Goal: Task Accomplishment & Management: Complete application form

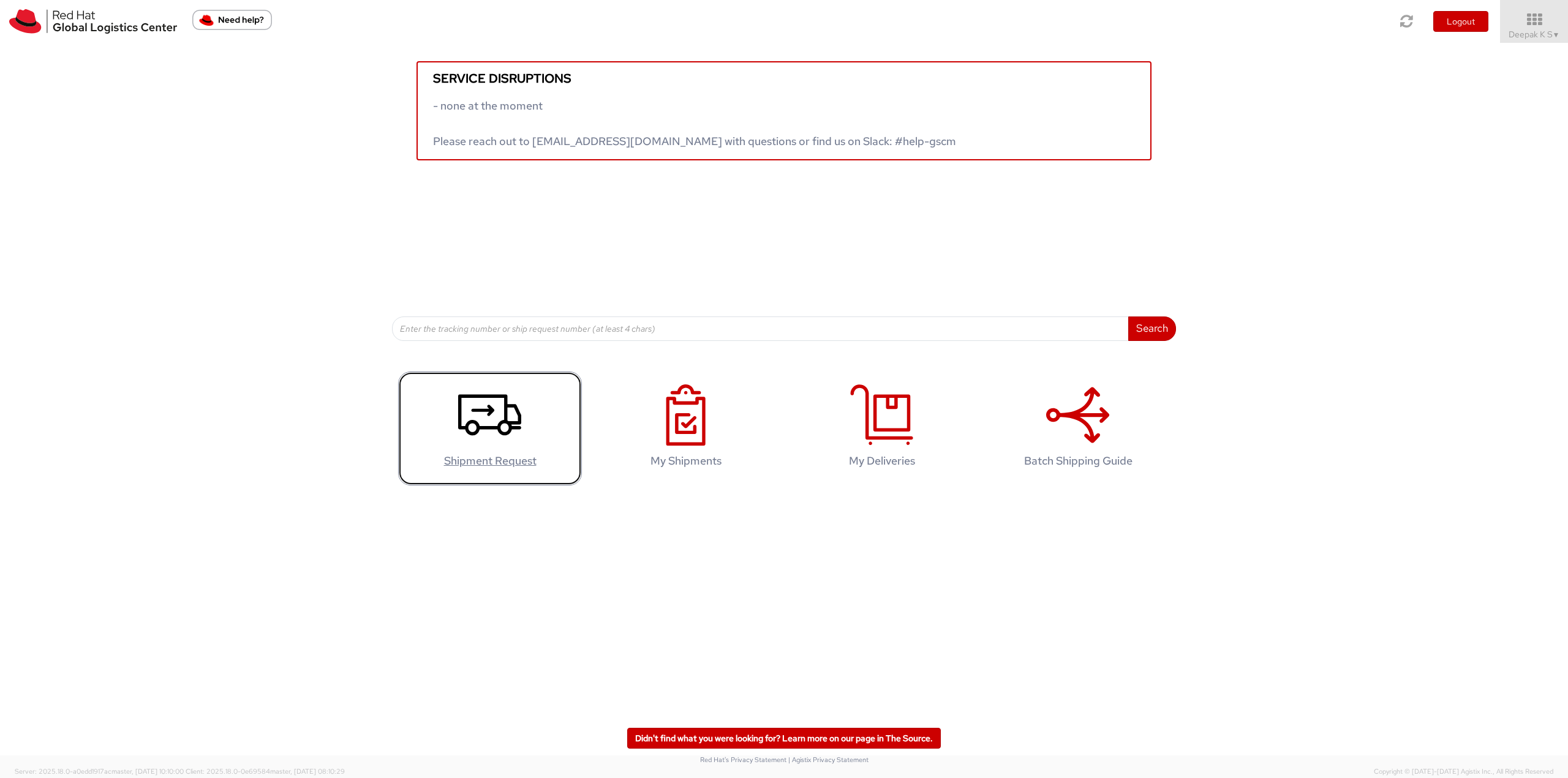
click at [478, 413] on icon at bounding box center [489, 415] width 63 height 61
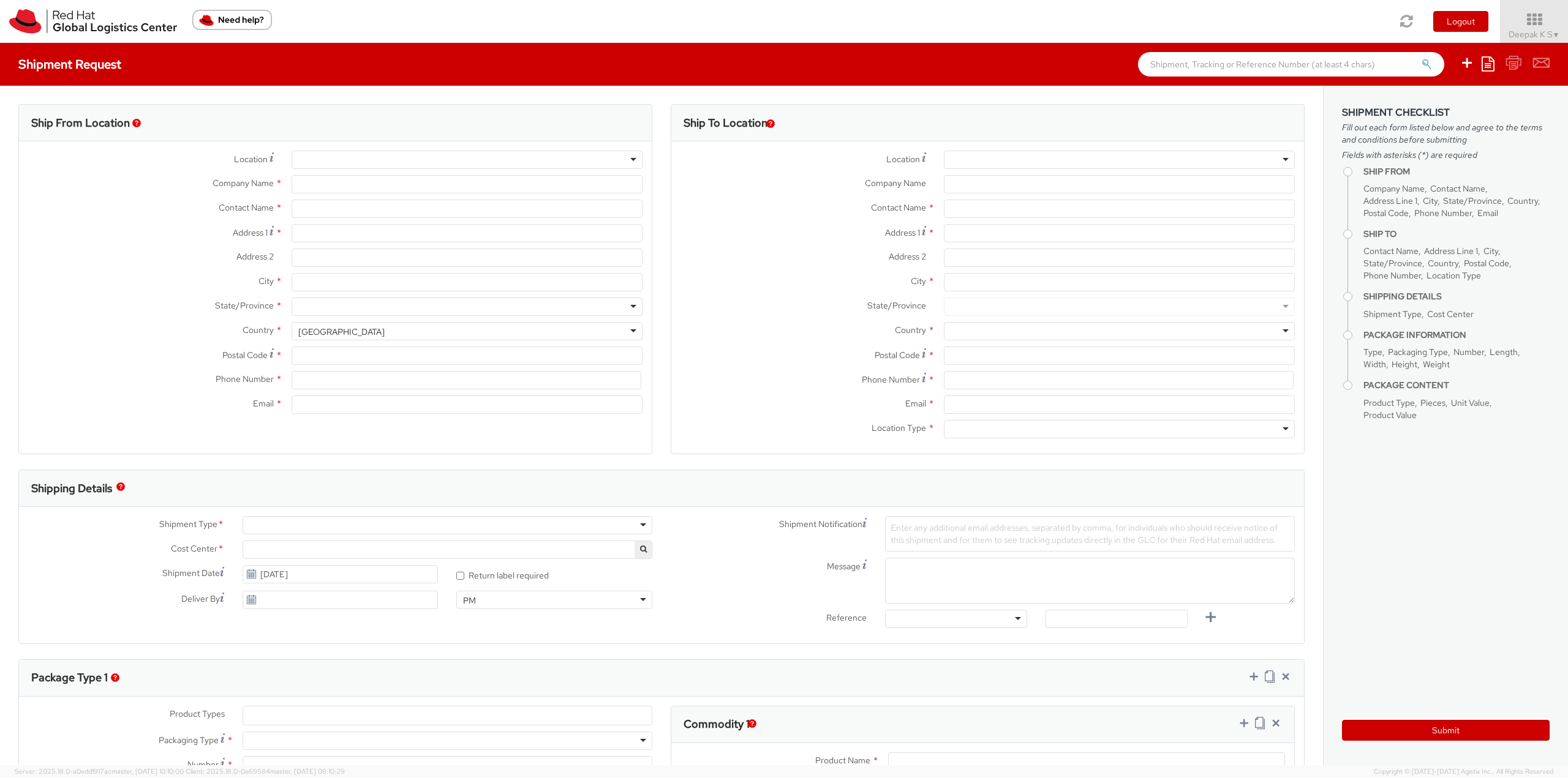
select select
select select "813"
type input "Red Hat India Private Limited"
type input "Deepak K S"
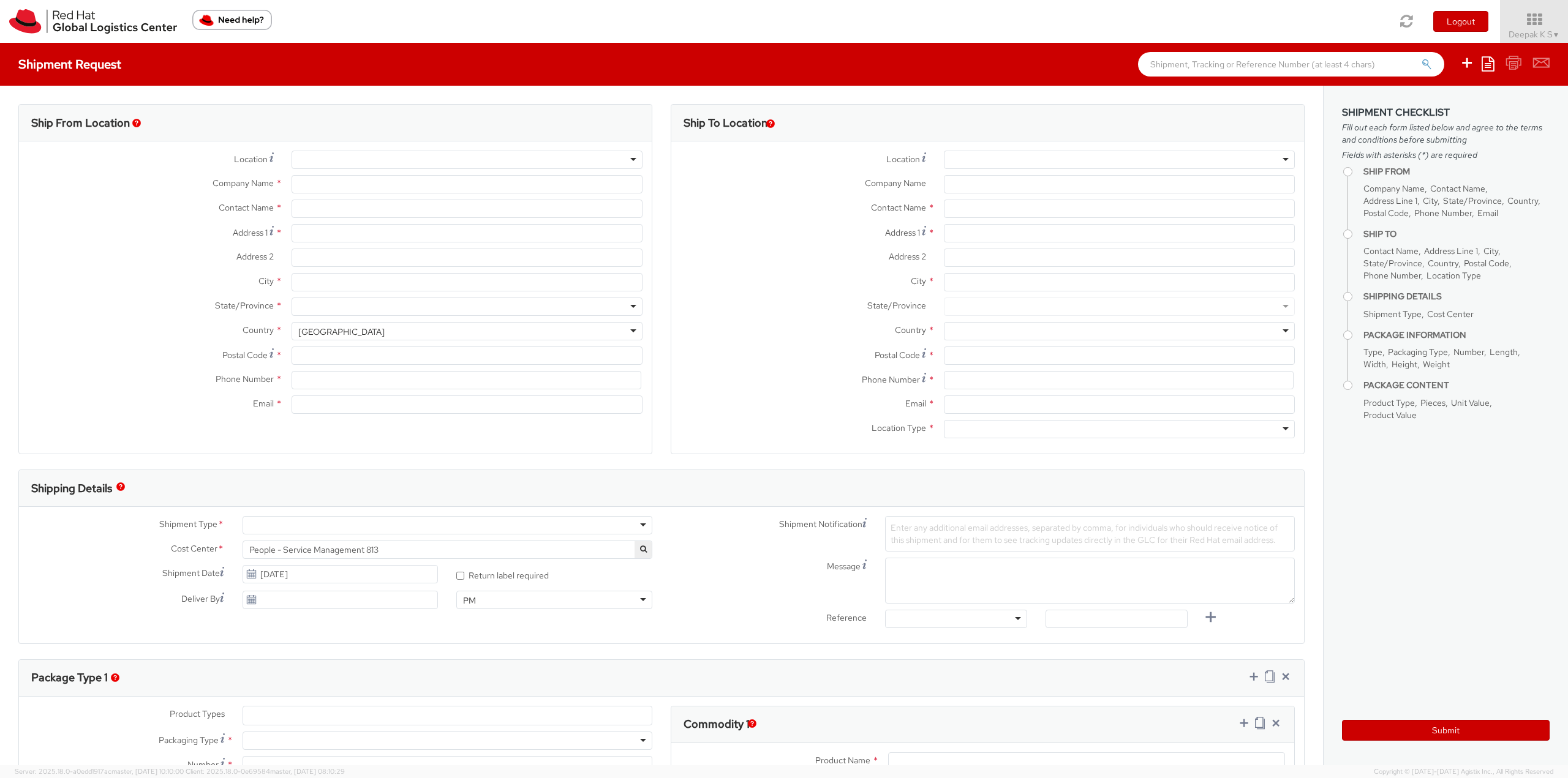
type input "Bagmane [GEOGRAPHIC_DATA]"
type input "FL 10, [GEOGRAPHIC_DATA], [GEOGRAPHIC_DATA]"
type input "[GEOGRAPHIC_DATA]"
type input "560037"
type input "918067935000"
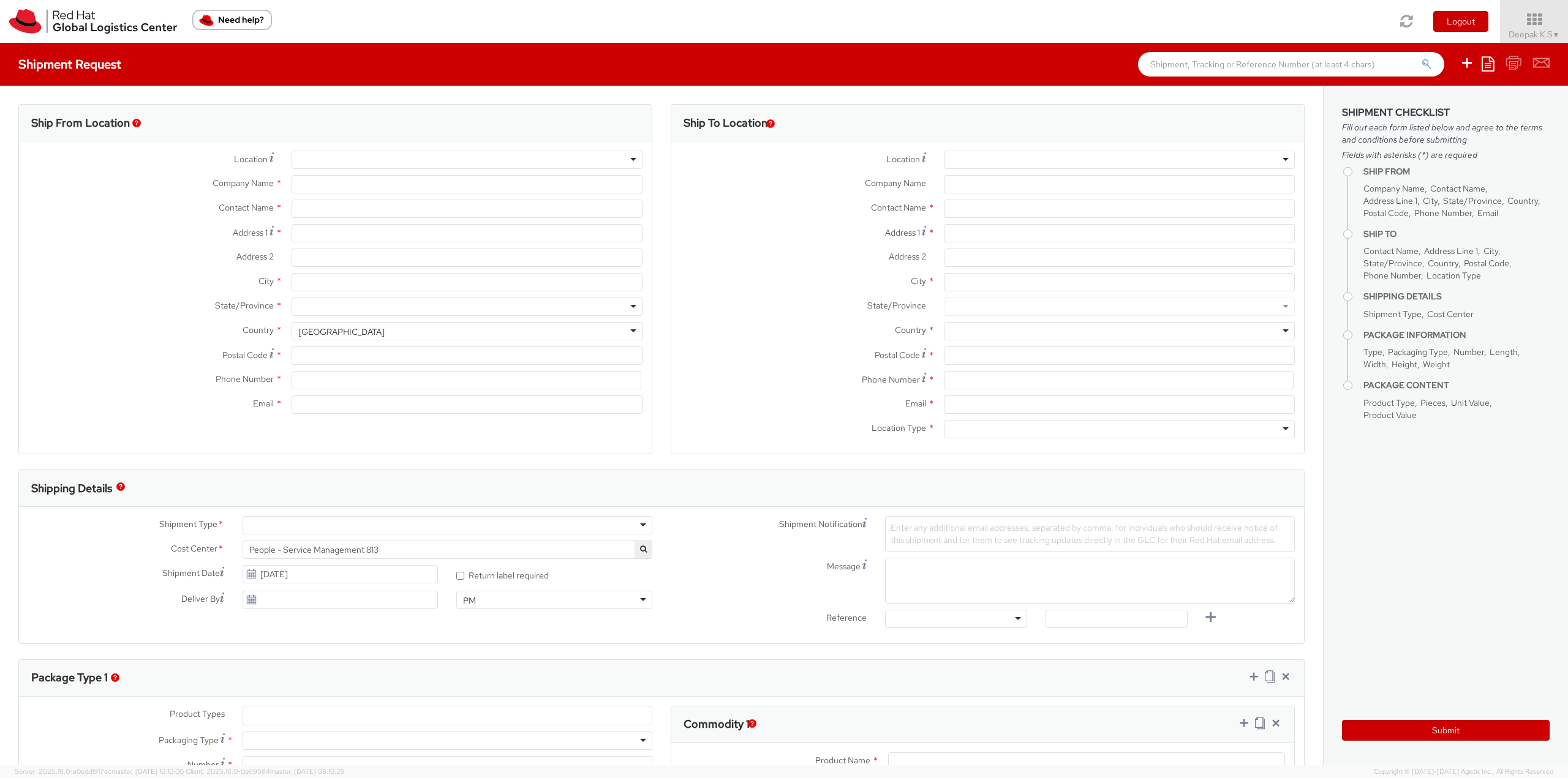
type input "[EMAIL_ADDRESS][DOMAIN_NAME]"
select select "CM"
select select "KGS"
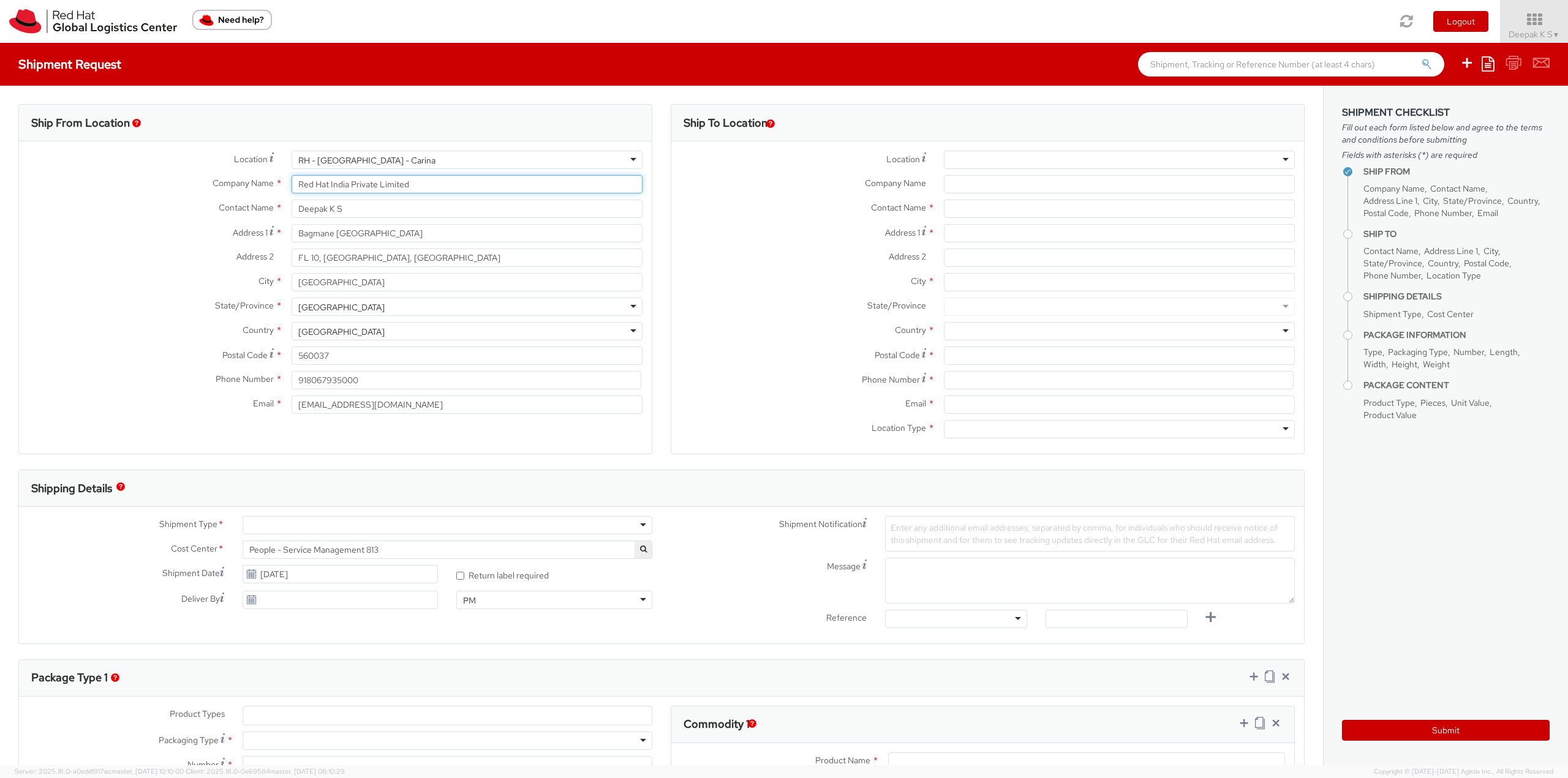
click at [366, 181] on input "Red Hat India Private Limited" at bounding box center [467, 184] width 351 height 18
click at [433, 165] on div "RH - [GEOGRAPHIC_DATA] - Carina" at bounding box center [467, 159] width 351 height 18
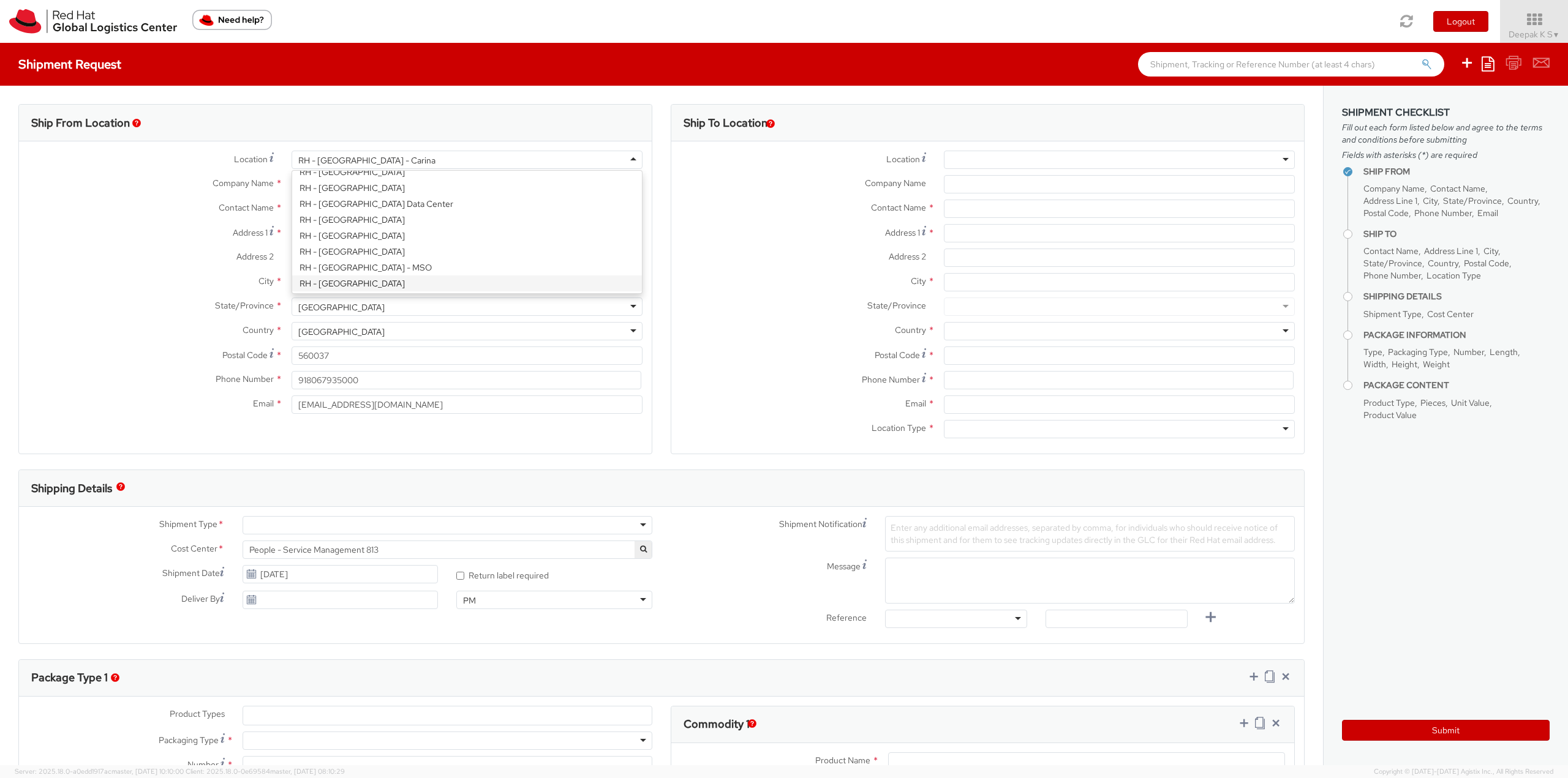
type input "Red Hat Asia-Pacific Pty Ltd"
type input "Level [STREET_ADDRESS][PERSON_NAME]"
type input "[GEOGRAPHIC_DATA]"
type input "2060"
type input "[PHONE_NUMBER]"
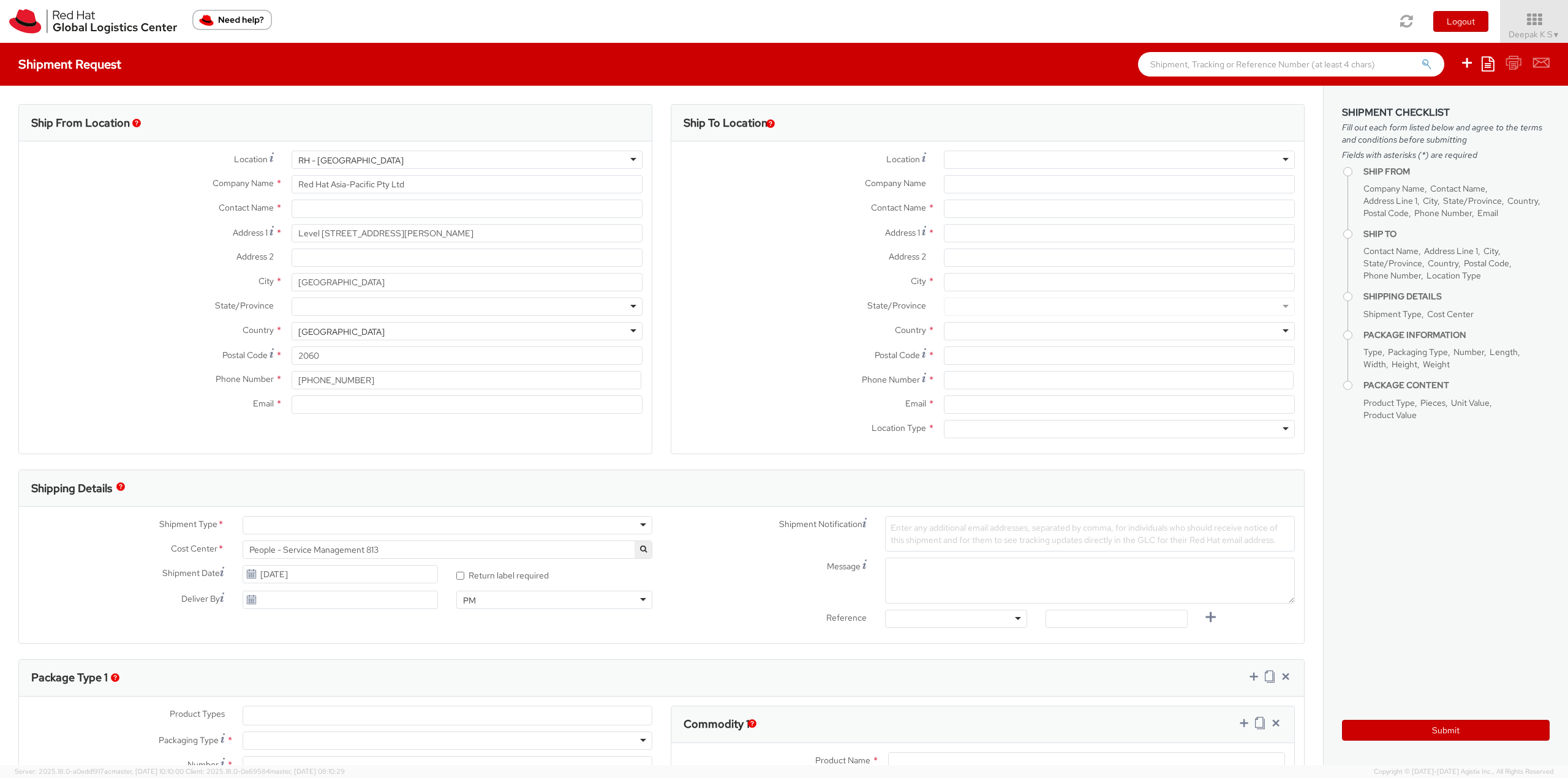
scroll to position [0, 0]
click at [375, 208] on input "text" at bounding box center [467, 209] width 351 height 18
type input "[PERSON_NAME]"
click at [384, 232] on span "Anissa Arthur" at bounding box center [408, 232] width 140 height 11
type input "Red Hat"
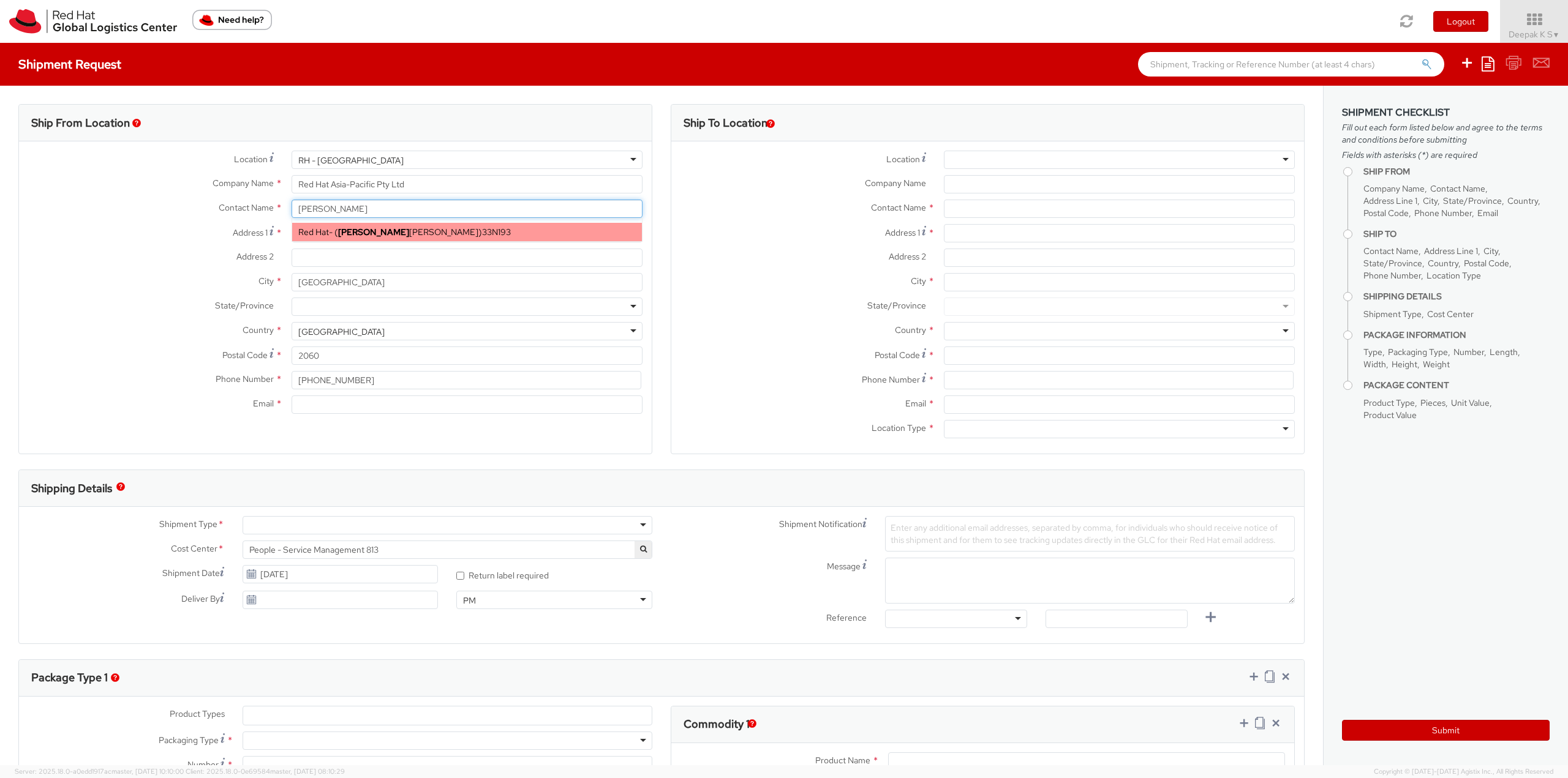
type input "[PERSON_NAME]"
type input "61289232846"
type input "[EMAIL_ADDRESS][DOMAIN_NAME]"
select select
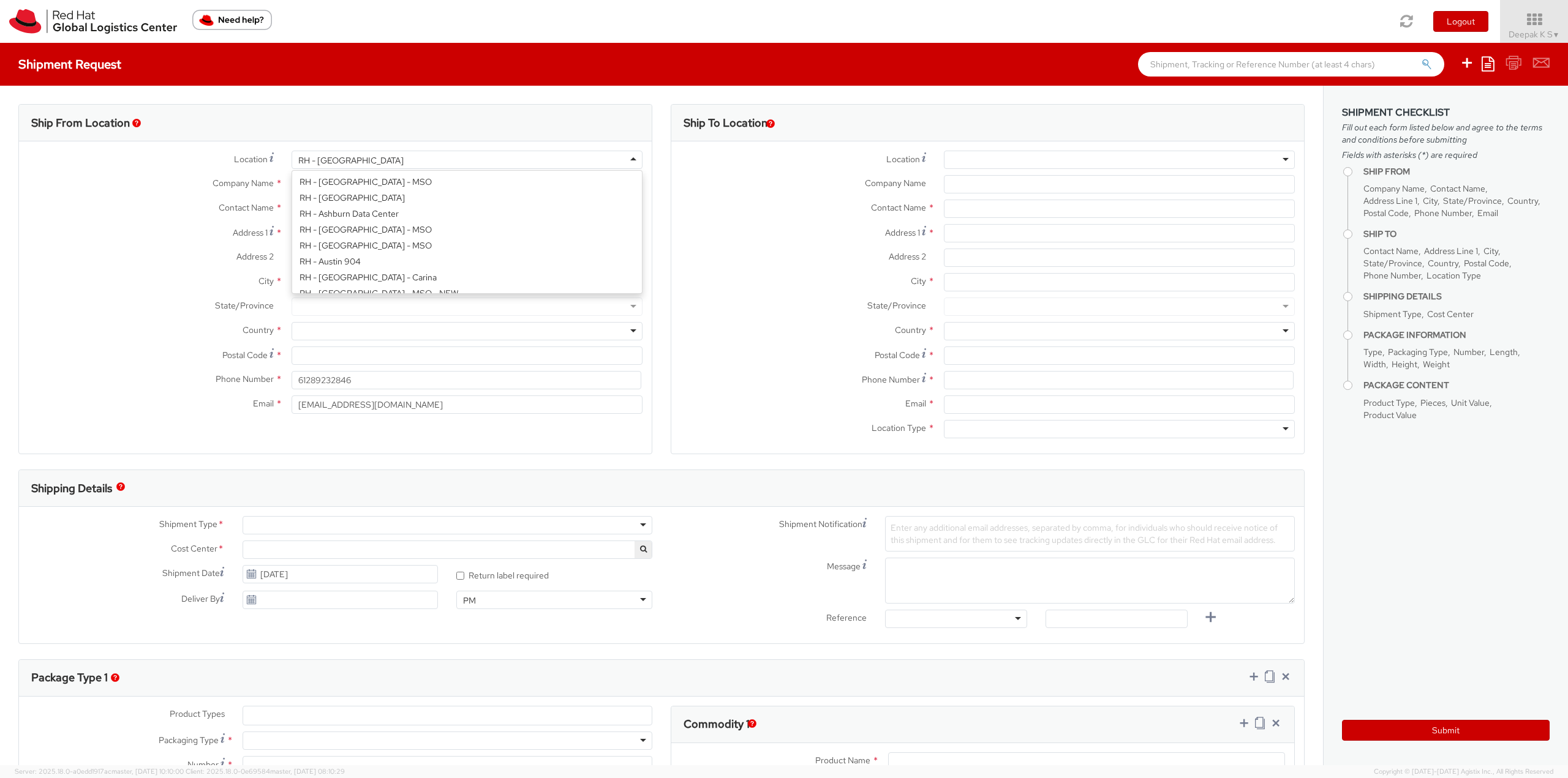
click at [467, 160] on div "RH - [GEOGRAPHIC_DATA]" at bounding box center [467, 159] width 351 height 18
click at [354, 264] on div "Location * [GEOGRAPHIC_DATA] - [GEOGRAPHIC_DATA] [GEOGRAPHIC_DATA] - [GEOGRAPHI…" at bounding box center [335, 285] width 633 height 269
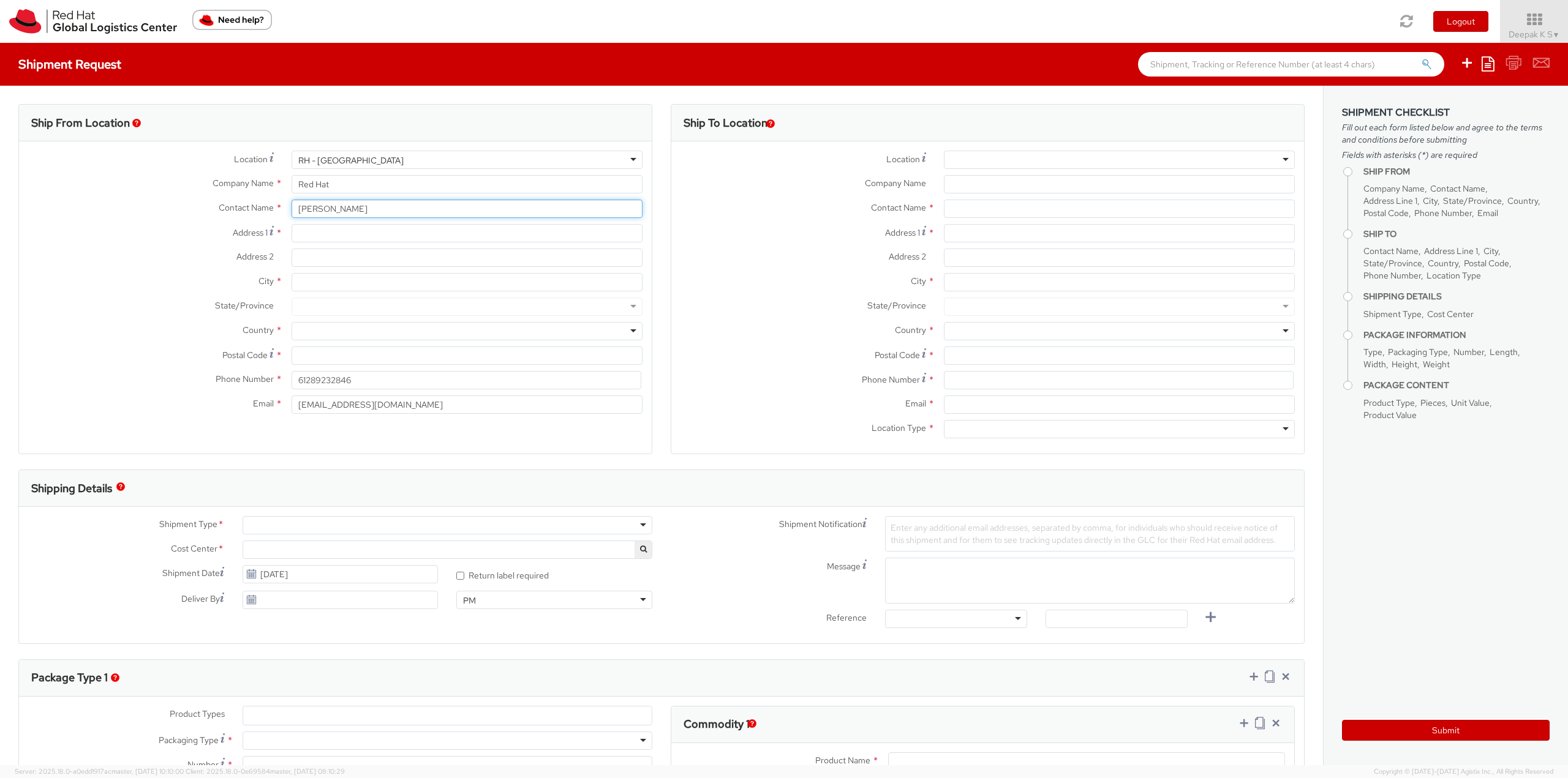
click at [381, 211] on input "[PERSON_NAME]" at bounding box center [467, 209] width 351 height 18
type input "[PERSON_NAME]"
drag, startPoint x: 395, startPoint y: 212, endPoint x: 215, endPoint y: 200, distance: 180.4
click at [215, 200] on div "Contact Name * Anissa Anissa Red Hat - ( Anissa Arthur ) 33N193" at bounding box center [335, 209] width 633 height 18
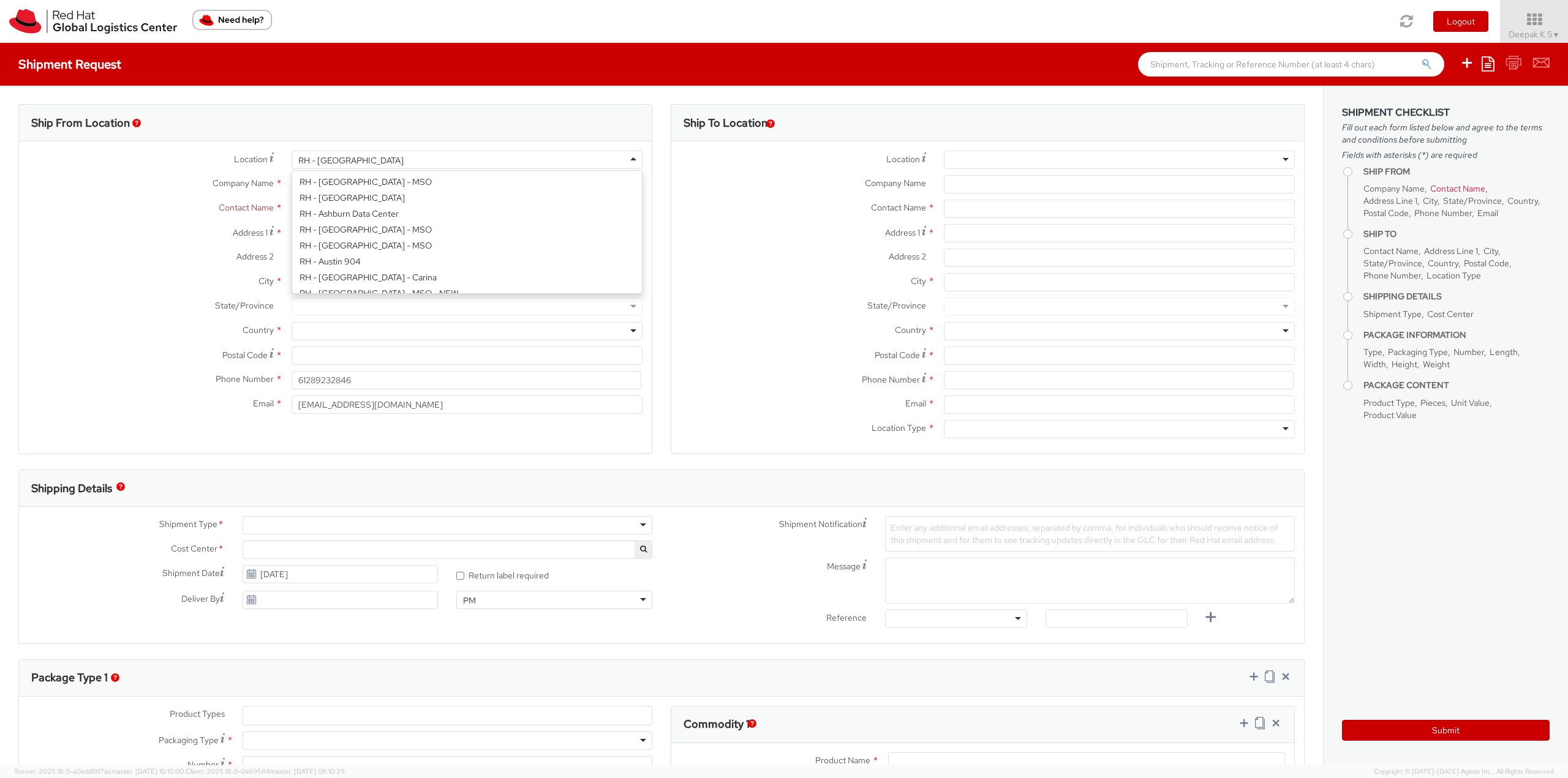
click at [399, 163] on div "RH - [GEOGRAPHIC_DATA]" at bounding box center [467, 159] width 351 height 18
click at [331, 263] on div "Location * [GEOGRAPHIC_DATA] - [GEOGRAPHIC_DATA] [GEOGRAPHIC_DATA] - [GEOGRAPHI…" at bounding box center [335, 285] width 633 height 269
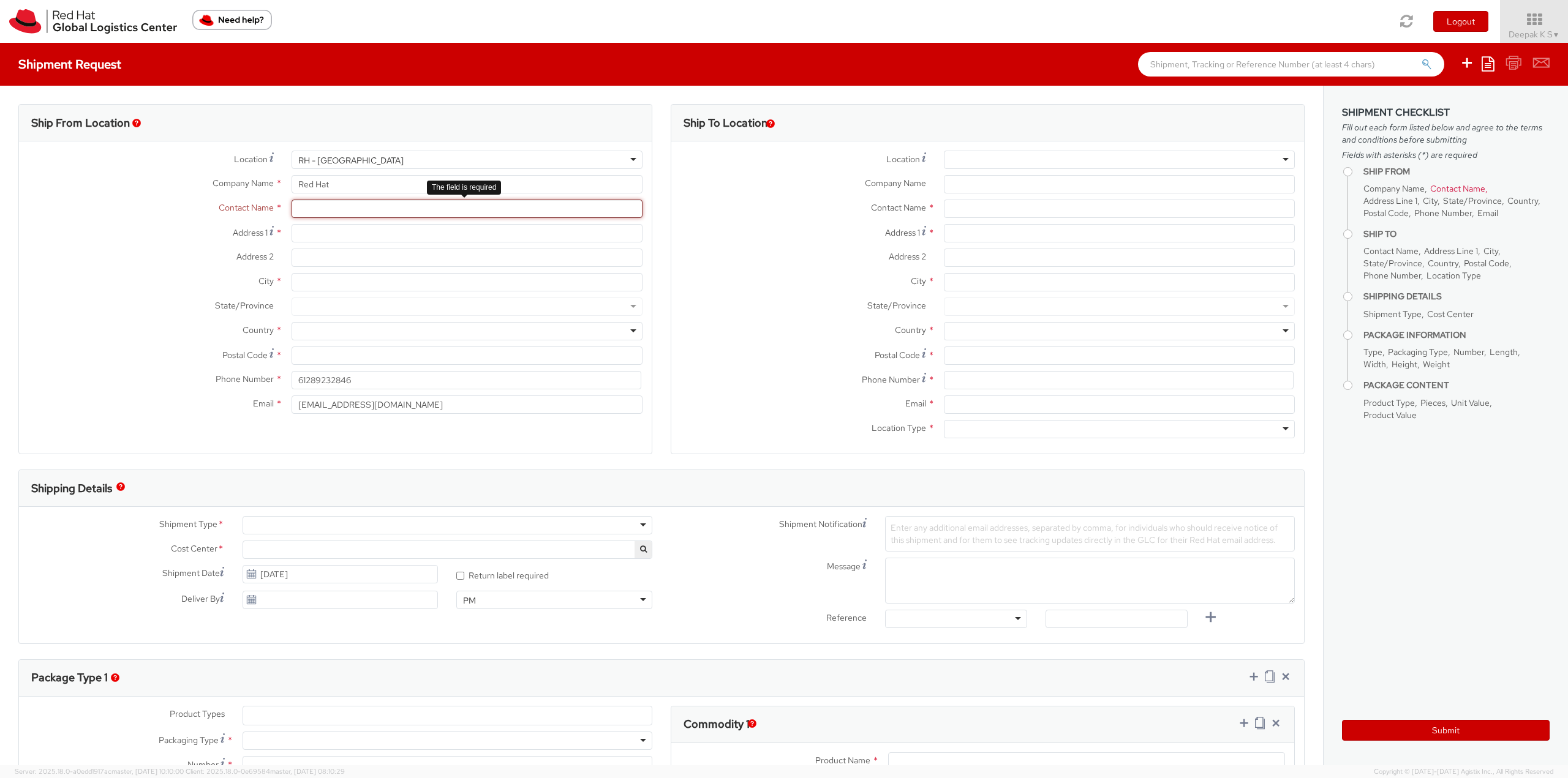
click at [366, 211] on input "text" at bounding box center [467, 209] width 351 height 18
click at [983, 163] on div at bounding box center [1120, 159] width 351 height 18
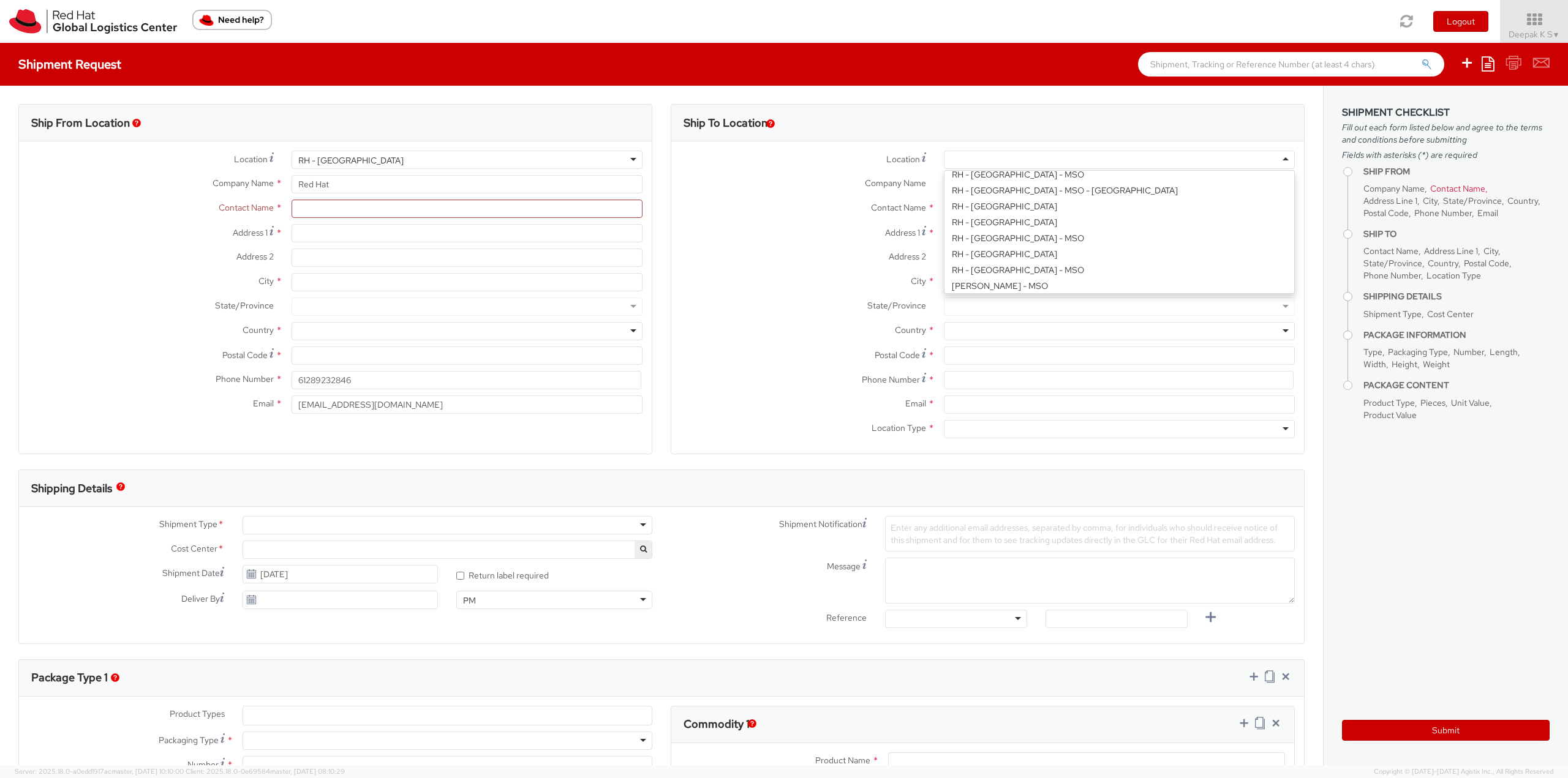
scroll to position [429, 0]
type input "Red Hat Asia-Pacific Pty. Ltd."
type input "[GEOGRAPHIC_DATA], Level 11"
type input "[STREET_ADDRESS][PERSON_NAME]"
type input "[GEOGRAPHIC_DATA]"
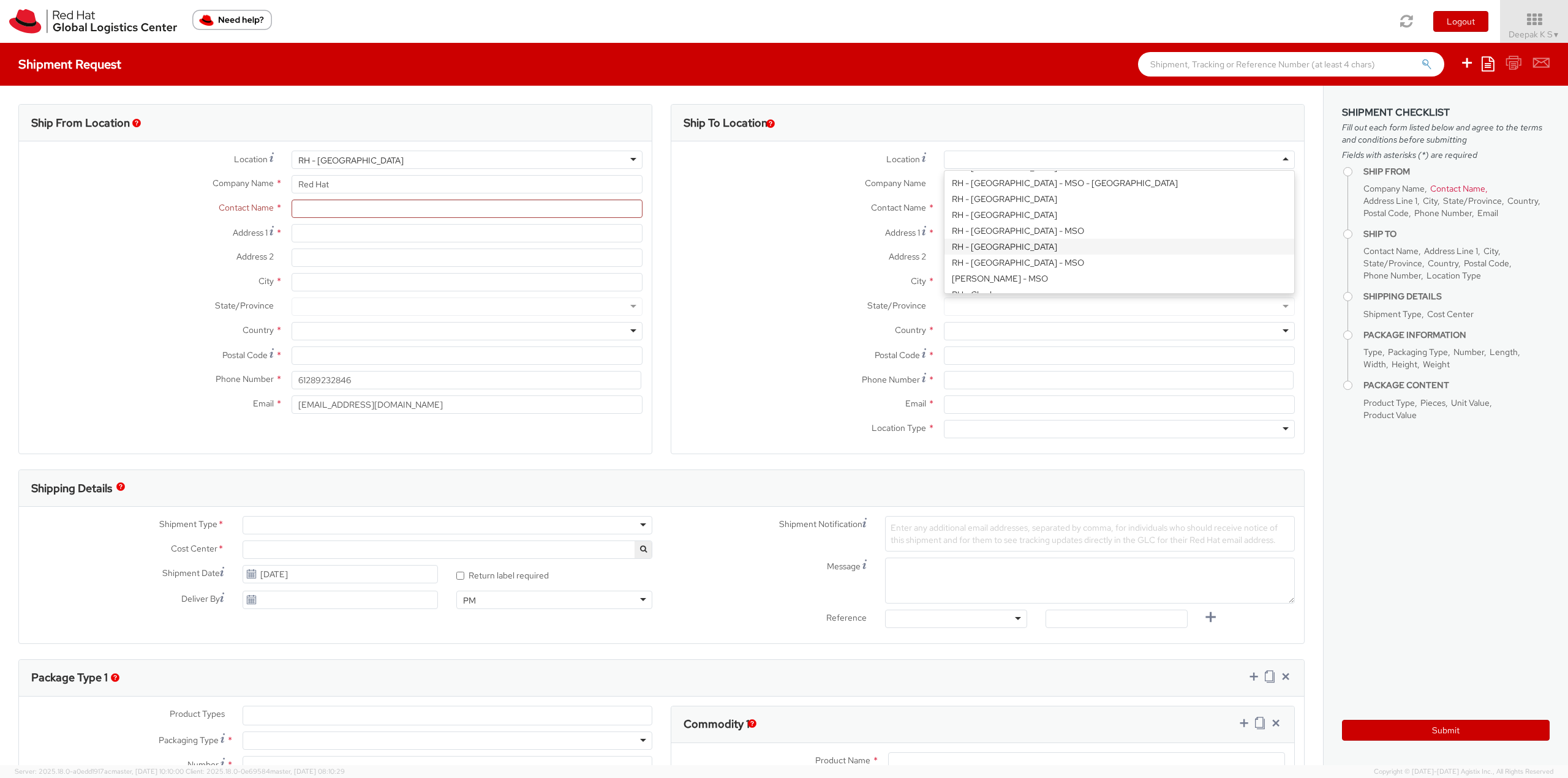
type input "2601"
type input "61 2 6145 2810"
select select "813"
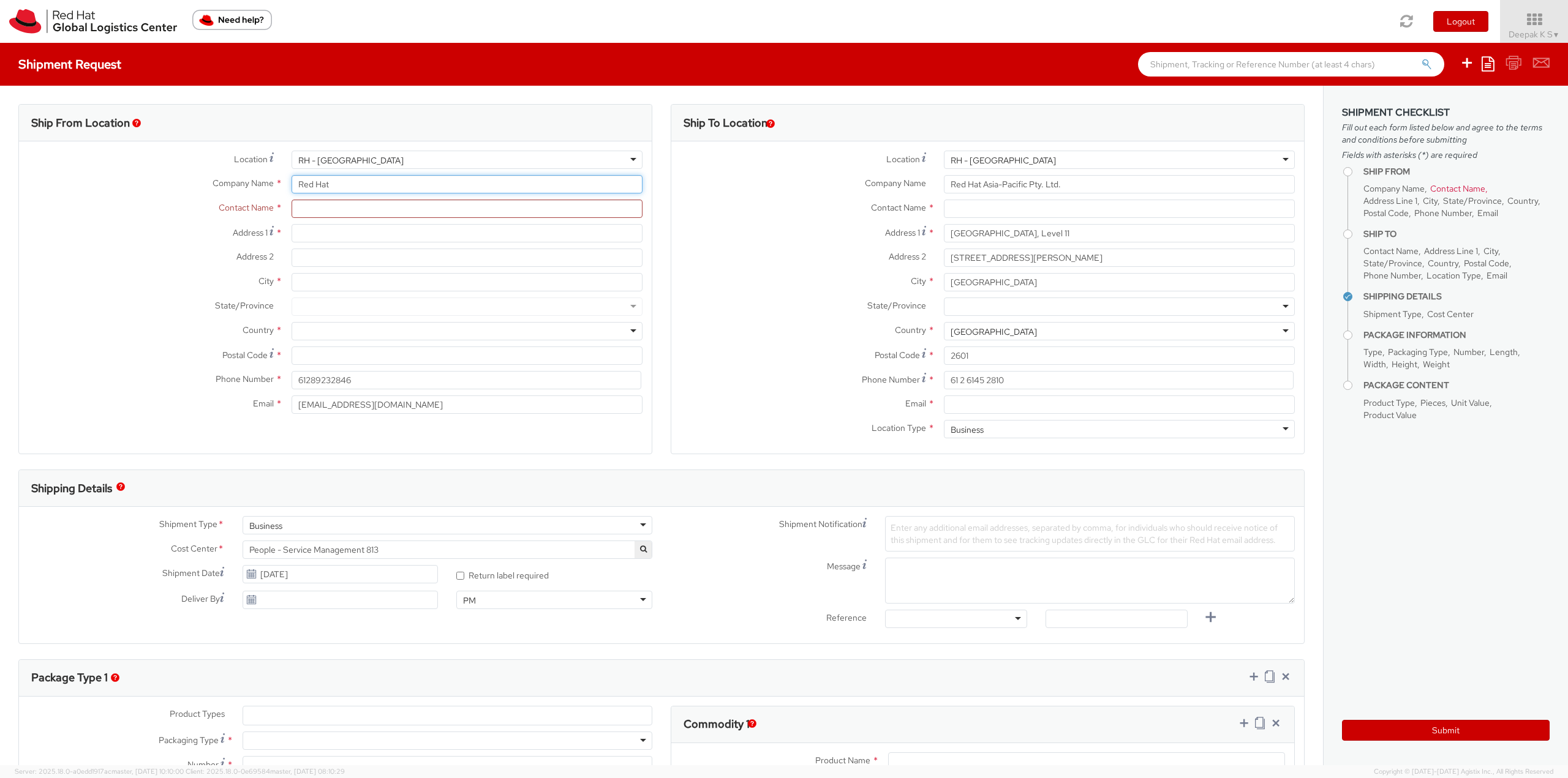
click at [355, 187] on input "Red Hat" at bounding box center [467, 184] width 351 height 18
type input "R"
drag, startPoint x: 398, startPoint y: 406, endPoint x: 212, endPoint y: 399, distance: 186.1
click at [213, 399] on div "Email * aarthur@redhat.com" at bounding box center [335, 404] width 633 height 18
drag, startPoint x: 379, startPoint y: 383, endPoint x: 189, endPoint y: 385, distance: 190.0
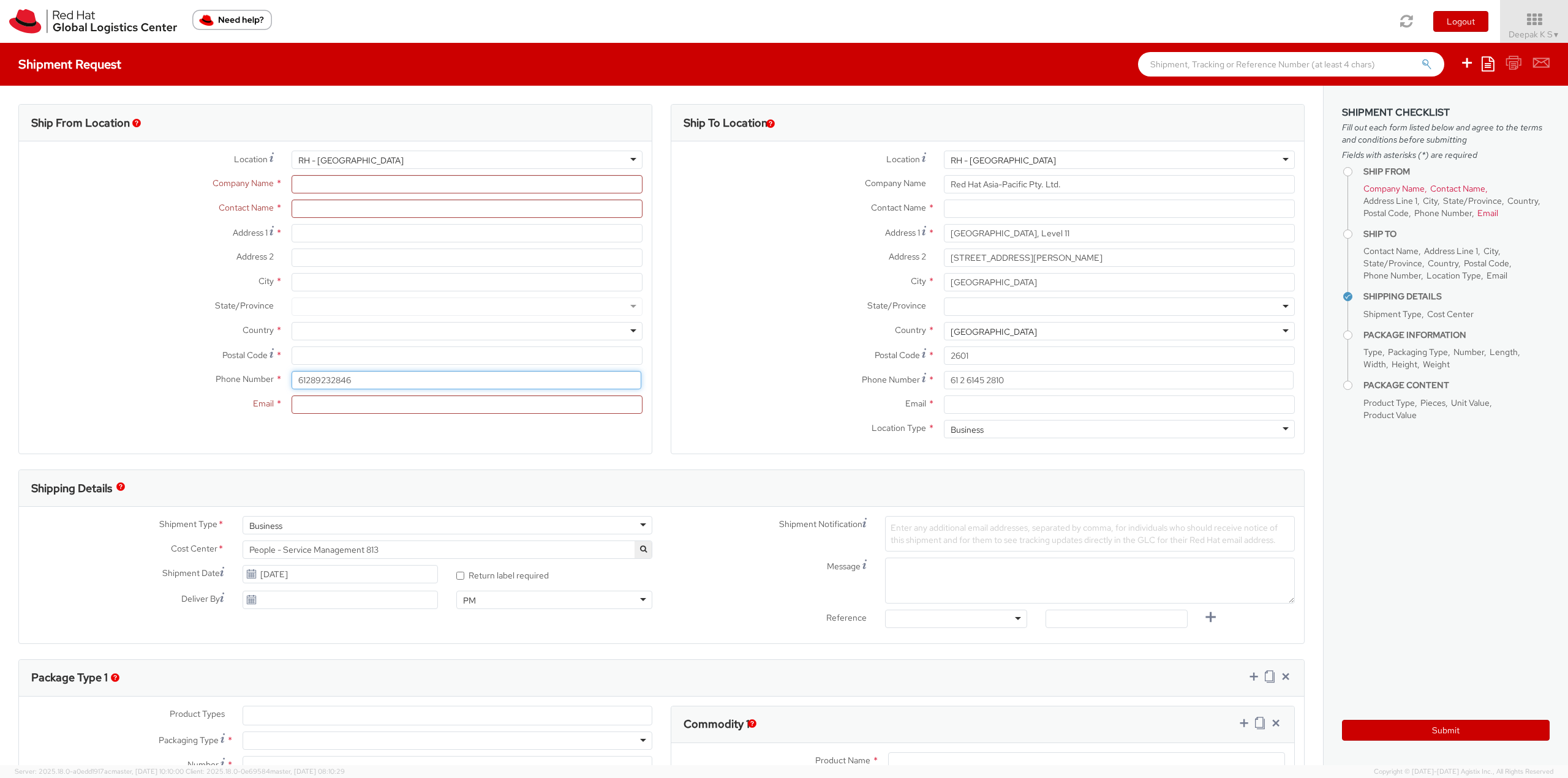
click at [190, 384] on div "Phone Number * 61289232846" at bounding box center [335, 380] width 633 height 18
click at [433, 158] on div "RH - [GEOGRAPHIC_DATA]" at bounding box center [467, 159] width 351 height 18
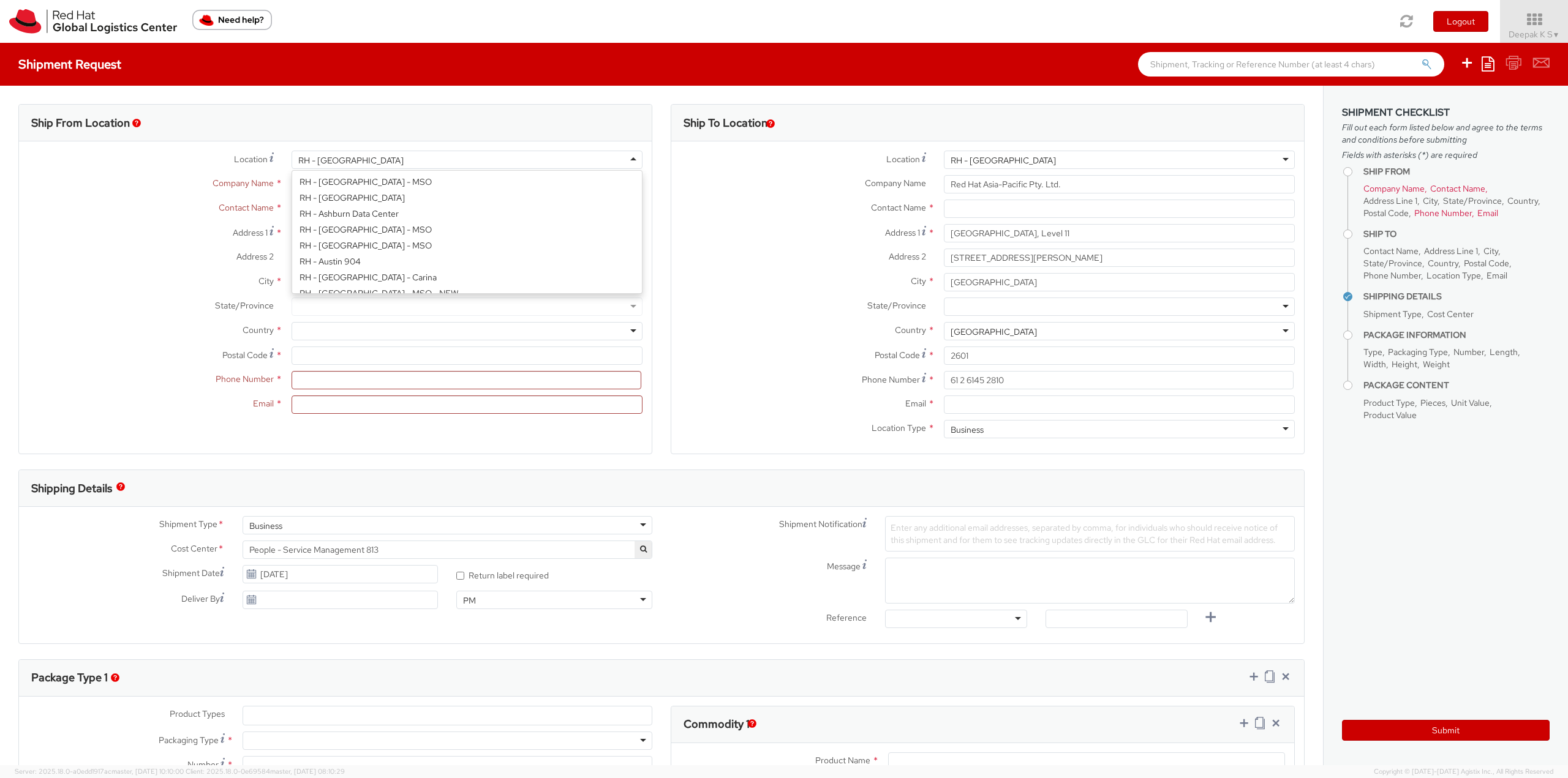
click at [342, 266] on div "Location * [GEOGRAPHIC_DATA] - [GEOGRAPHIC_DATA] [GEOGRAPHIC_DATA] - [GEOGRAPHI…" at bounding box center [335, 285] width 633 height 269
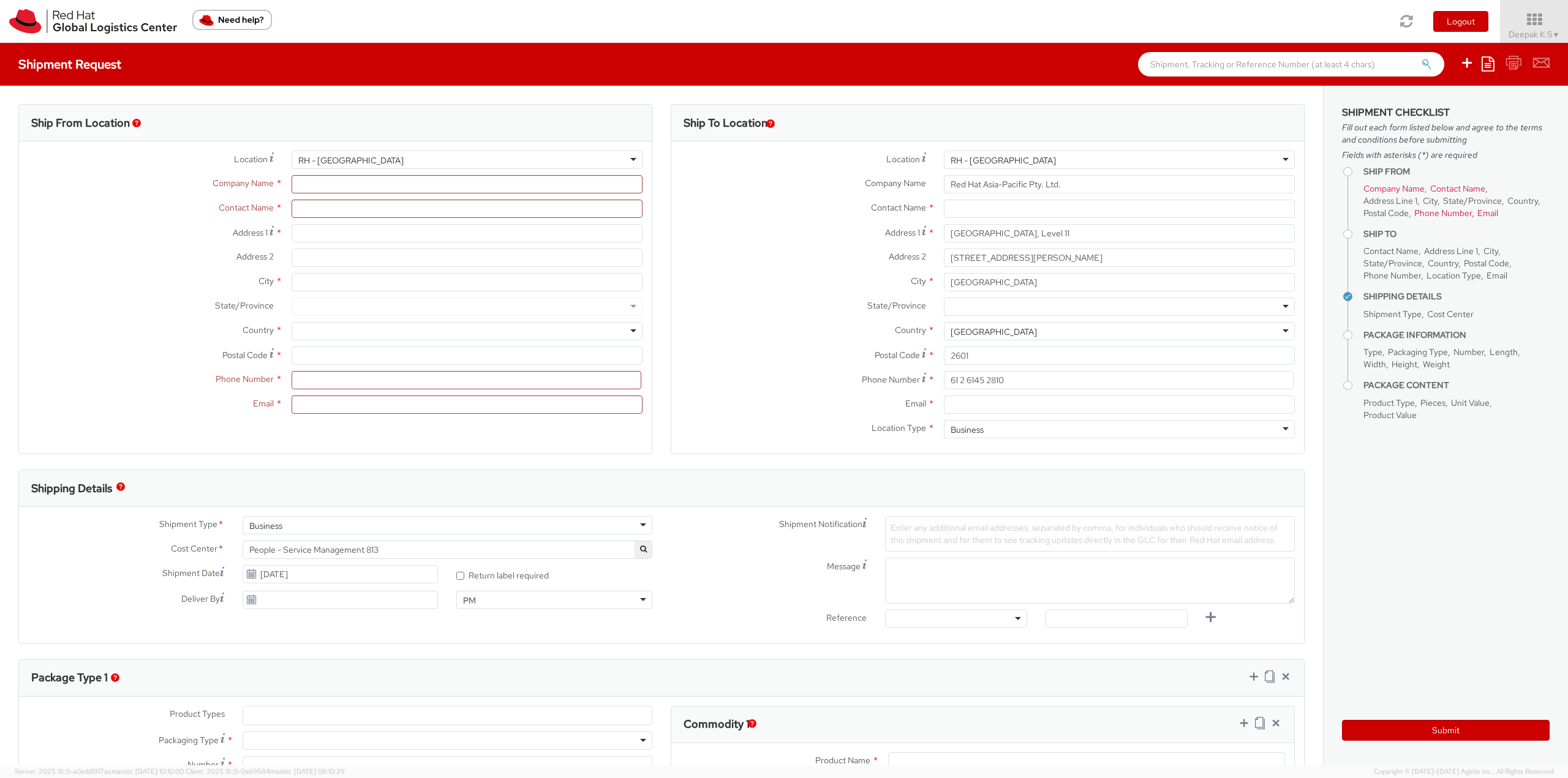
click at [662, 180] on div "Ship To Location Location * RH - Canberra RH - Canberra RH - Amsterdam - MSO RH…" at bounding box center [988, 287] width 652 height 366
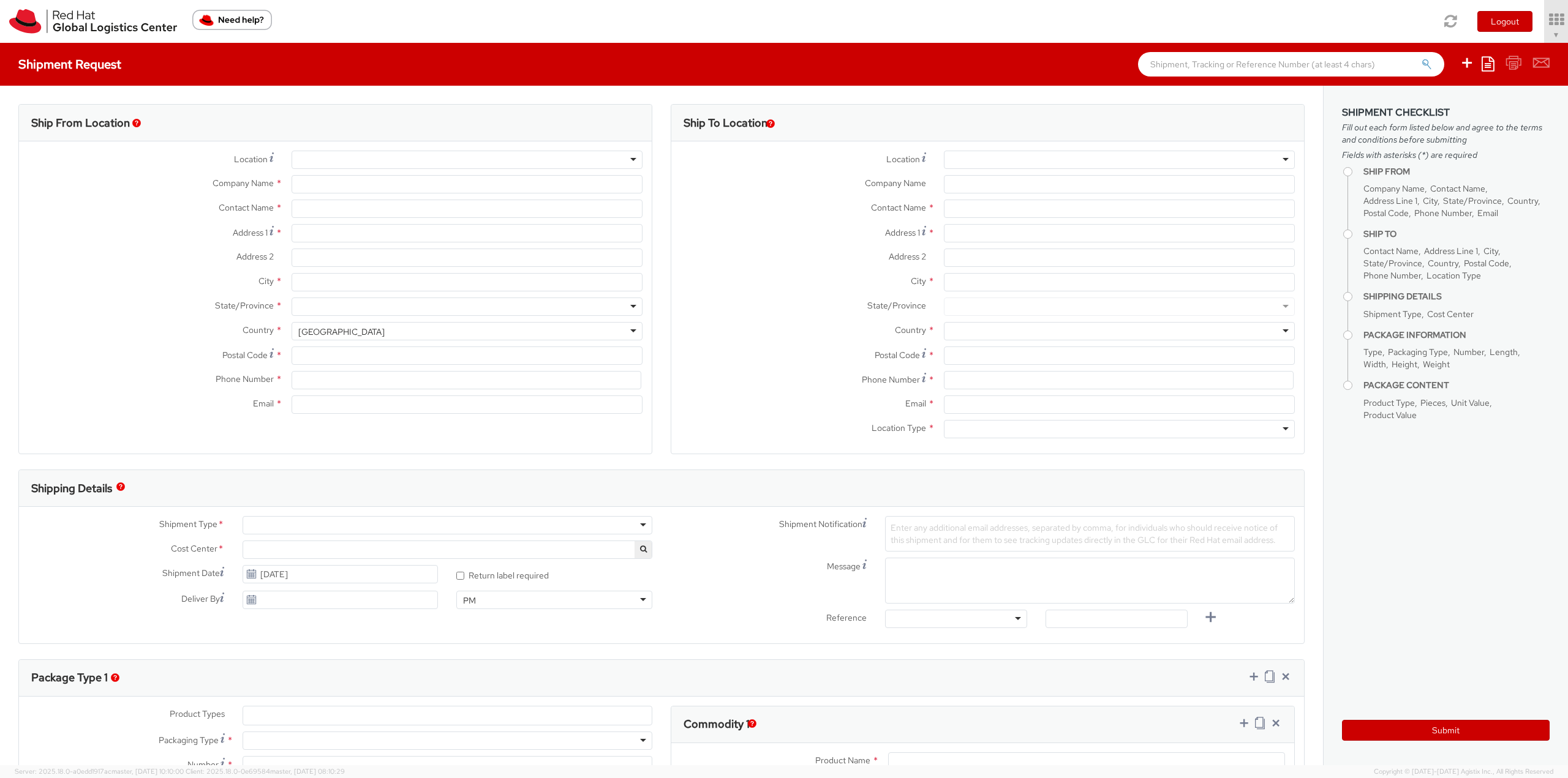
type input "Red Hat India Private Limited"
type input "Deepak K S"
type input "Bagmane [GEOGRAPHIC_DATA]"
type input "FL 10, [GEOGRAPHIC_DATA], [GEOGRAPHIC_DATA]"
type input "[GEOGRAPHIC_DATA]"
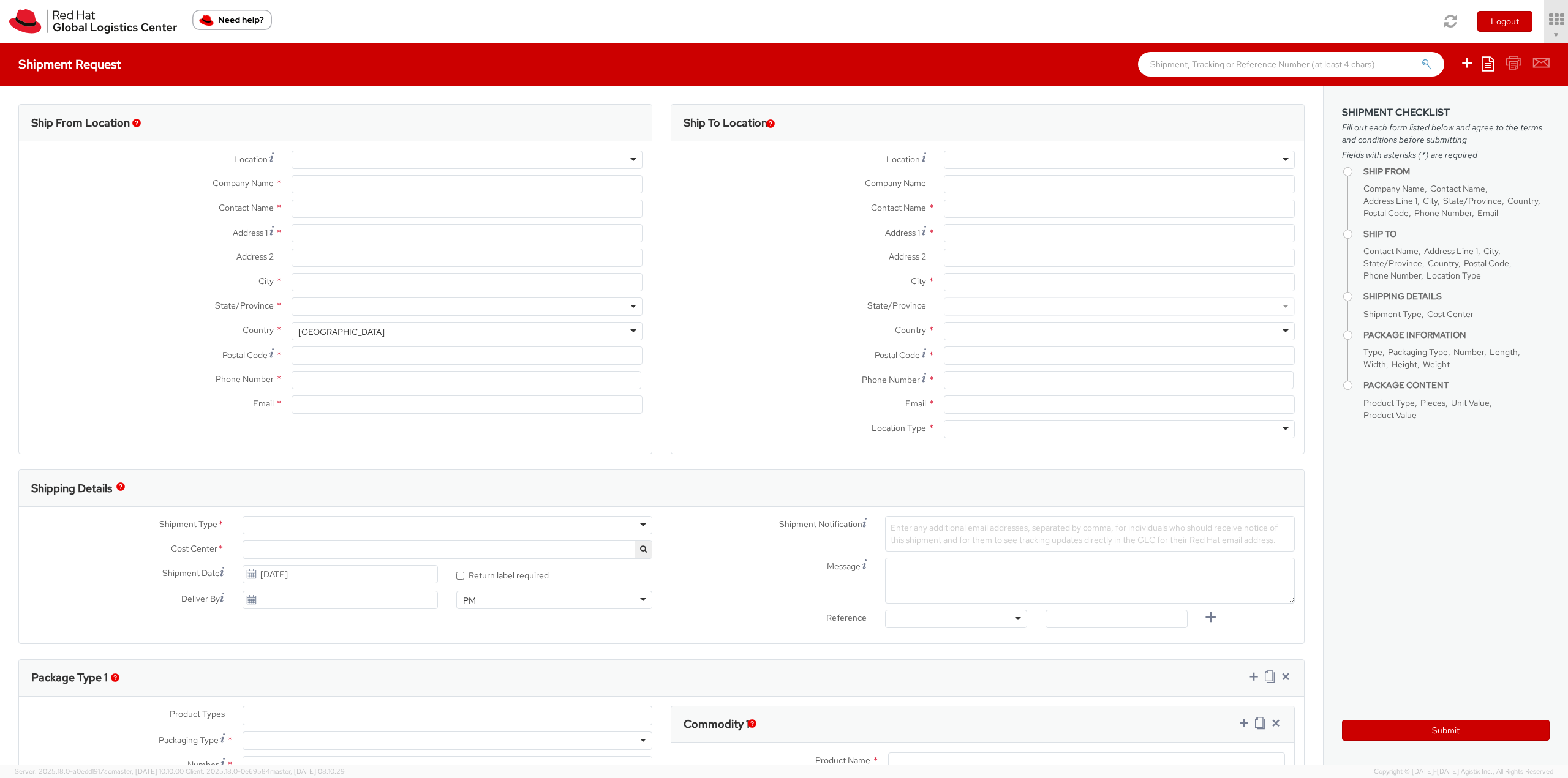
type input "560037"
type input "918067935000"
type input "[EMAIL_ADDRESS][DOMAIN_NAME]"
select select "CM"
select select "KGS"
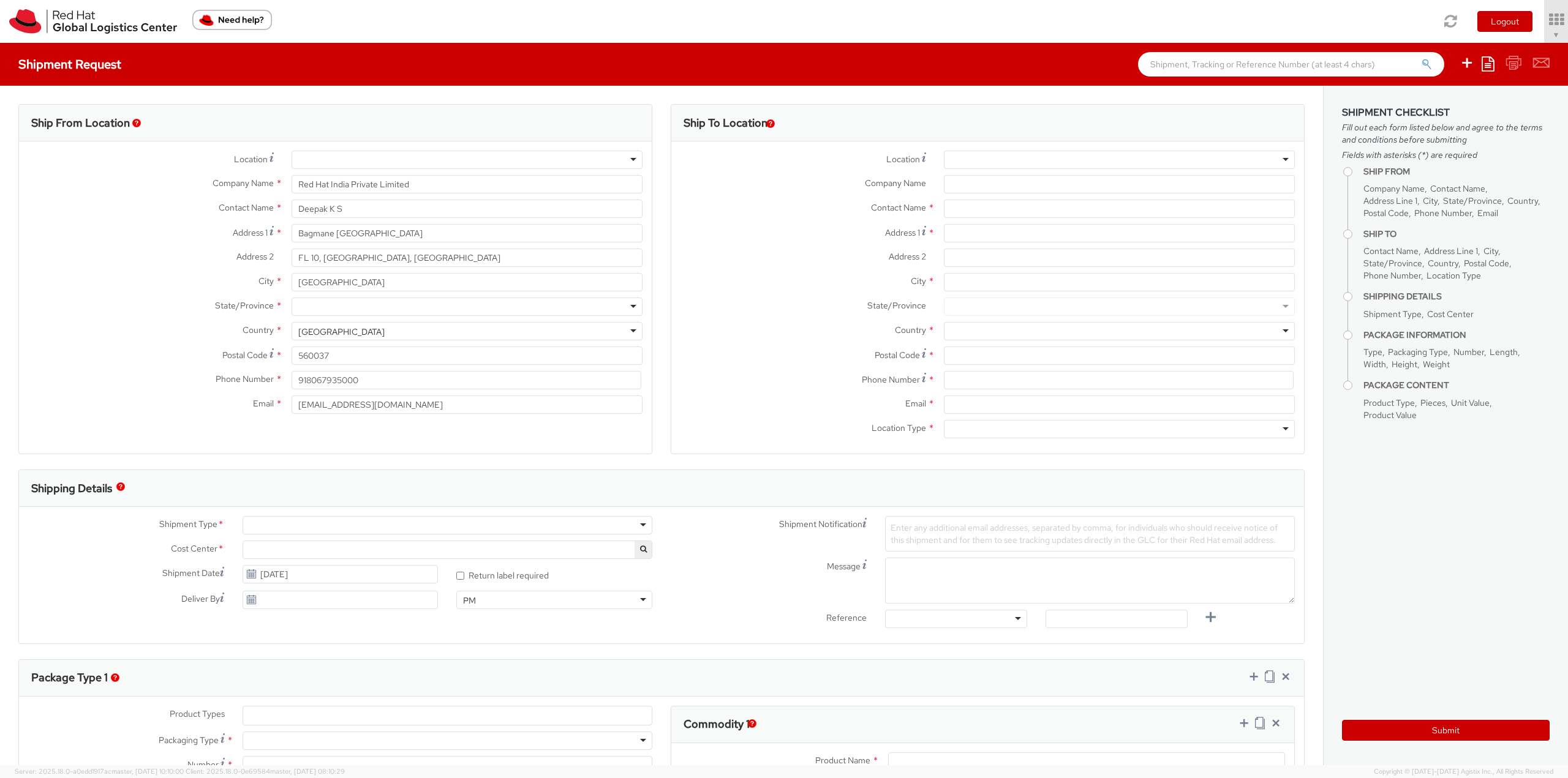
select select "813"
select select
click at [1072, 153] on div at bounding box center [1120, 159] width 351 height 18
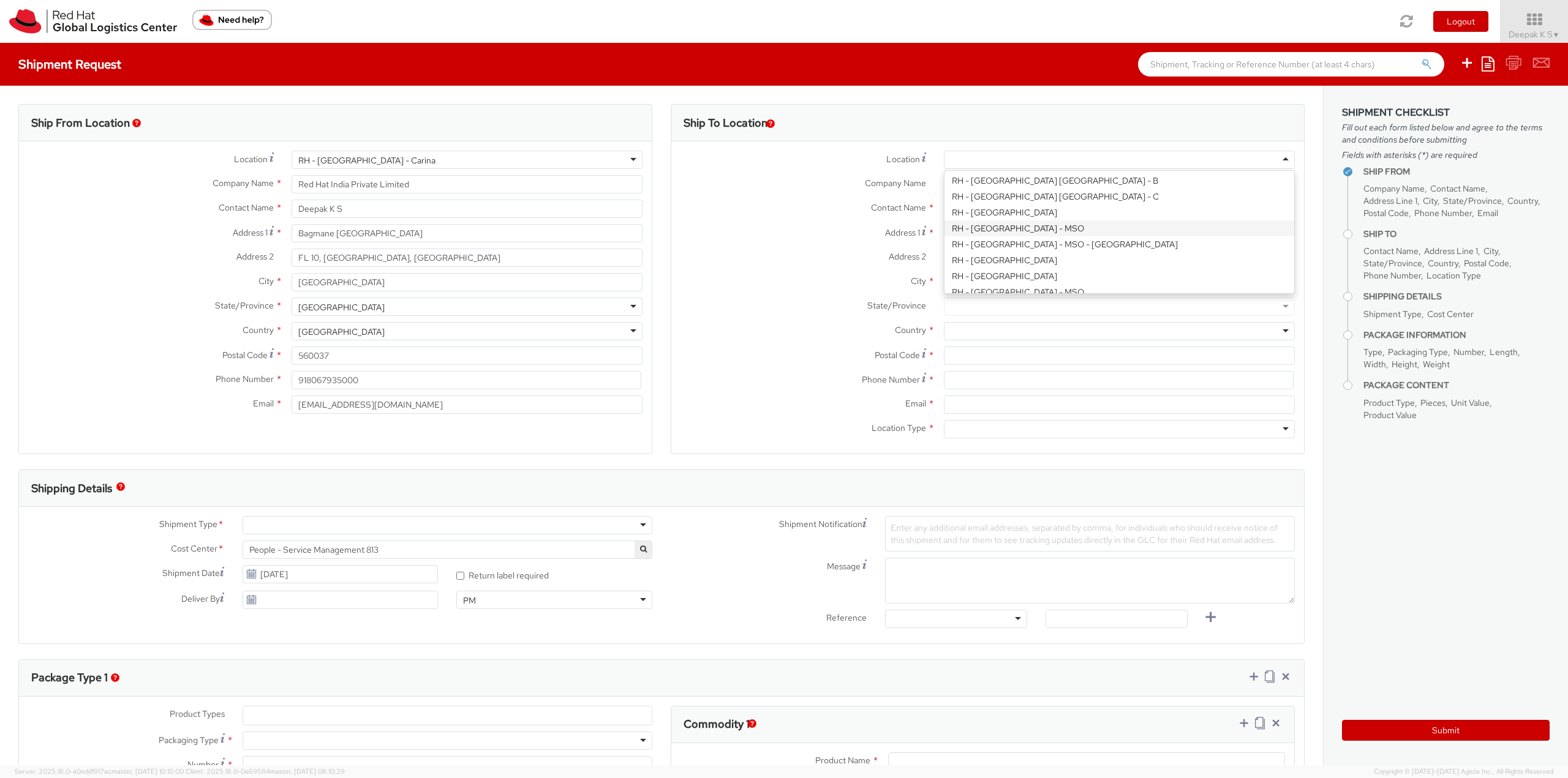
scroll to position [429, 0]
type input "Red Hat Asia-Pacific Pty. Ltd."
type input "[GEOGRAPHIC_DATA], Level 11"
type input "[STREET_ADDRESS][PERSON_NAME]"
type input "[GEOGRAPHIC_DATA]"
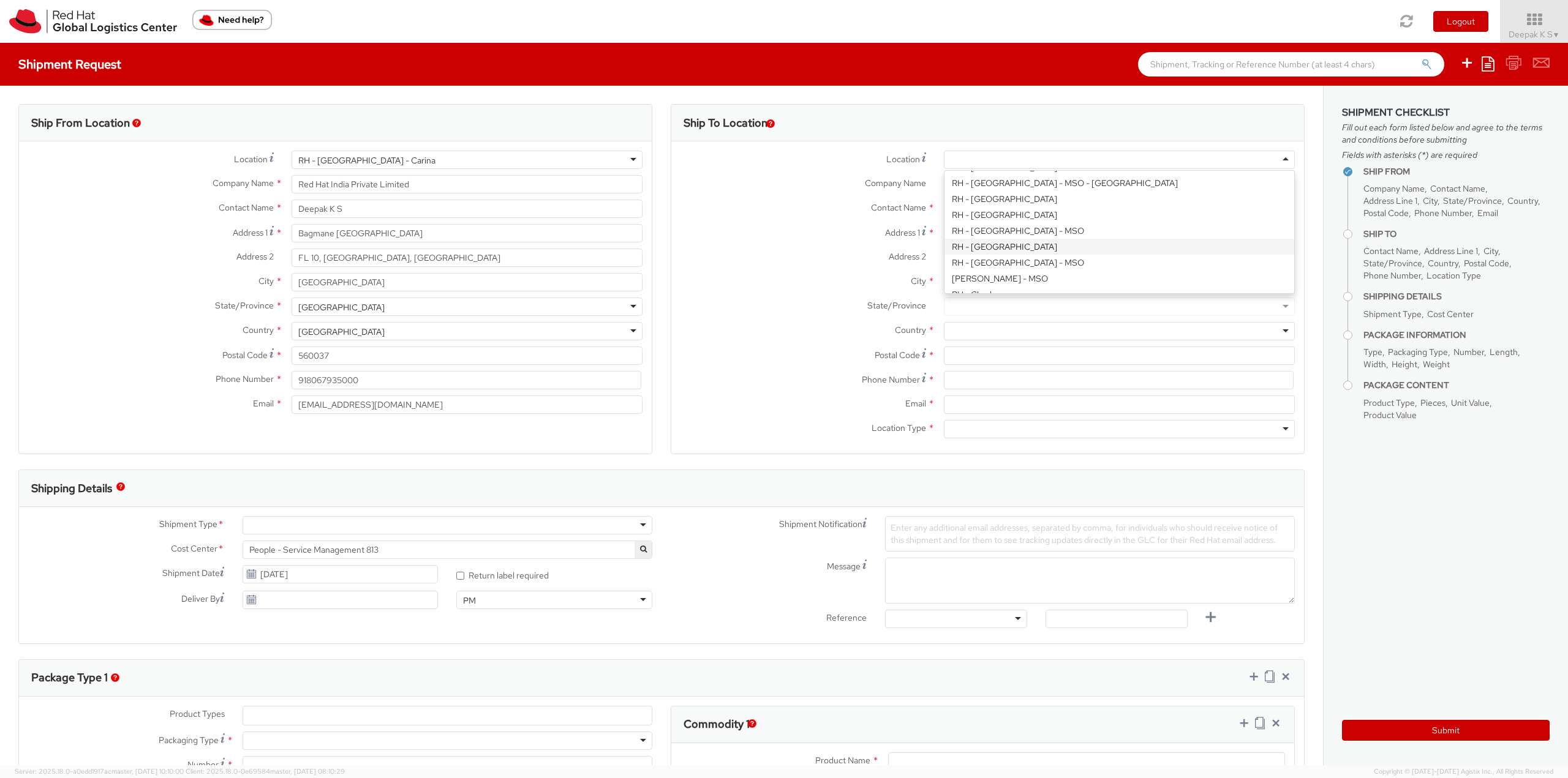
type input "2601"
type input "61 2 6145 2810"
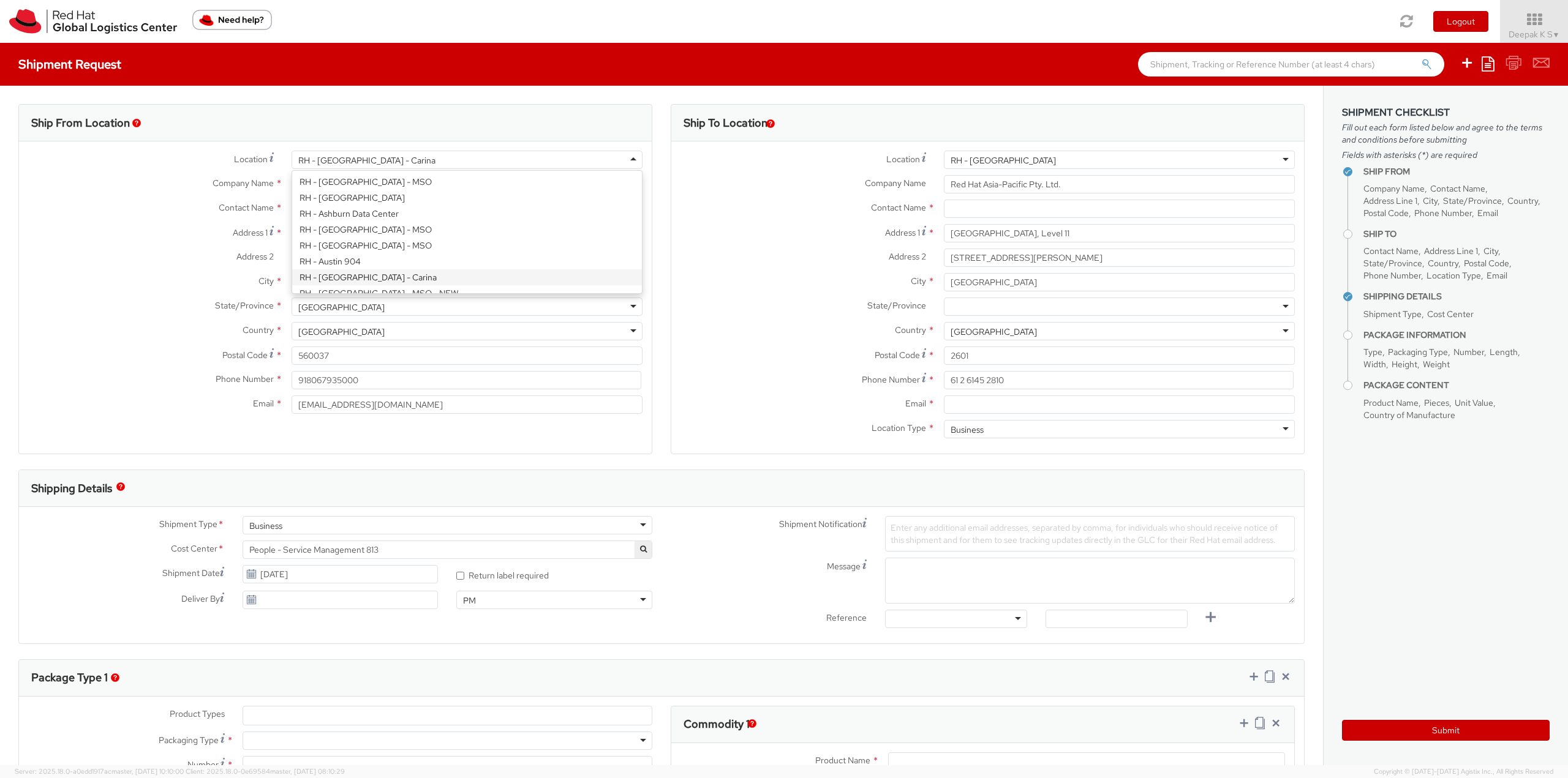
click at [387, 163] on div "RH - [GEOGRAPHIC_DATA] - Carina" at bounding box center [366, 160] width 137 height 12
type input "Red Hat Asia-Pacific Pty Ltd"
type input "Level [STREET_ADDRESS][PERSON_NAME]"
type input "[GEOGRAPHIC_DATA]"
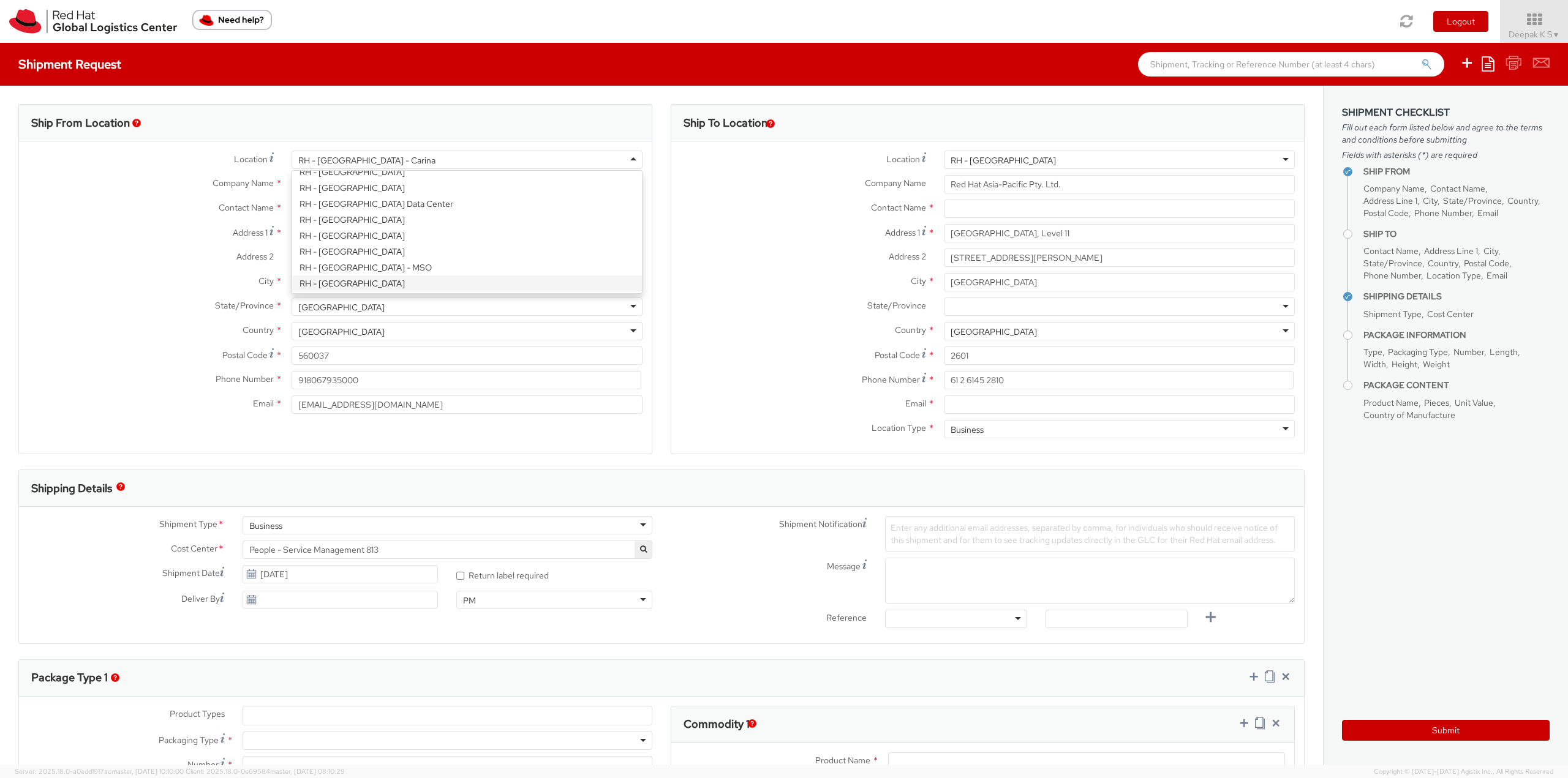
type input "2060"
type input "[PHONE_NUMBER]"
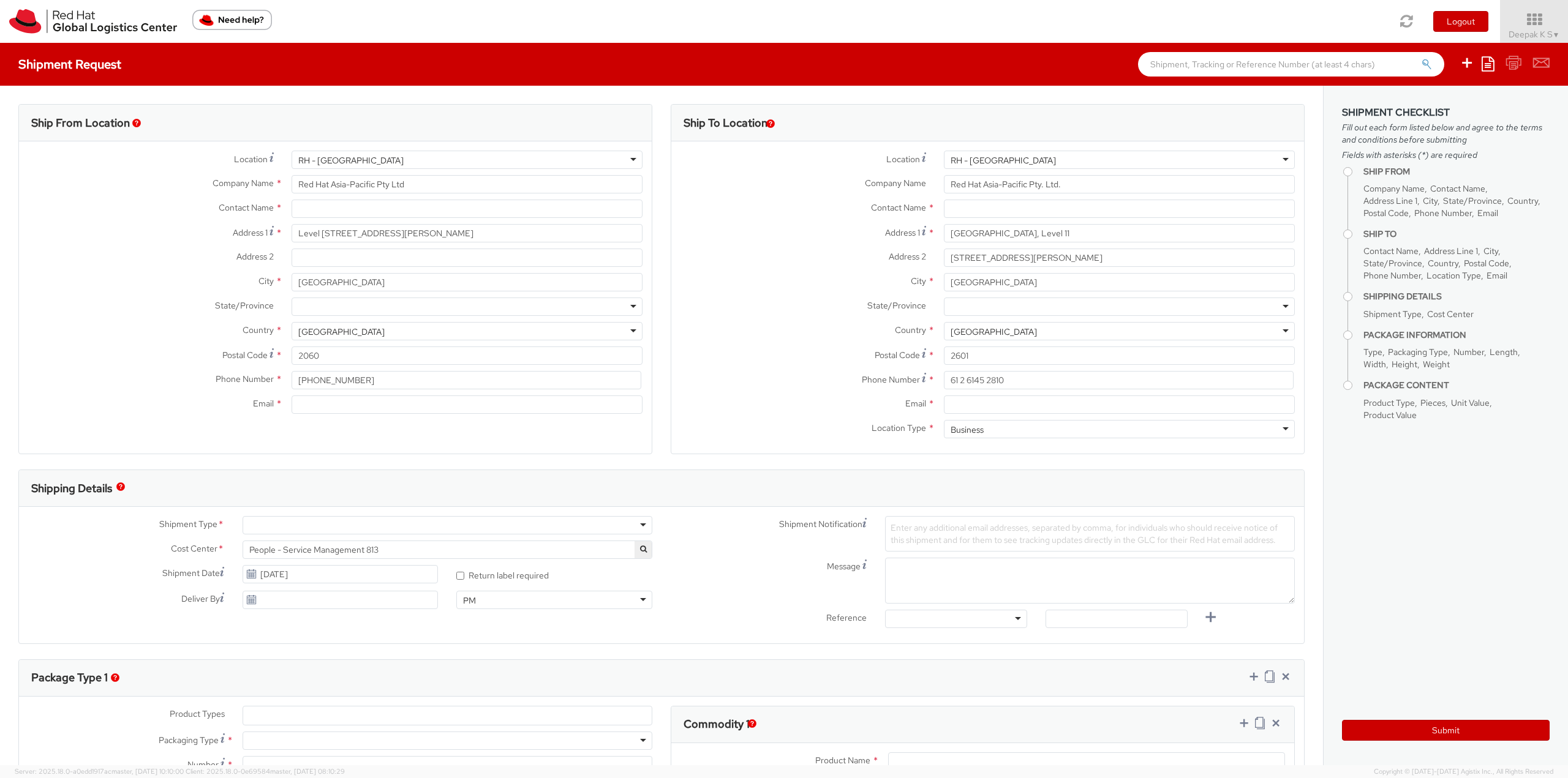
scroll to position [0, 0]
click at [353, 208] on input "text" at bounding box center [467, 209] width 351 height 18
type input "[PERSON_NAME]"
click at [366, 259] on input "Address 2 *" at bounding box center [467, 257] width 351 height 18
click at [307, 304] on div at bounding box center [467, 307] width 351 height 18
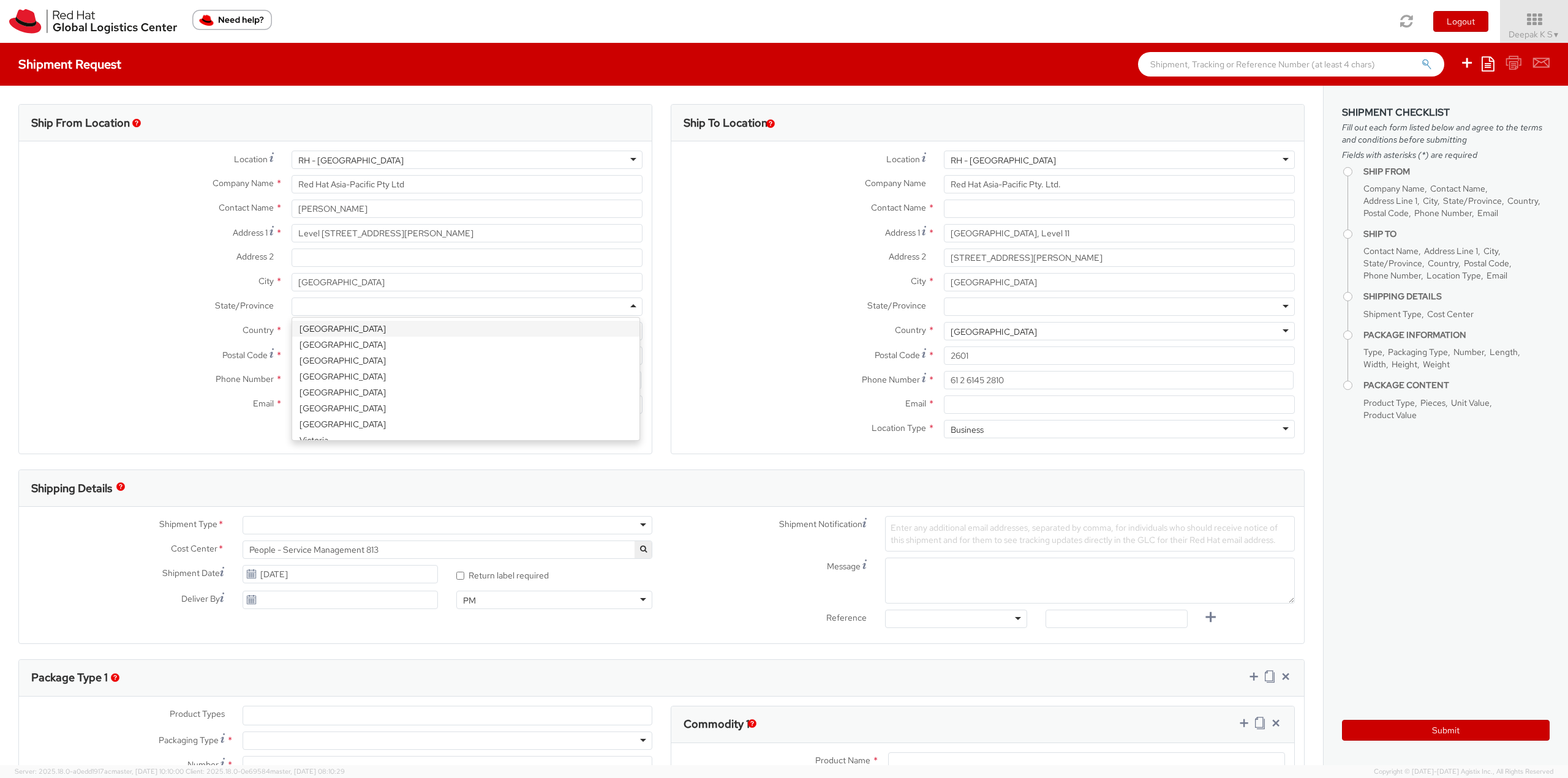
click at [307, 304] on div at bounding box center [467, 307] width 351 height 18
click at [247, 428] on div "Location * [GEOGRAPHIC_DATA] - [GEOGRAPHIC_DATA] [GEOGRAPHIC_DATA] - [GEOGRAPHI…" at bounding box center [335, 285] width 633 height 288
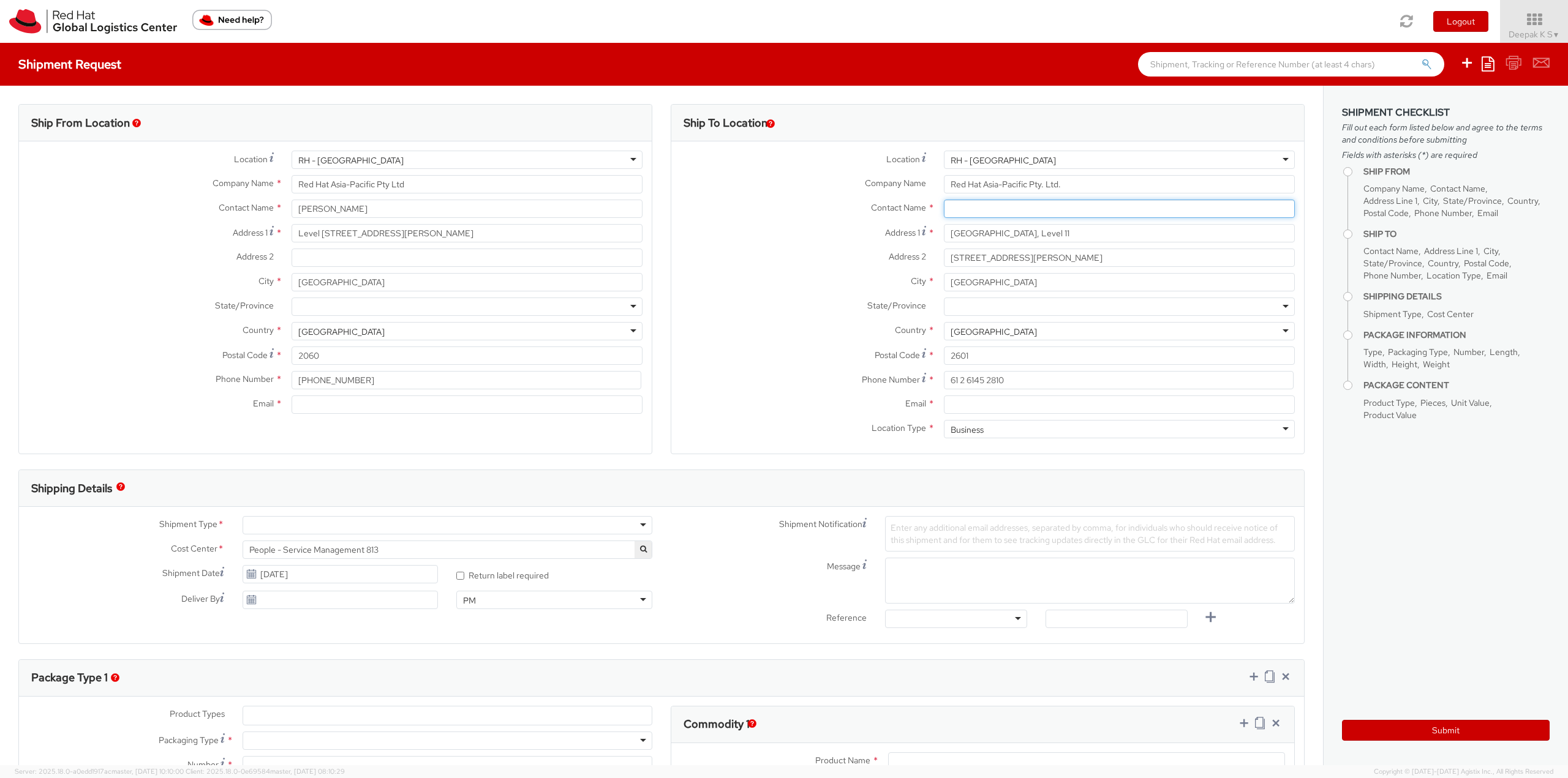
click at [1153, 212] on input "text" at bounding box center [1120, 209] width 351 height 18
type input "[PERSON_NAME]"
click at [723, 385] on label "Phone Number *" at bounding box center [803, 379] width 263 height 16
click at [417, 406] on input "Email *" at bounding box center [467, 404] width 351 height 18
paste input "[EMAIL_ADDRESS][DOMAIN_NAME]"
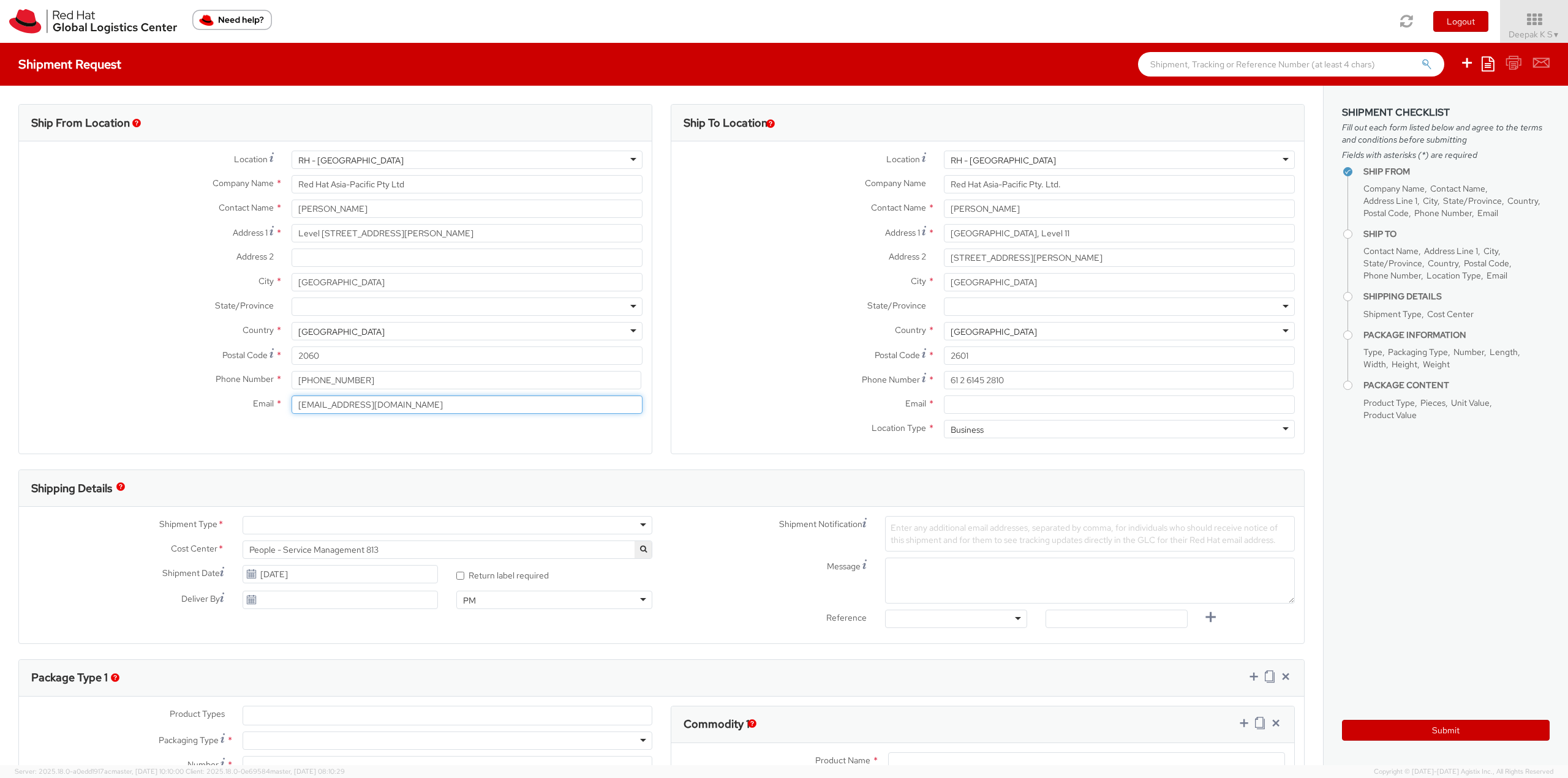
type input "[EMAIL_ADDRESS][DOMAIN_NAME]"
click at [1004, 408] on input "Email *" at bounding box center [1120, 404] width 351 height 18
paste input "[EMAIL_ADDRESS][DOMAIN_NAME]"
type input "[EMAIL_ADDRESS][DOMAIN_NAME]"
click at [393, 524] on div at bounding box center [447, 525] width 410 height 18
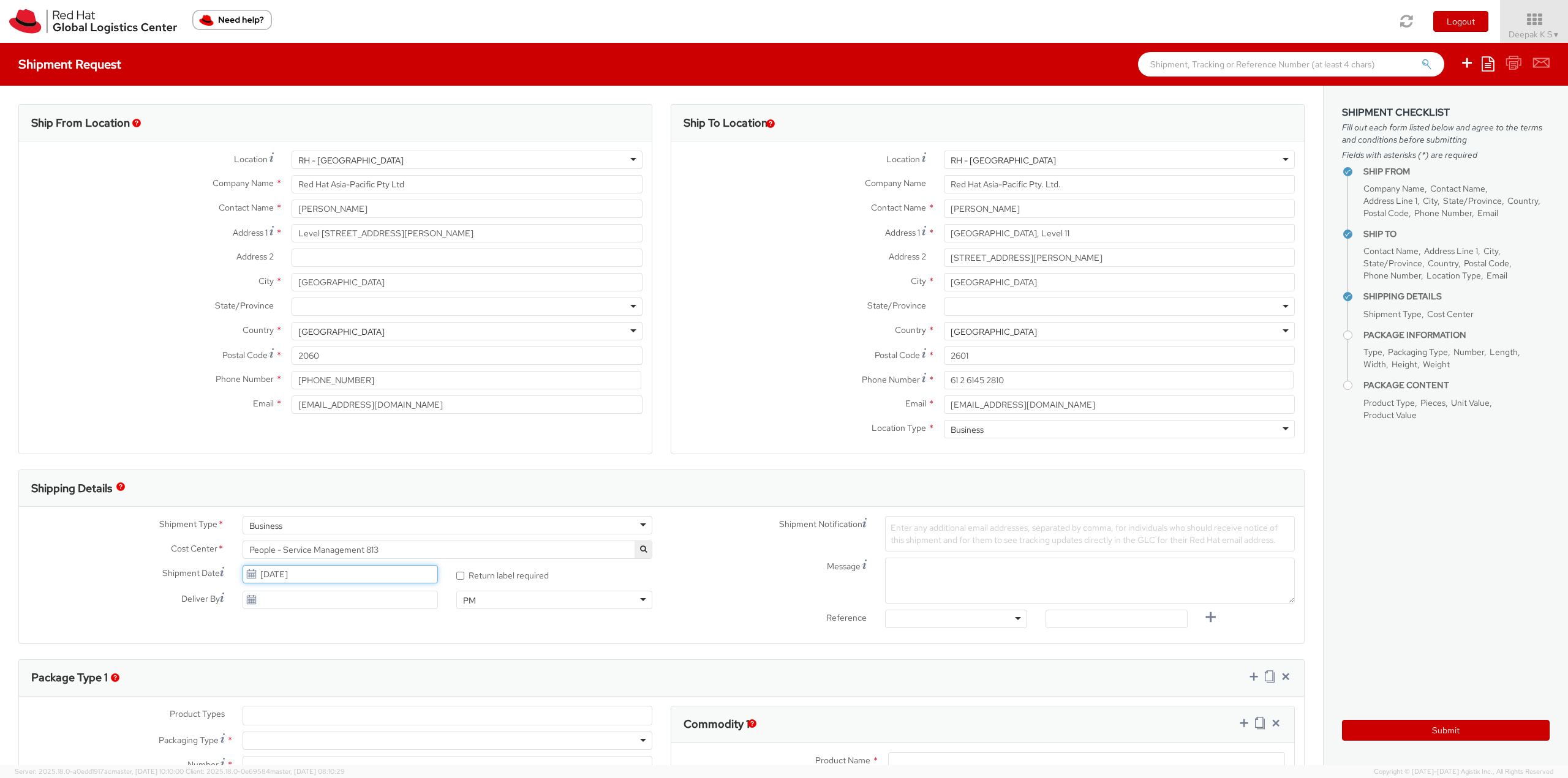
click at [348, 574] on input "[DATE]" at bounding box center [340, 574] width 196 height 18
click at [302, 484] on td "9" at bounding box center [302, 478] width 22 height 18
type input "[DATE]"
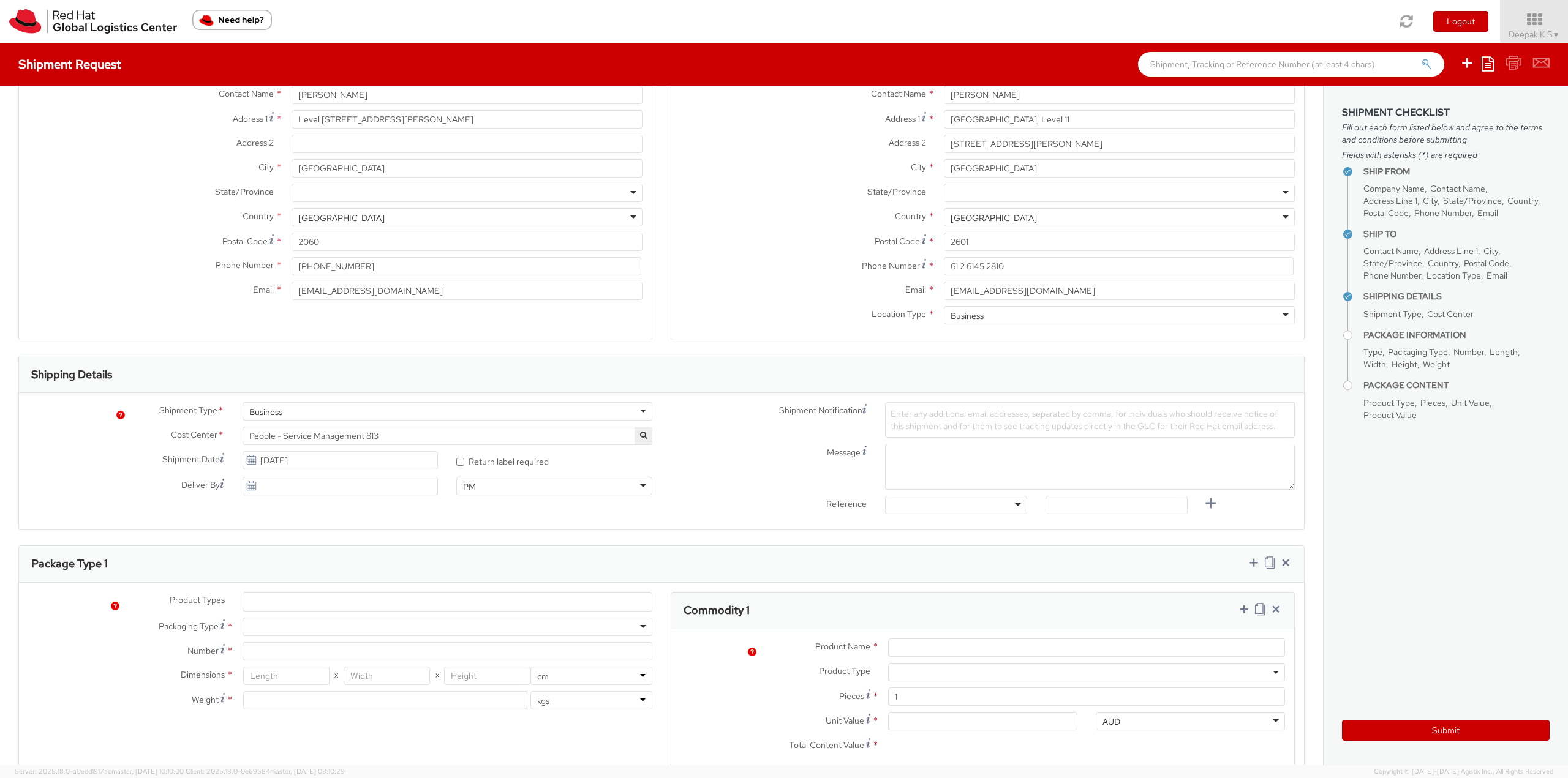
scroll to position [183, 0]
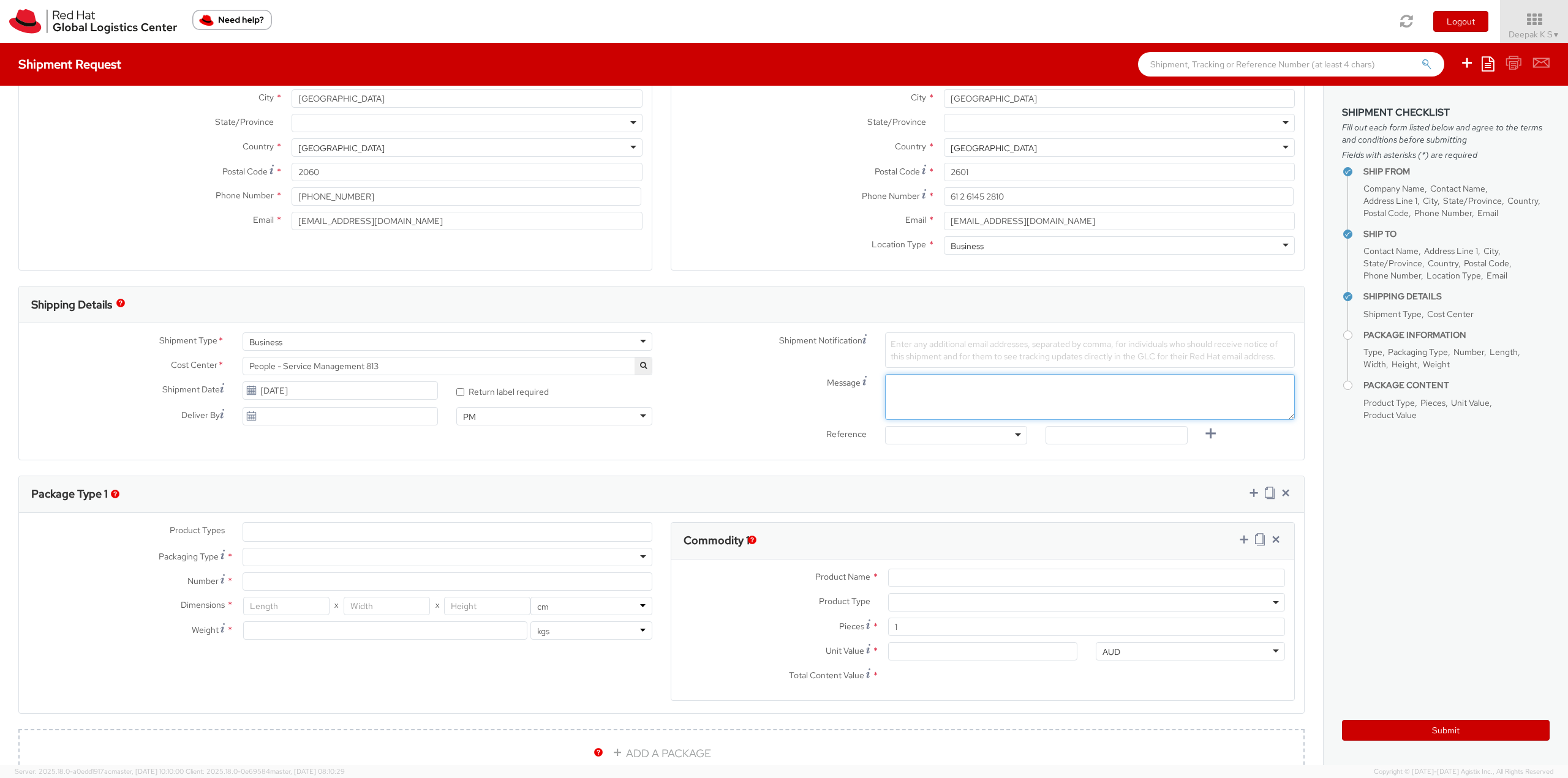
click at [947, 414] on textarea "Message" at bounding box center [1090, 397] width 410 height 46
paste textarea "[PERSON_NAME]"
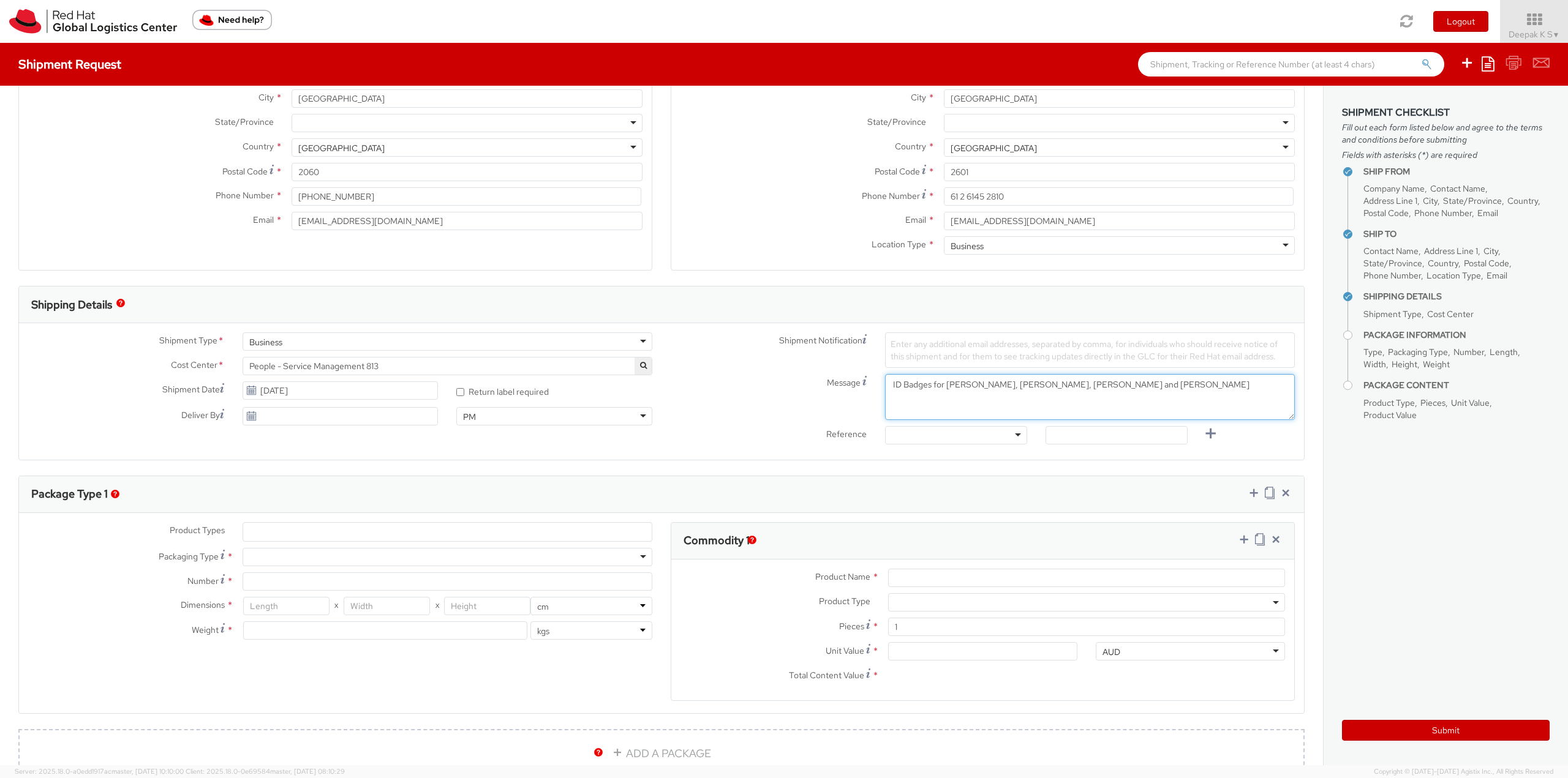
drag, startPoint x: 1108, startPoint y: 382, endPoint x: 1041, endPoint y: 383, distance: 67.0
click at [1041, 383] on textarea "ID Badges for [PERSON_NAME], [PERSON_NAME], [PERSON_NAME] and [PERSON_NAME]" at bounding box center [1090, 397] width 410 height 46
click at [1128, 412] on textarea "ID Badges for [PERSON_NAME], [PERSON_NAME], [PERSON_NAME] and [PERSON_NAME]" at bounding box center [1090, 397] width 410 height 46
drag, startPoint x: 1111, startPoint y: 385, endPoint x: 1039, endPoint y: 384, distance: 72.0
click at [1039, 384] on textarea "ID Badges for [PERSON_NAME], [PERSON_NAME], [PERSON_NAME] and [PERSON_NAME]" at bounding box center [1090, 397] width 410 height 46
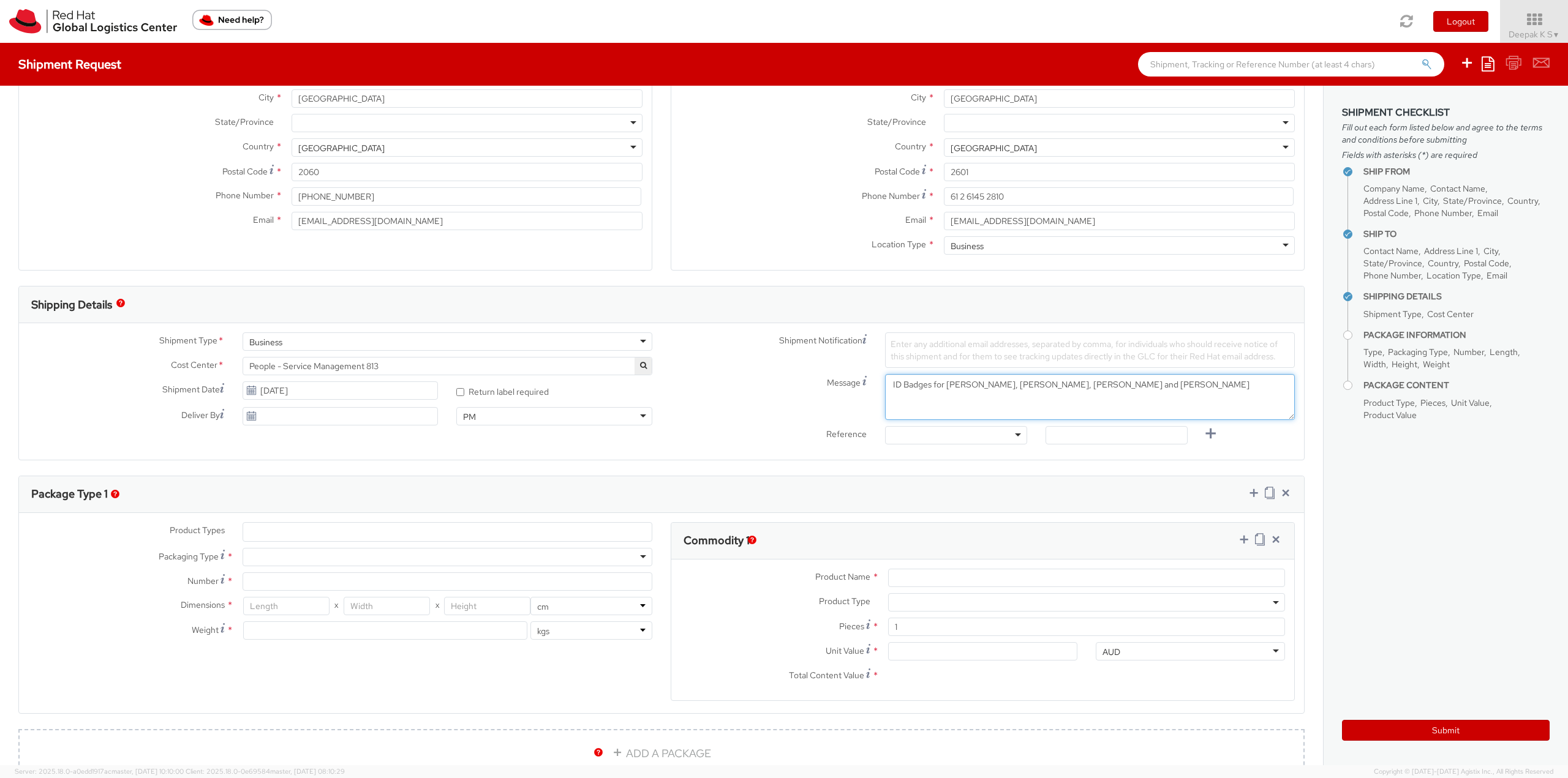
paste textarea
click at [1149, 399] on textarea "ID Badges for [PERSON_NAME], [PERSON_NAME],[PERSON_NAME], and [PERSON_NAME]" at bounding box center [1090, 397] width 410 height 46
click at [1037, 384] on textarea "ID Badges for [PERSON_NAME], [PERSON_NAME],[PERSON_NAME], and [PERSON_NAME]" at bounding box center [1090, 397] width 410 height 46
drag, startPoint x: 1110, startPoint y: 382, endPoint x: 1036, endPoint y: 387, distance: 74.2
click at [1042, 385] on textarea "ID Badges for [PERSON_NAME], [PERSON_NAME] ,[PERSON_NAME], and [PERSON_NAME]" at bounding box center [1090, 397] width 410 height 46
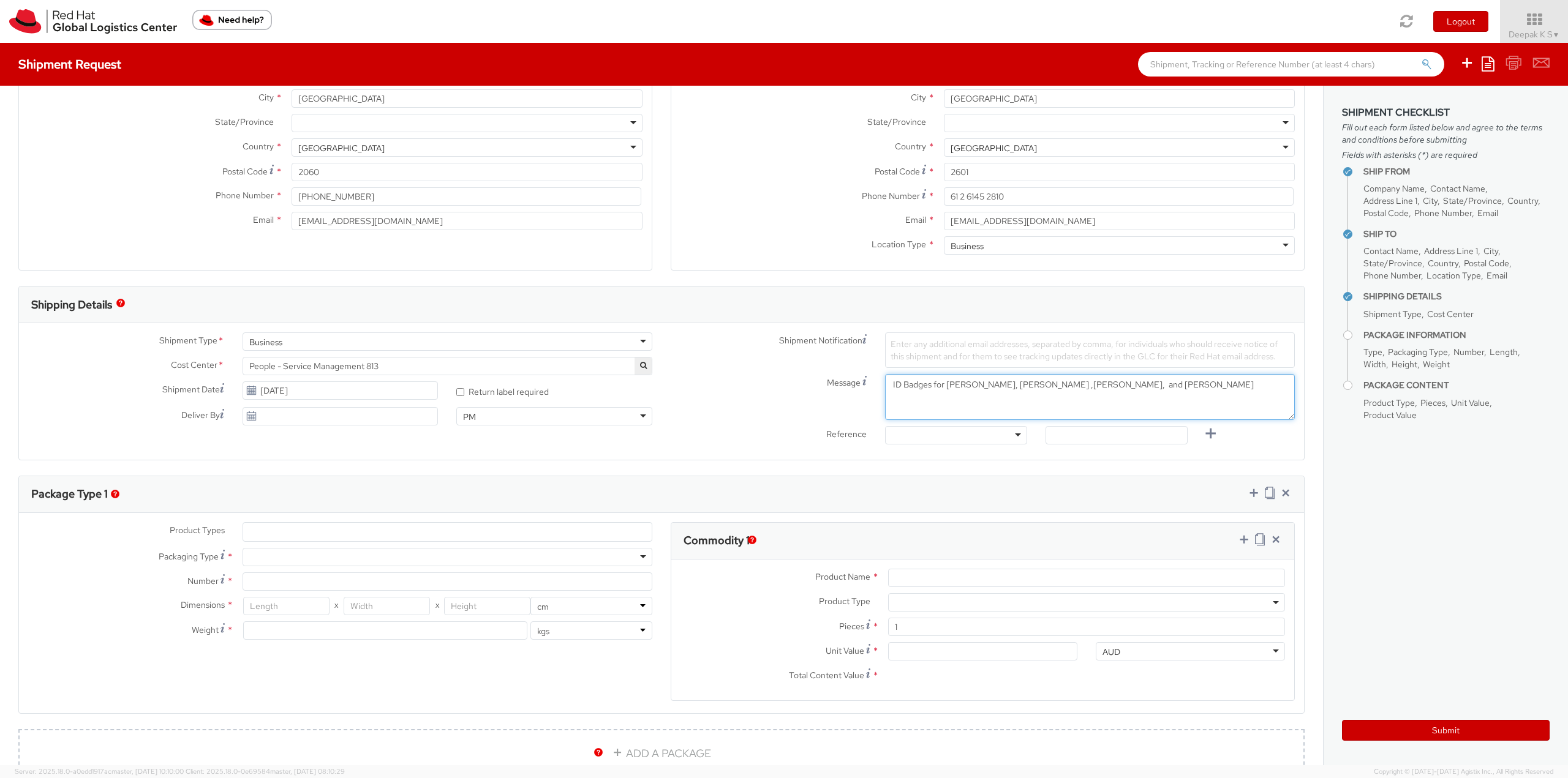
paste textarea
type textarea "ID Badges for [PERSON_NAME], [PERSON_NAME] ,[PERSON_NAME] and [PERSON_NAME]"
click at [384, 533] on ul at bounding box center [447, 532] width 408 height 18
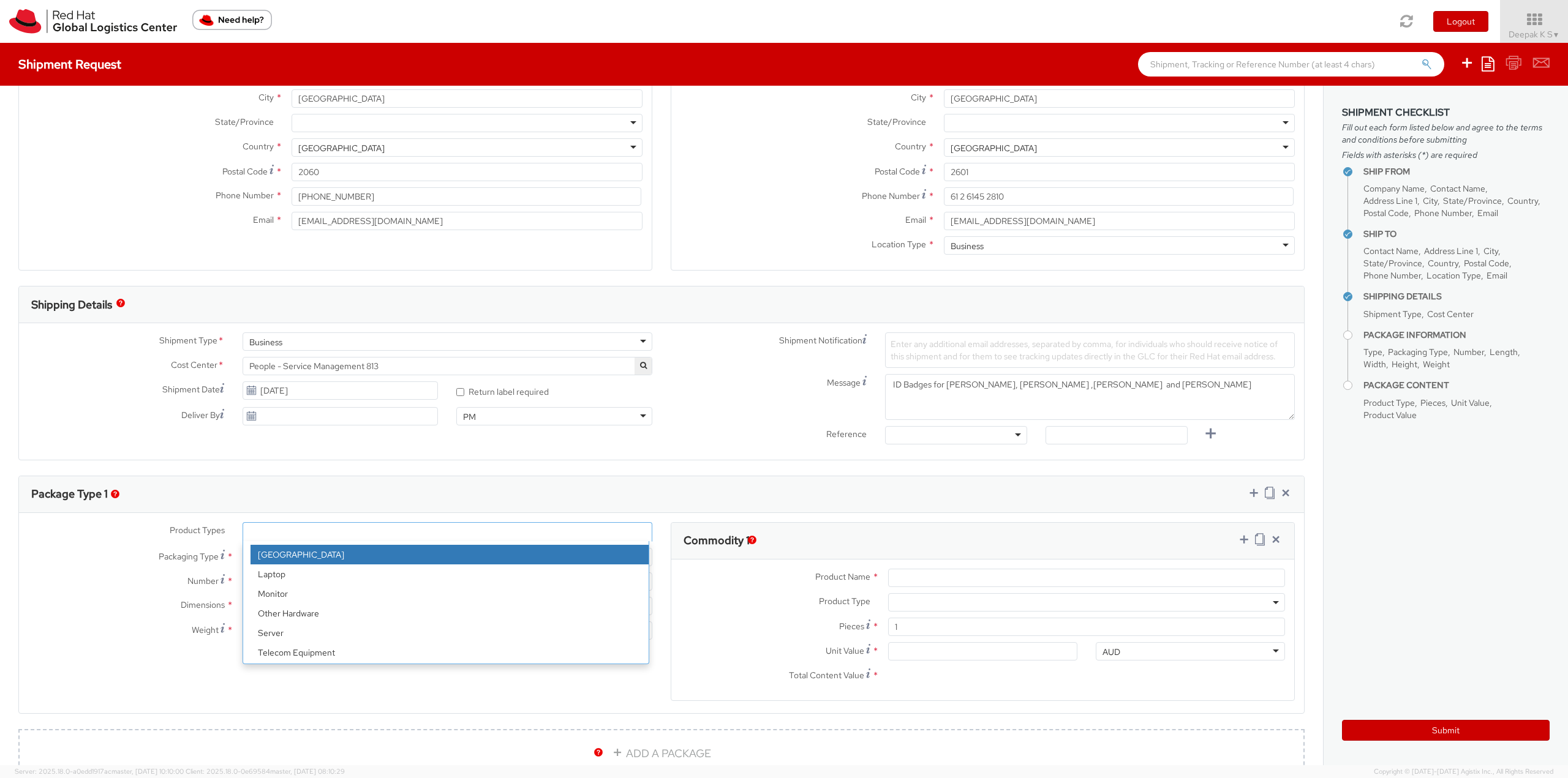
scroll to position [54, 0]
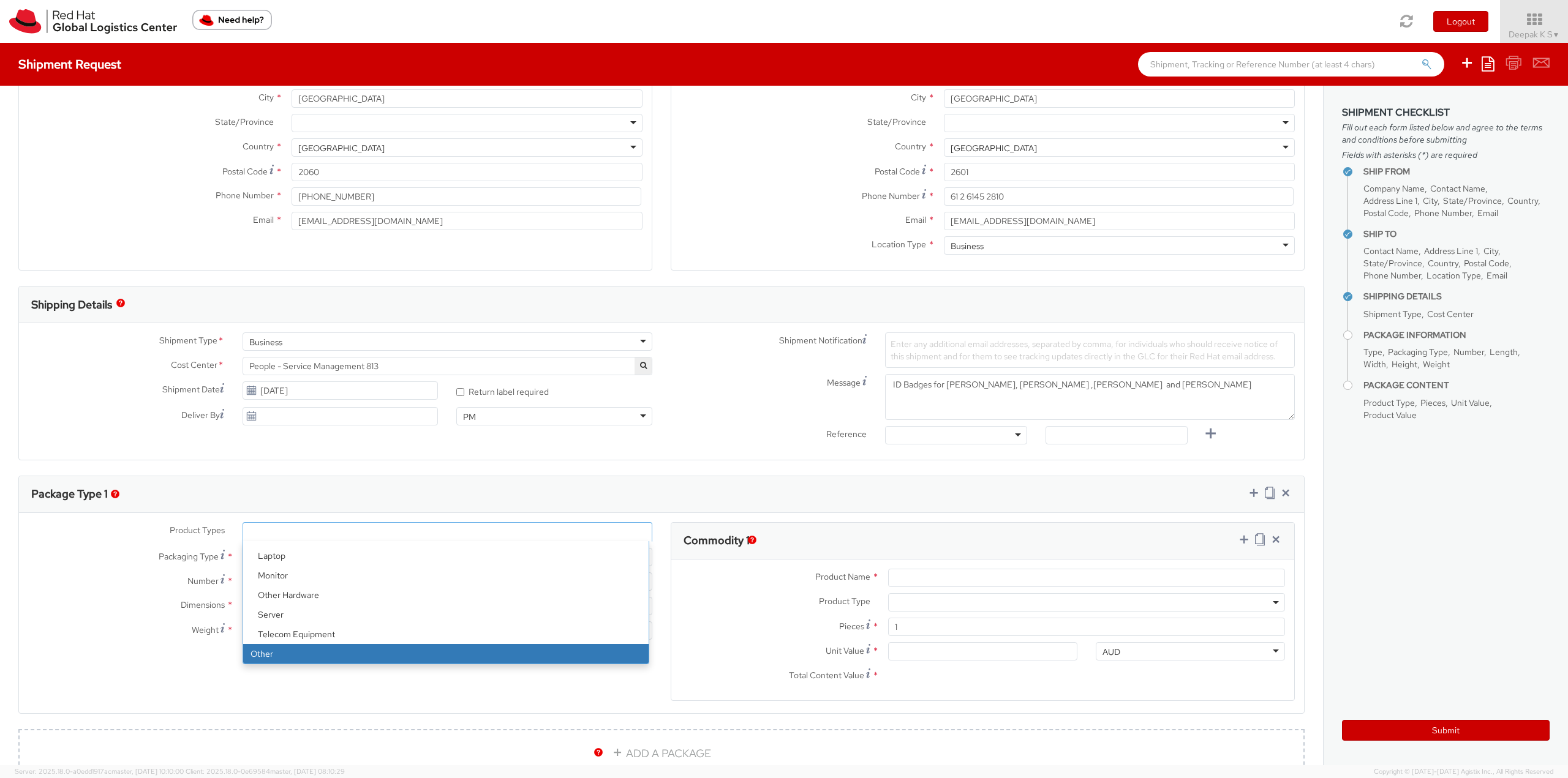
select select "OTHER"
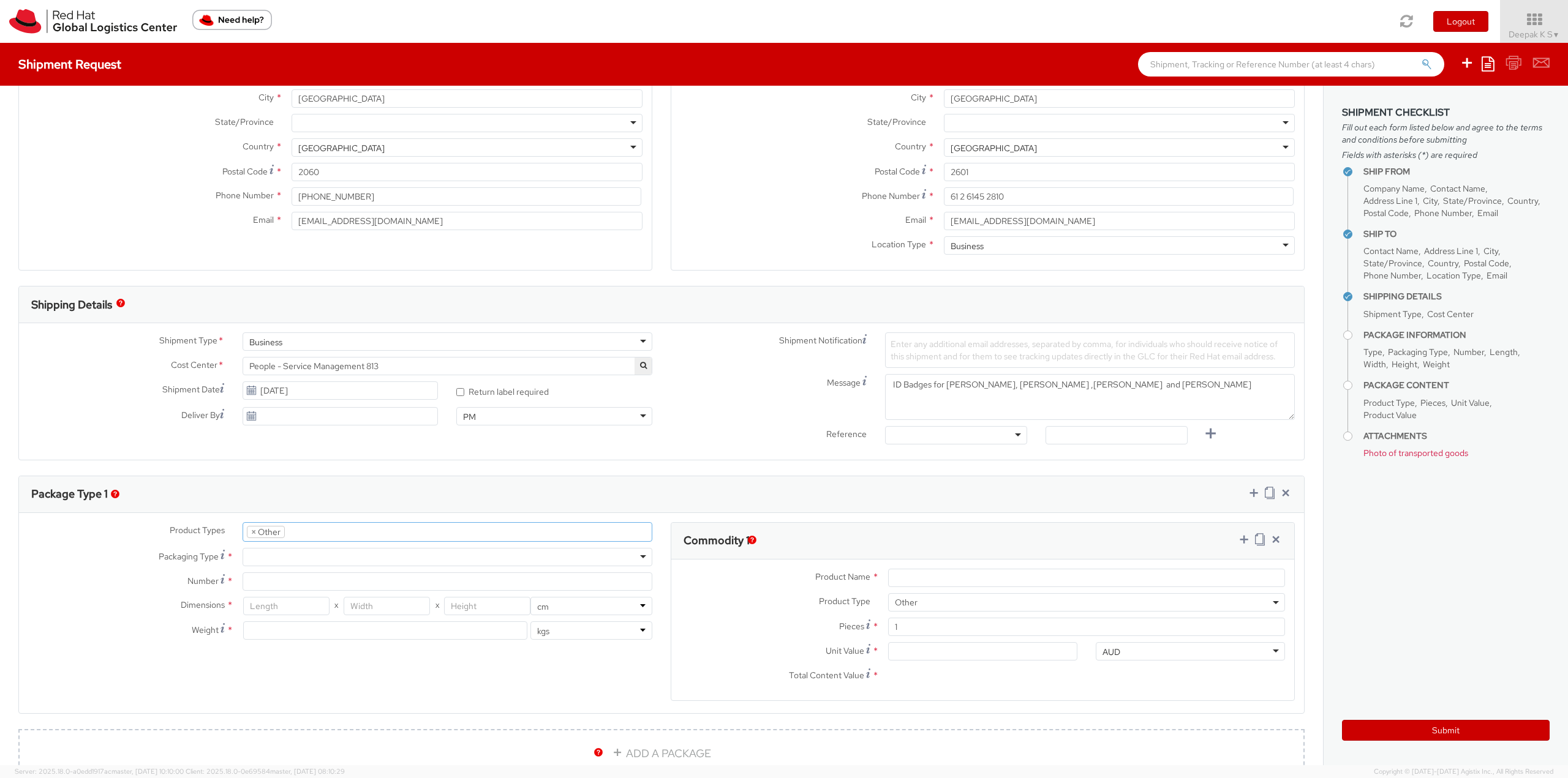
click at [322, 561] on div at bounding box center [447, 557] width 410 height 18
type input "1"
type input "24.13"
type input "31.75"
type input "0.64"
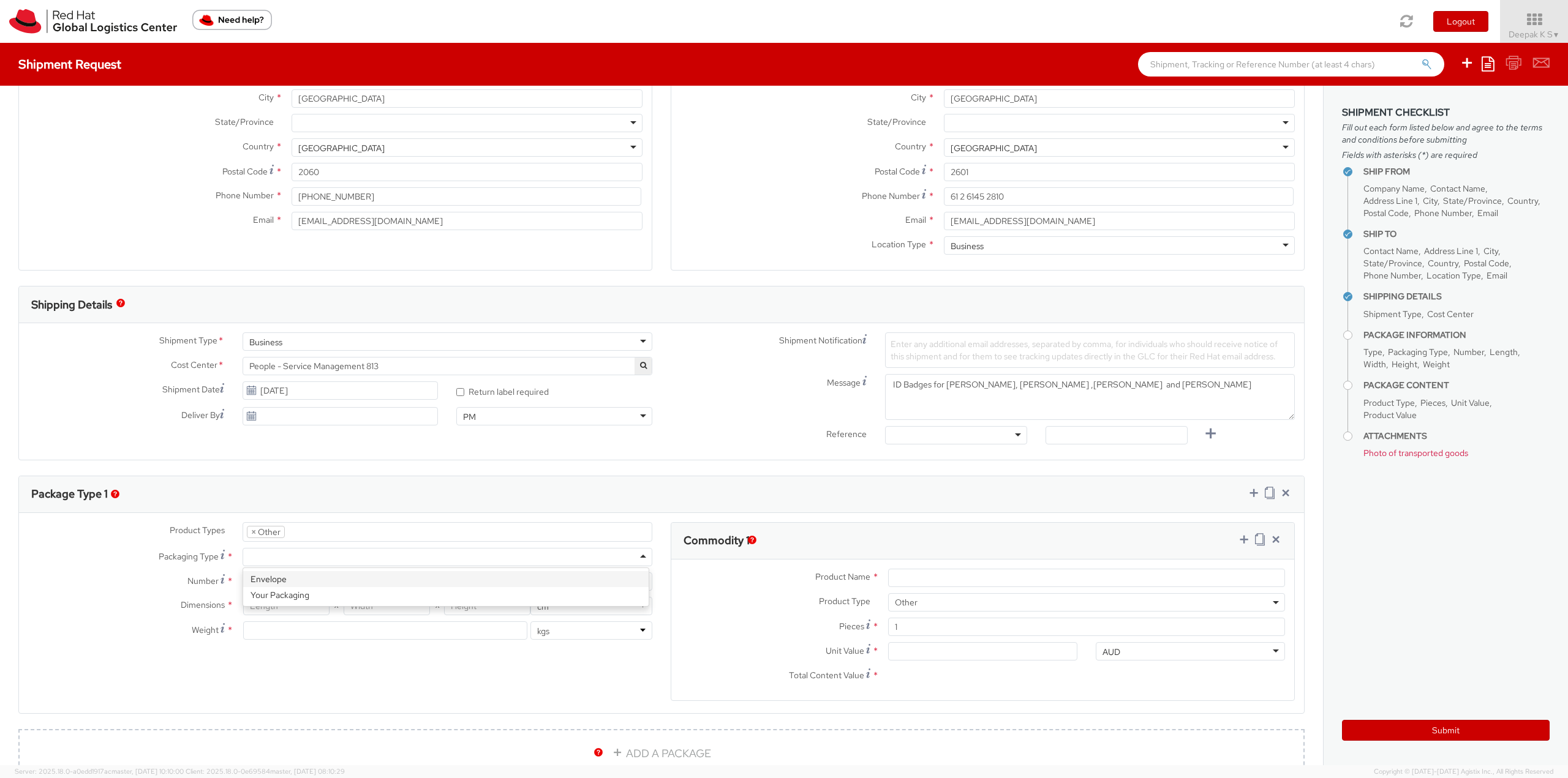
type input "0.5"
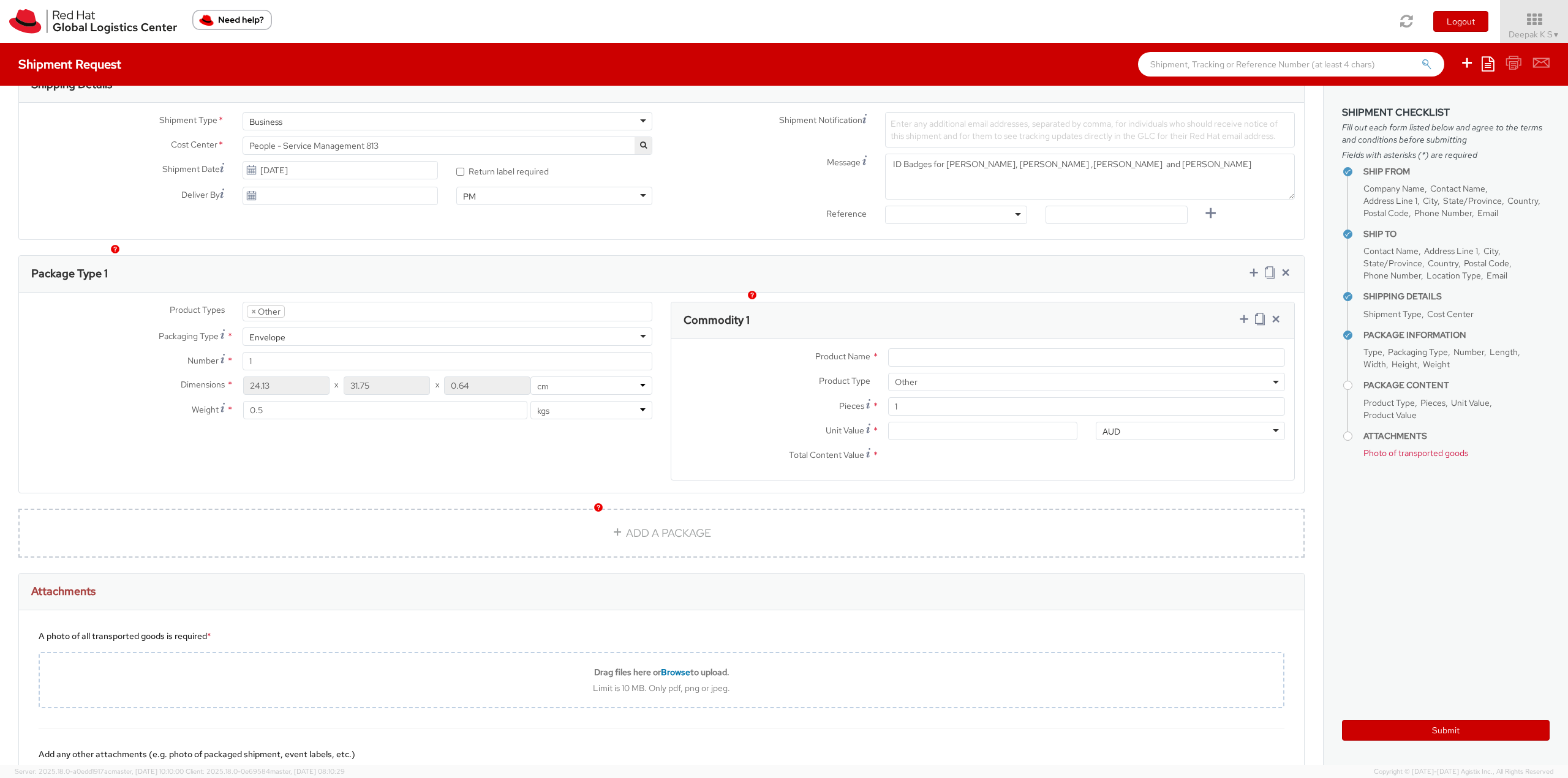
scroll to position [429, 0]
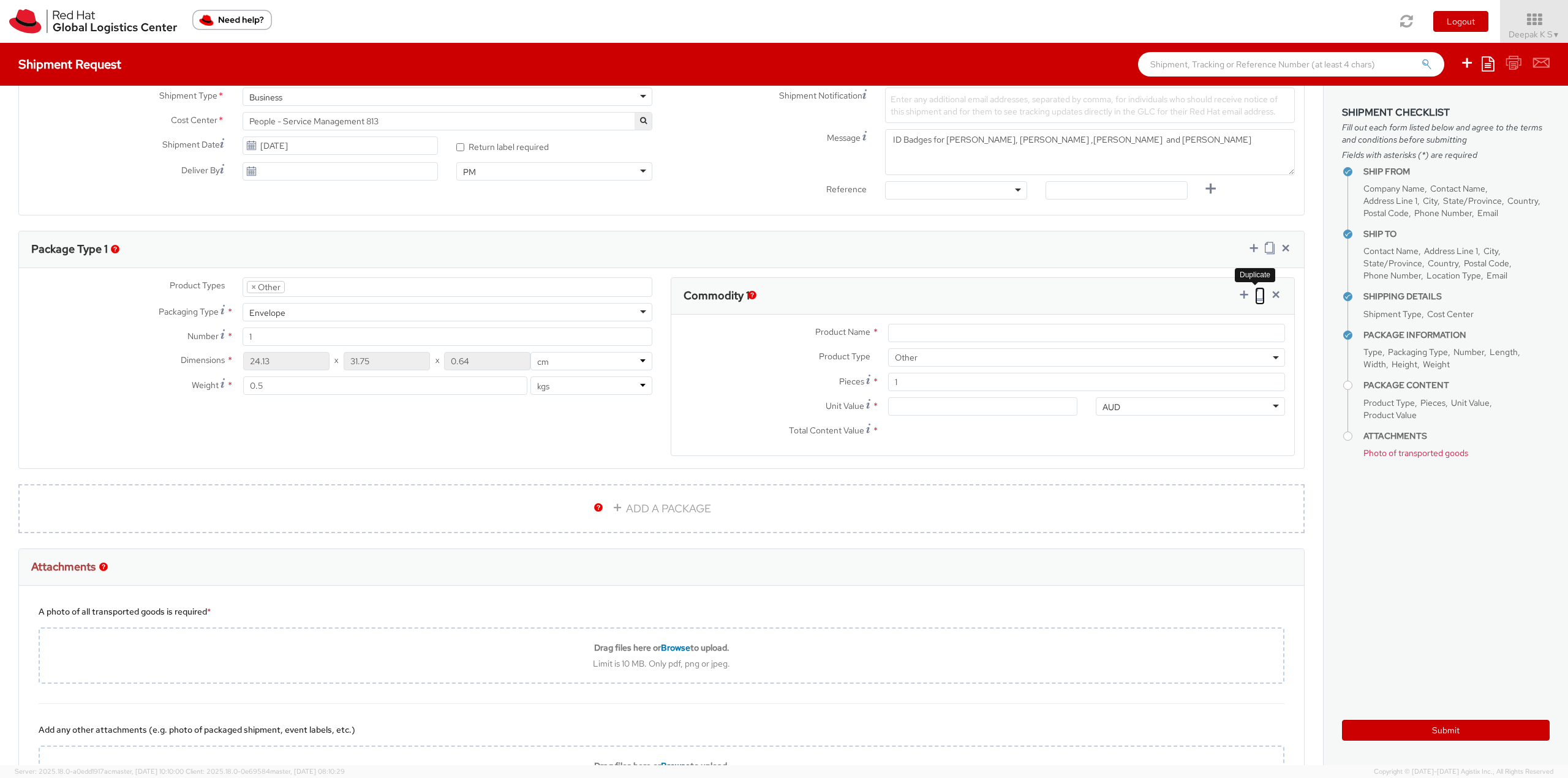
click at [1255, 298] on icon at bounding box center [1260, 295] width 9 height 12
select select "OTHER"
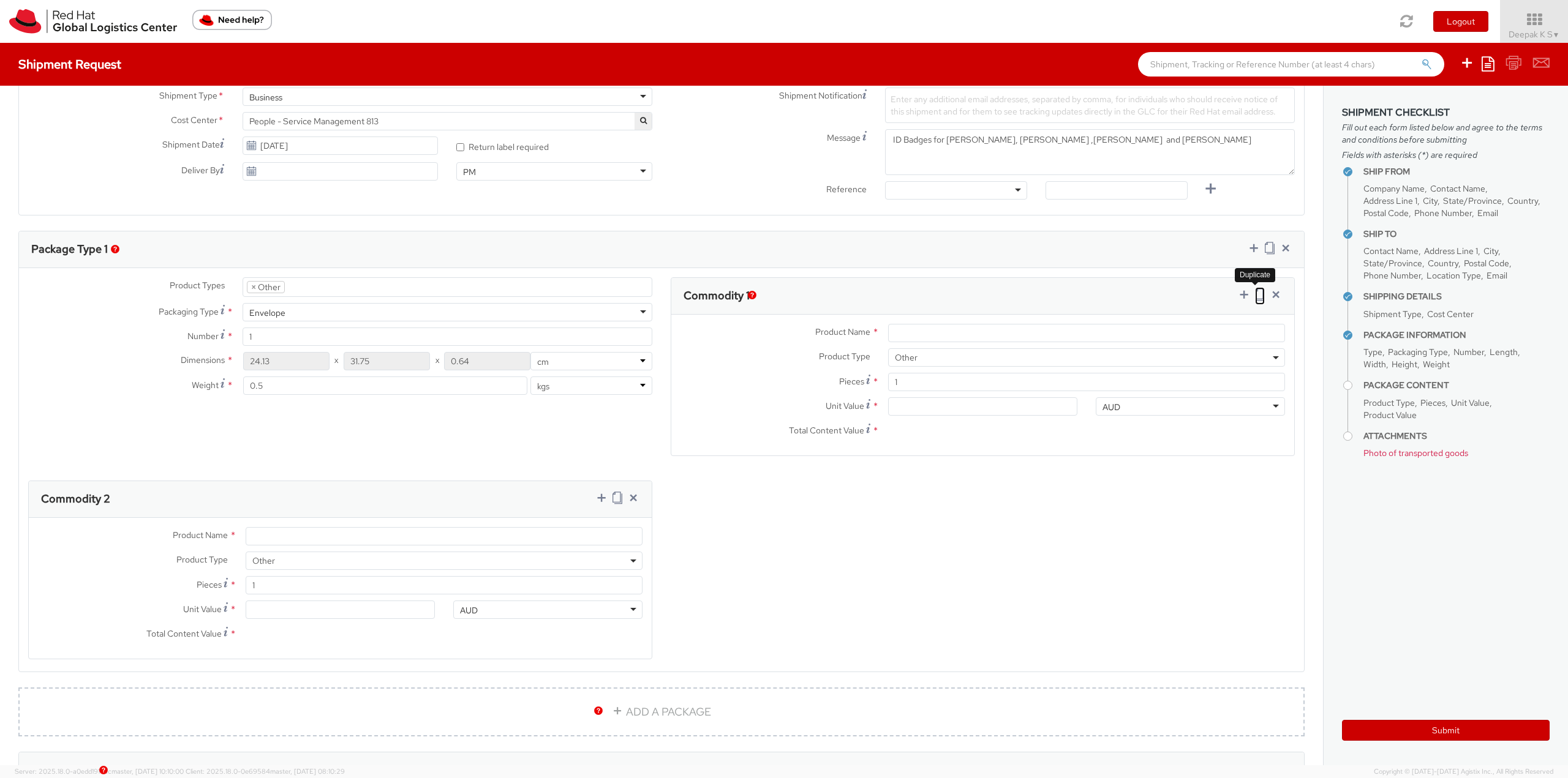
click at [1255, 298] on icon at bounding box center [1260, 295] width 9 height 12
select select "OTHER"
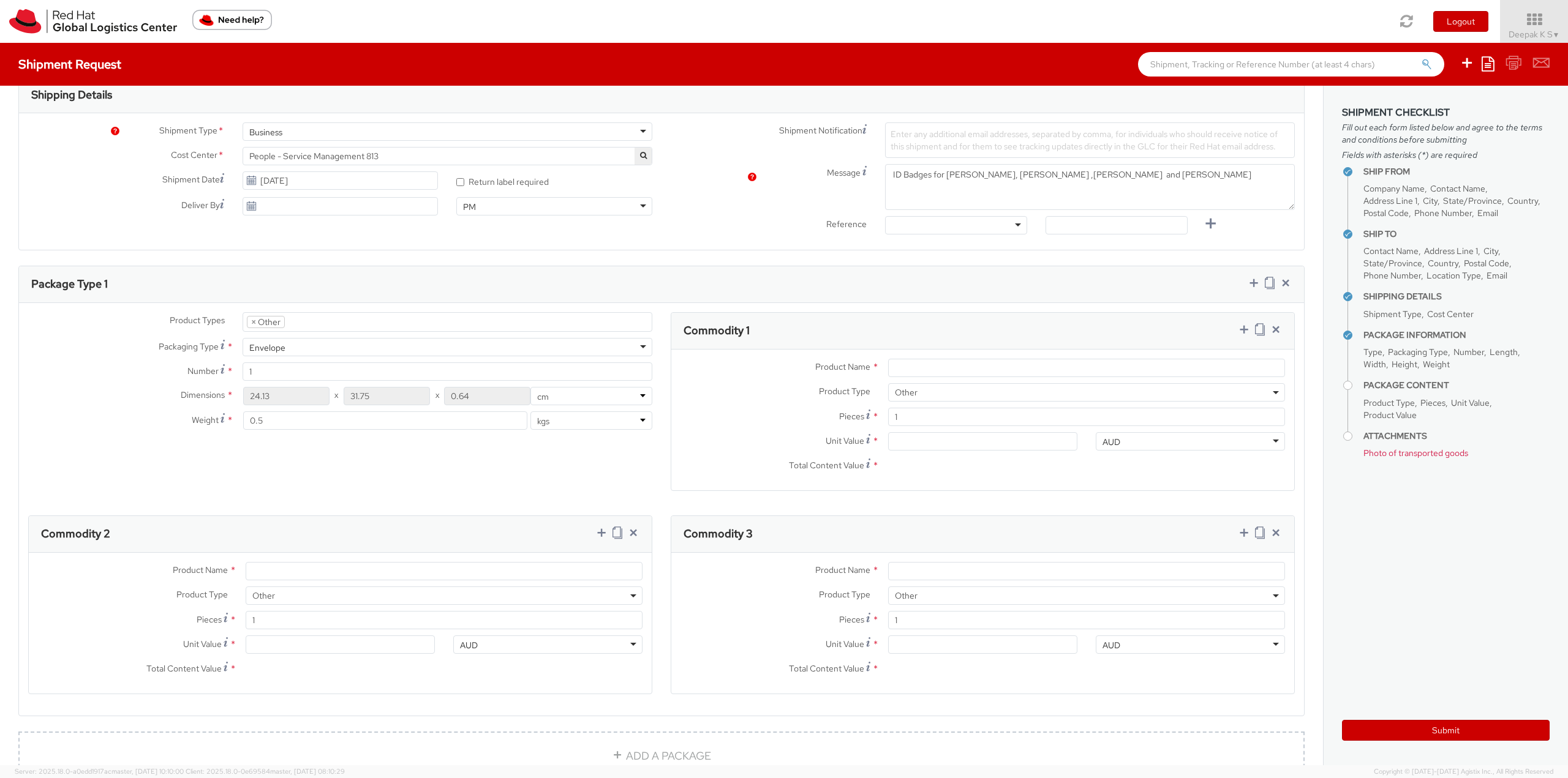
scroll to position [551, 0]
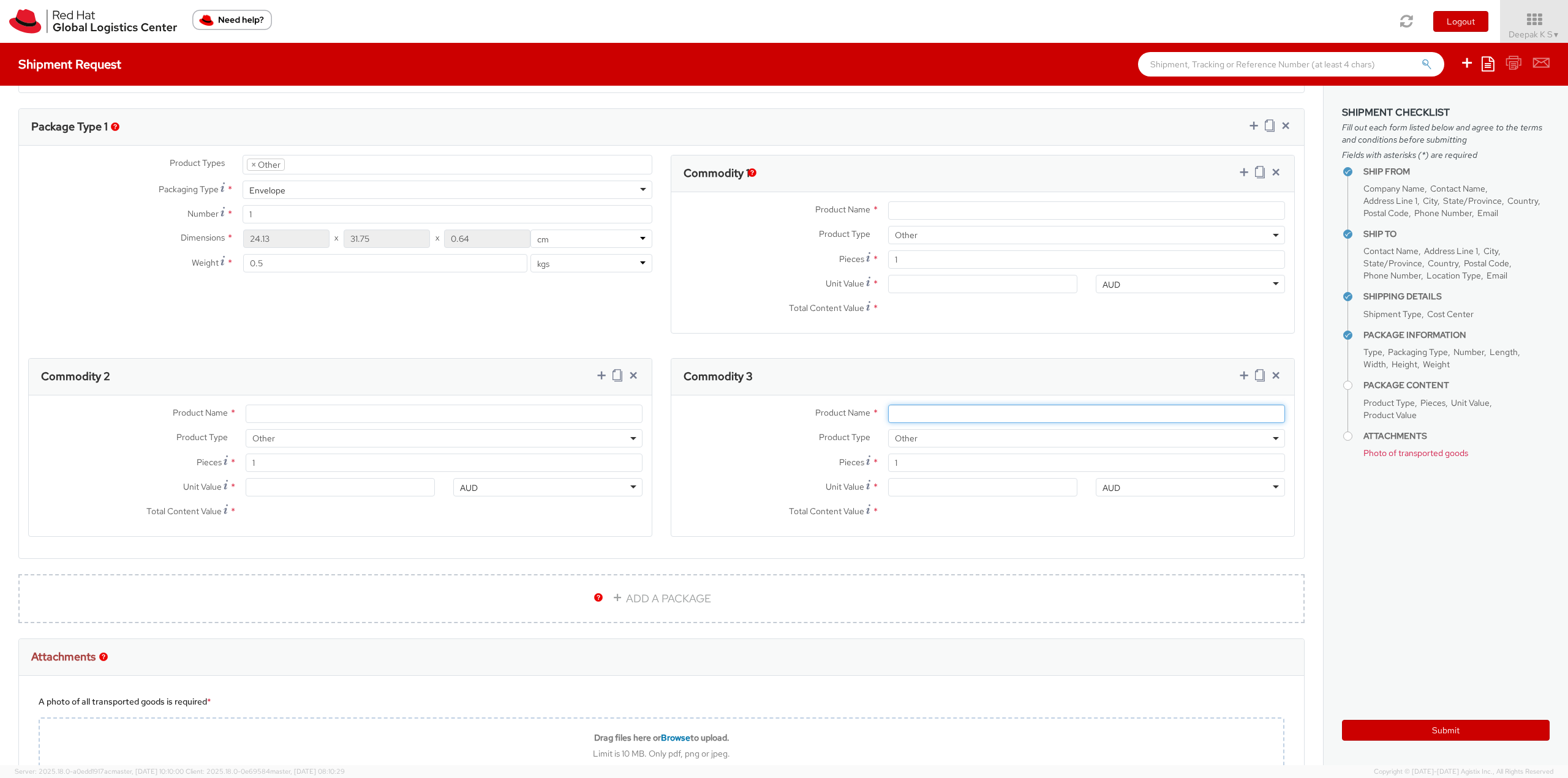
click at [1114, 410] on input "Product Name *" at bounding box center [1086, 414] width 397 height 18
paste input "Red Hat Employee Security ID Badge - Produced Internally - personalized (Sample…"
type input "Red Hat Employee Security ID Badge - Produced Internally - personalized (Sample…"
click at [926, 467] on input "1" at bounding box center [1086, 462] width 397 height 18
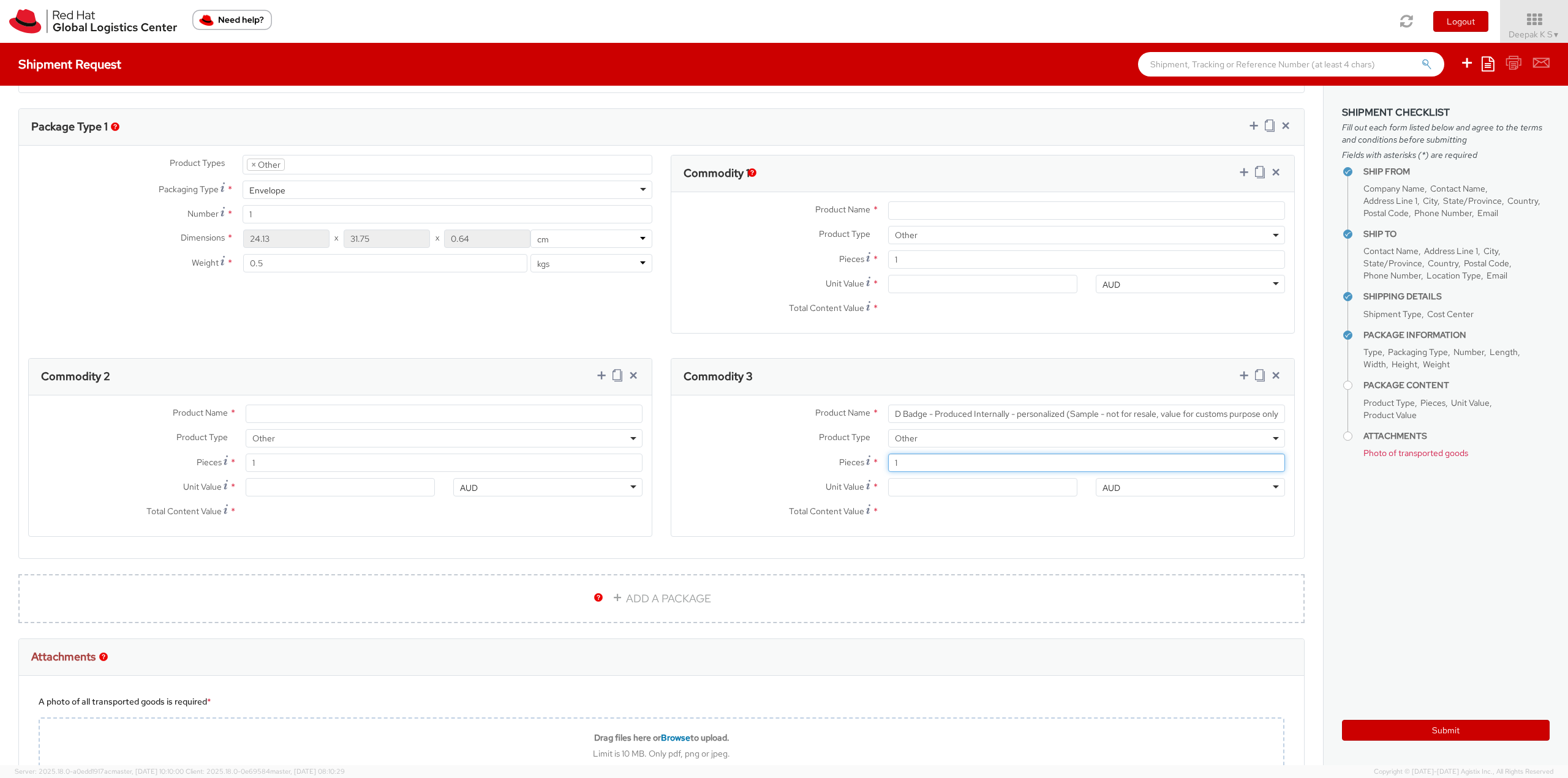
scroll to position [0, 0]
type input "0.00"
type input "4"
click at [931, 491] on input "0.00" at bounding box center [982, 487] width 189 height 18
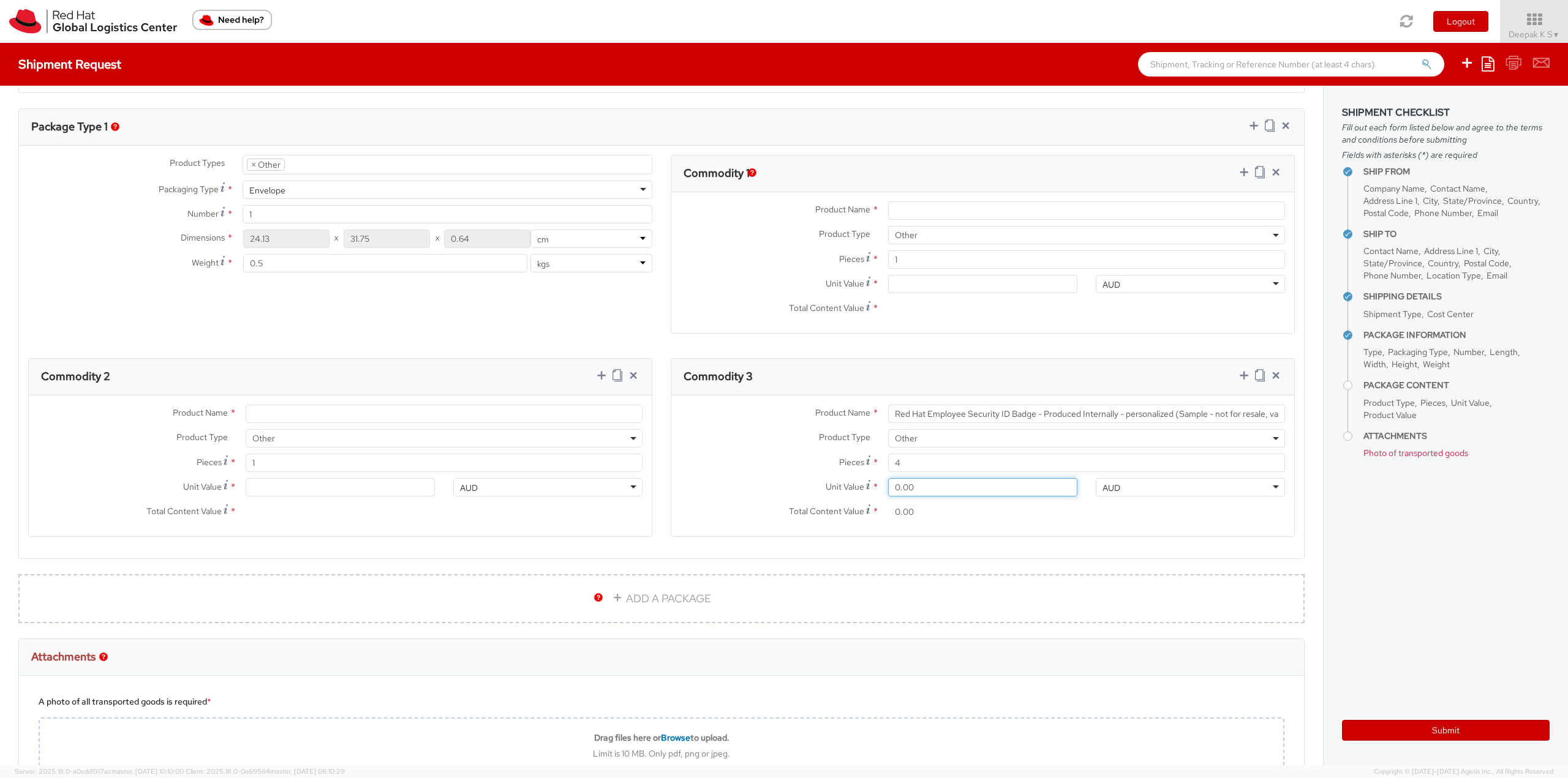
type input "5.00"
type input "20.00"
type input "5.20"
type input "20.80"
type input "5.22"
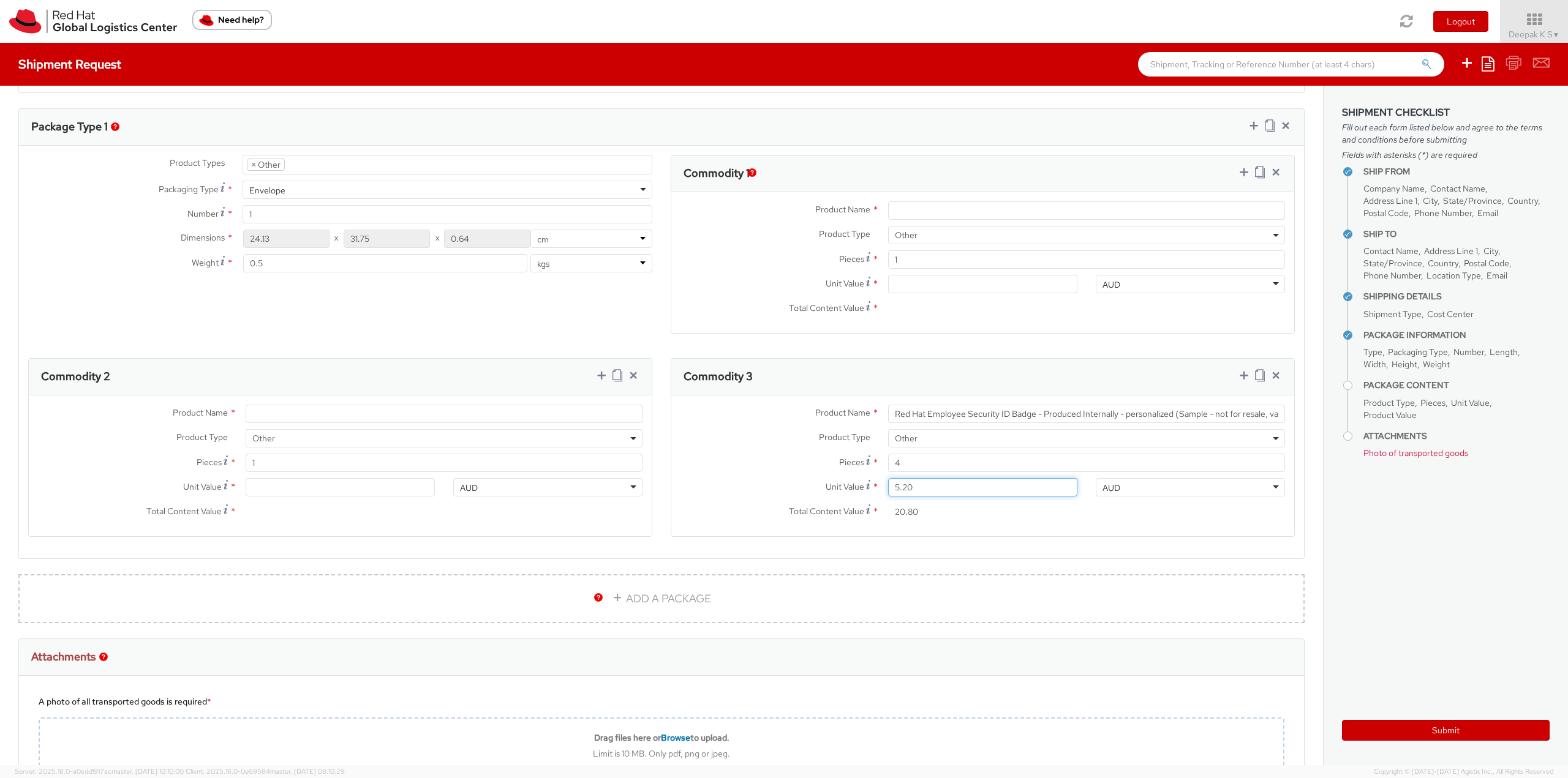
type input "20.88"
click at [1255, 376] on icon at bounding box center [1260, 375] width 9 height 12
select select "OTHER"
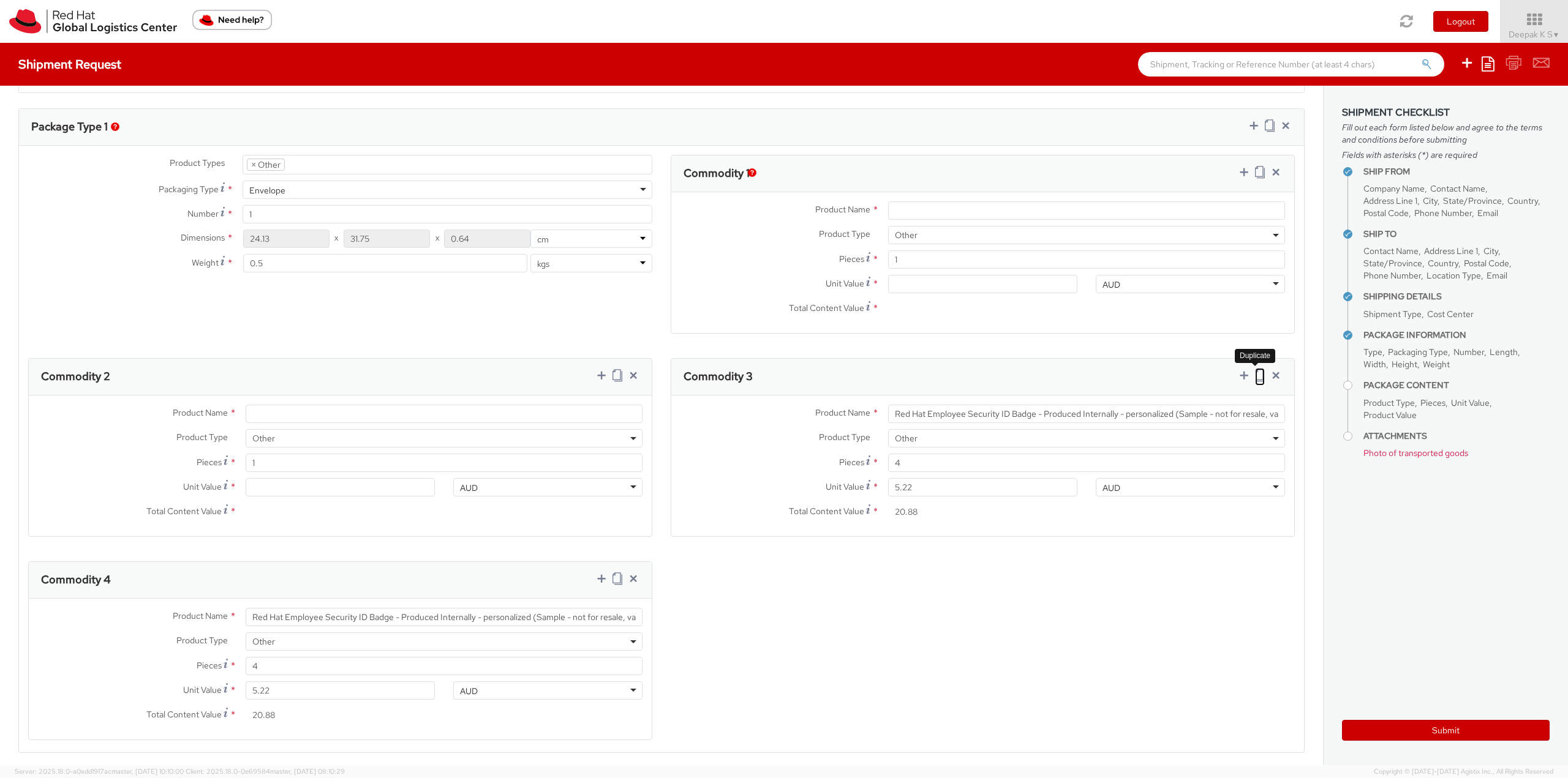
click at [1255, 376] on icon at bounding box center [1260, 375] width 9 height 12
select select "OTHER"
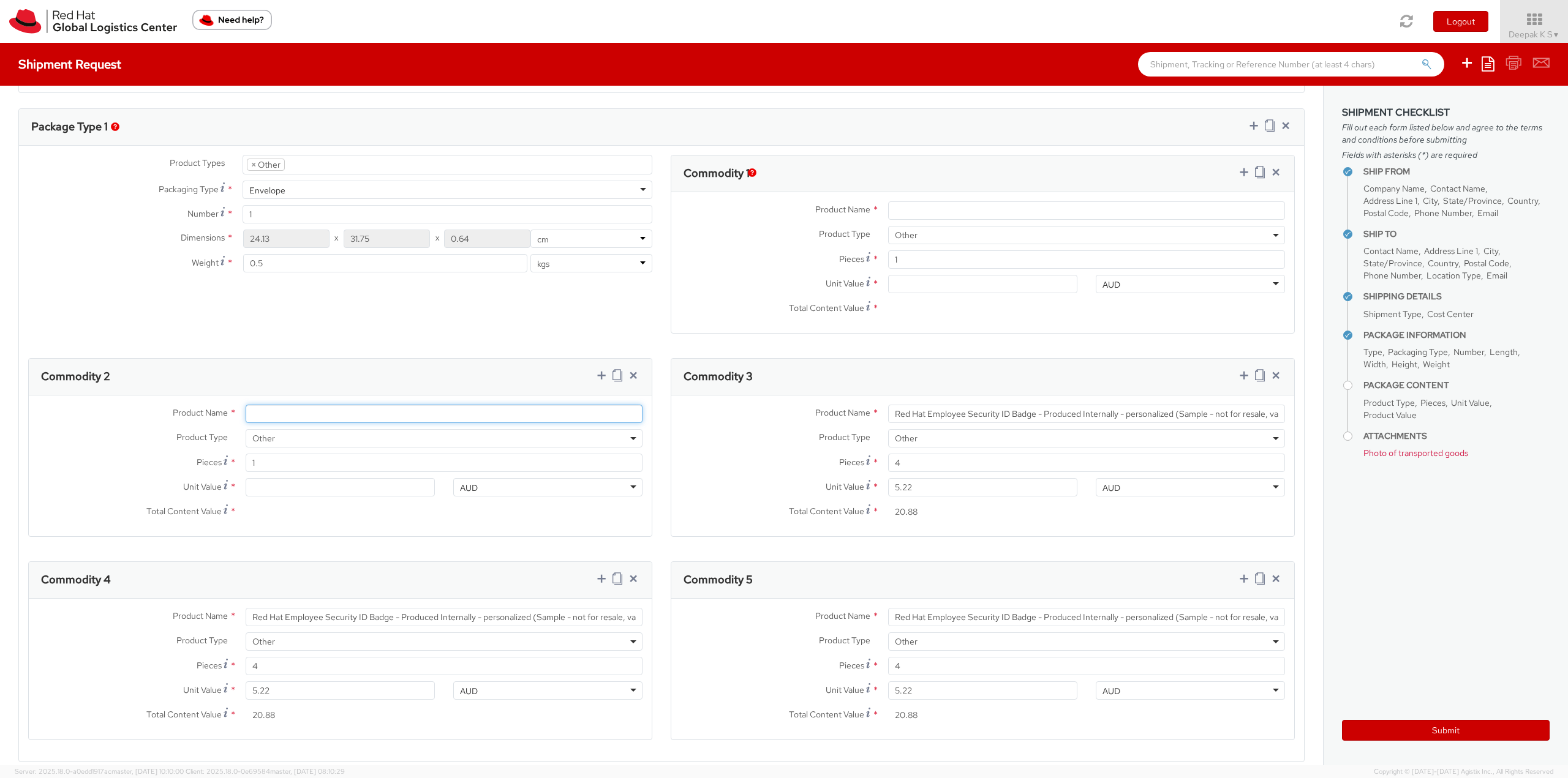
click at [392, 413] on input "Product Name *" at bounding box center [444, 414] width 397 height 18
click at [387, 418] on input "Product Name *" at bounding box center [444, 414] width 397 height 18
click at [386, 418] on input "Product Name *" at bounding box center [444, 414] width 397 height 18
click at [1270, 580] on icon at bounding box center [1276, 579] width 12 height 12
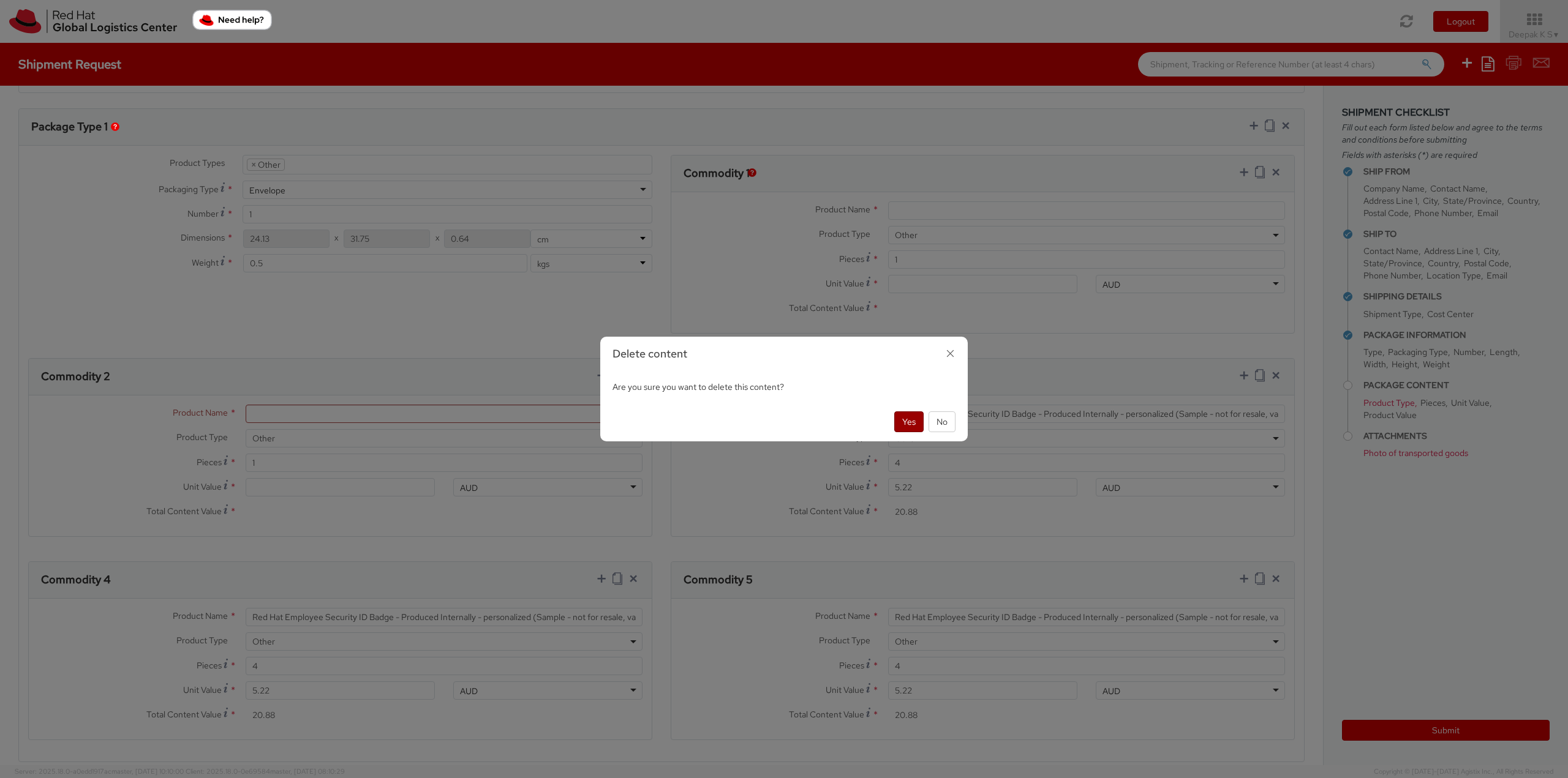
click at [899, 423] on button "Yes" at bounding box center [908, 422] width 29 height 21
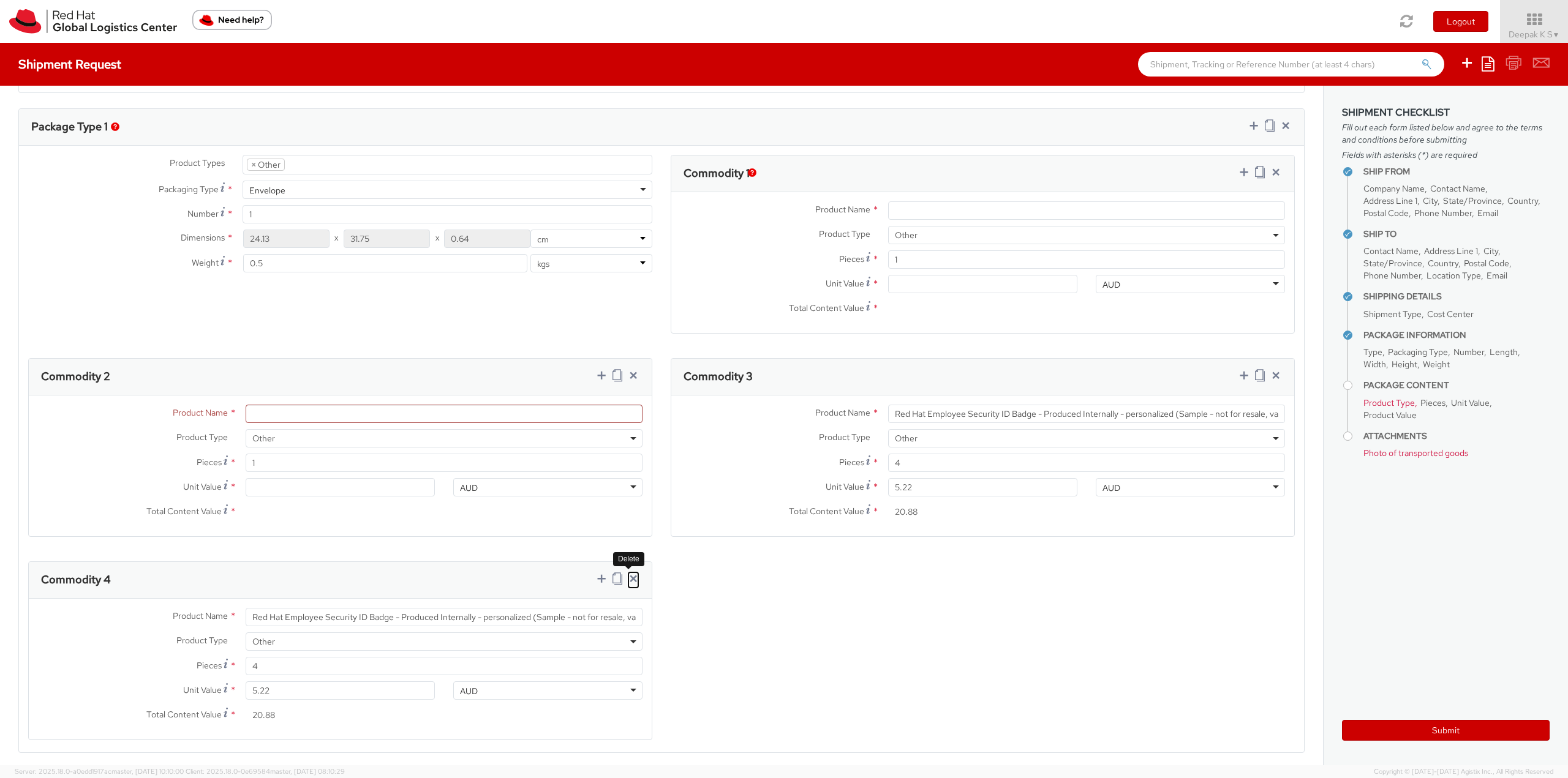
click at [631, 578] on icon at bounding box center [633, 579] width 12 height 12
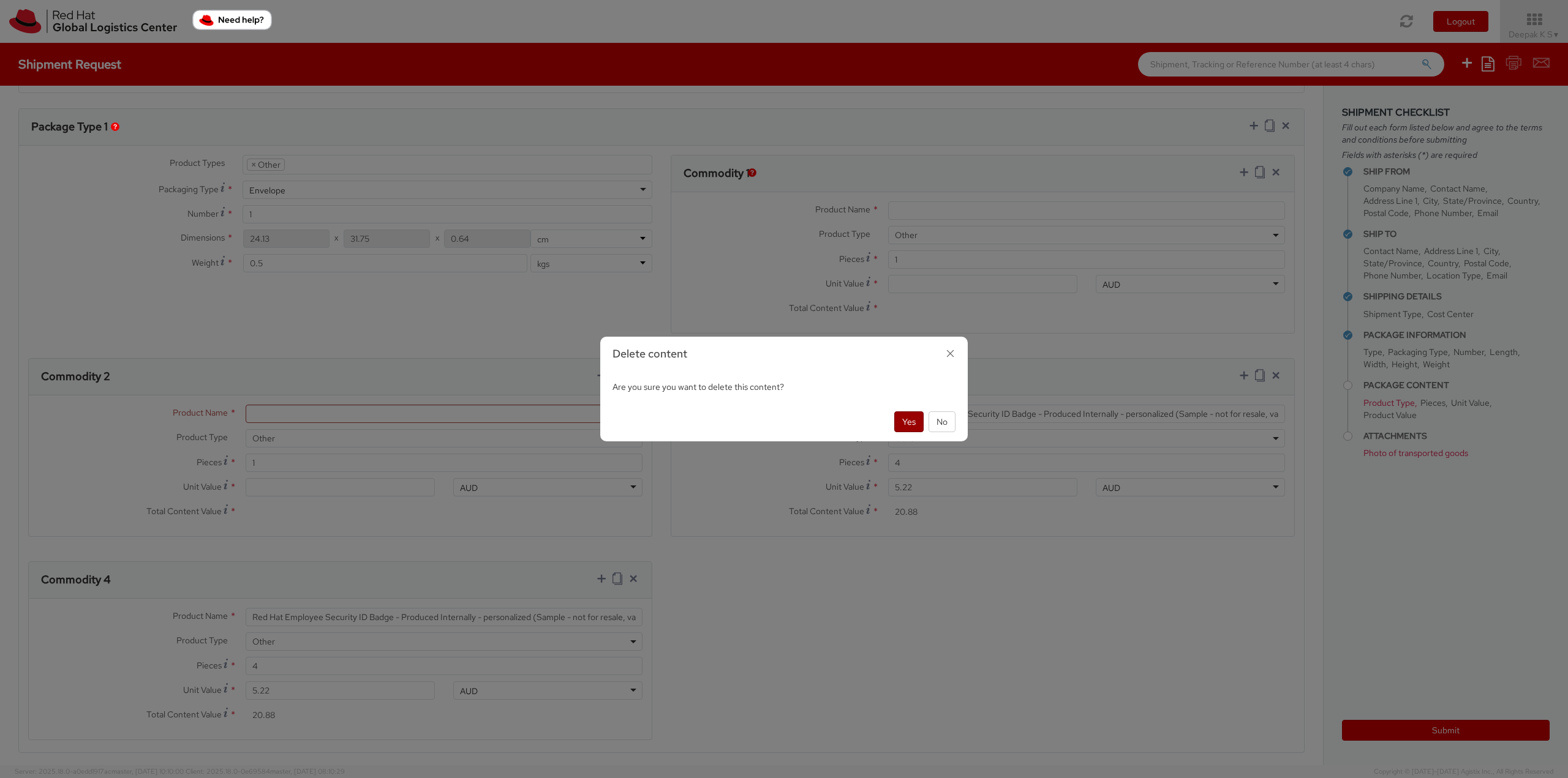
click at [906, 422] on button "Yes" at bounding box center [908, 422] width 29 height 21
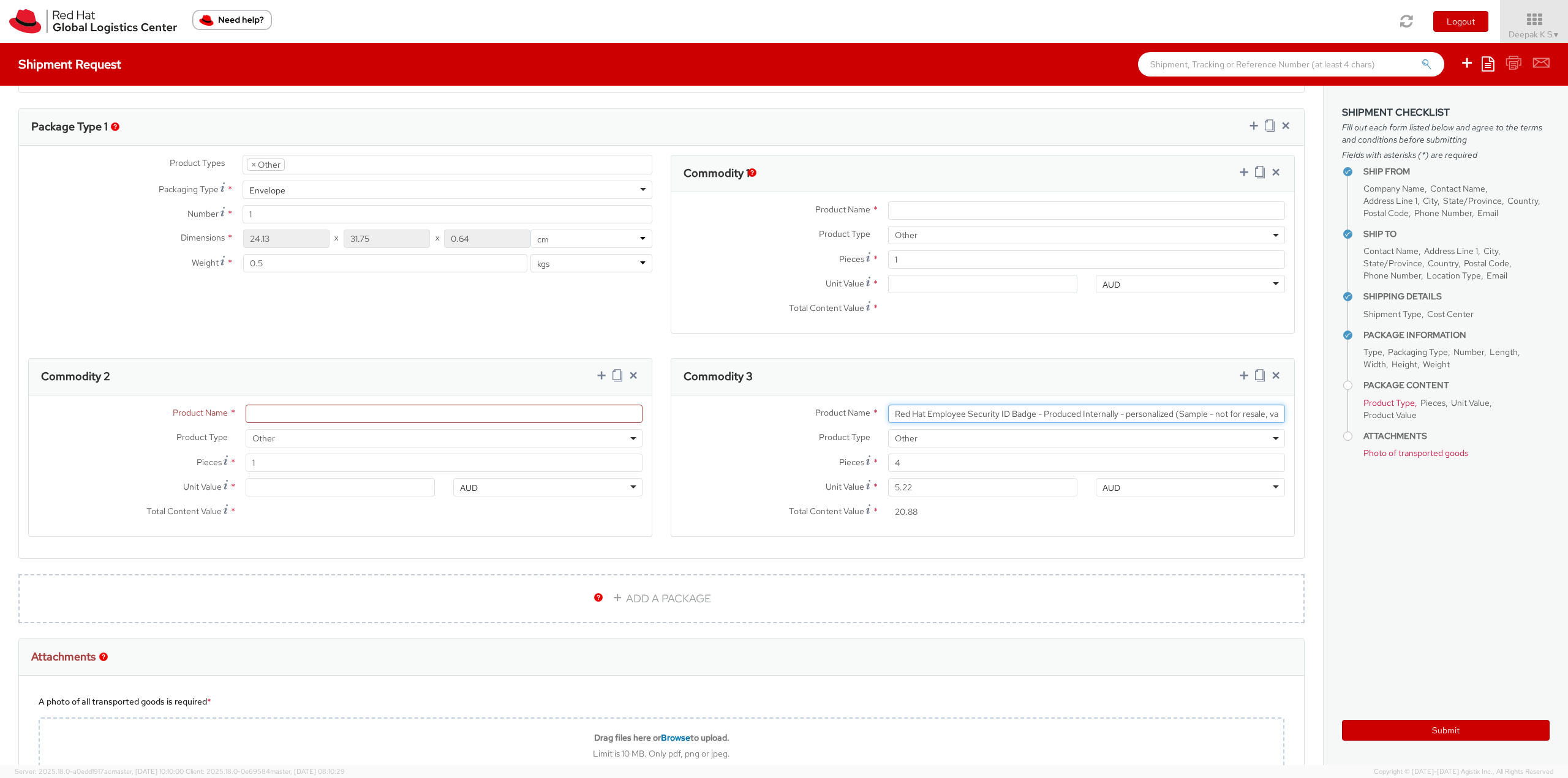
scroll to position [0, 115]
drag, startPoint x: 891, startPoint y: 413, endPoint x: 1340, endPoint y: 418, distance: 449.0
click at [1340, 418] on div "Ship From Location Location * [GEOGRAPHIC_DATA] - [GEOGRAPHIC_DATA] [GEOGRAPHIC…" at bounding box center [784, 426] width 1568 height 680
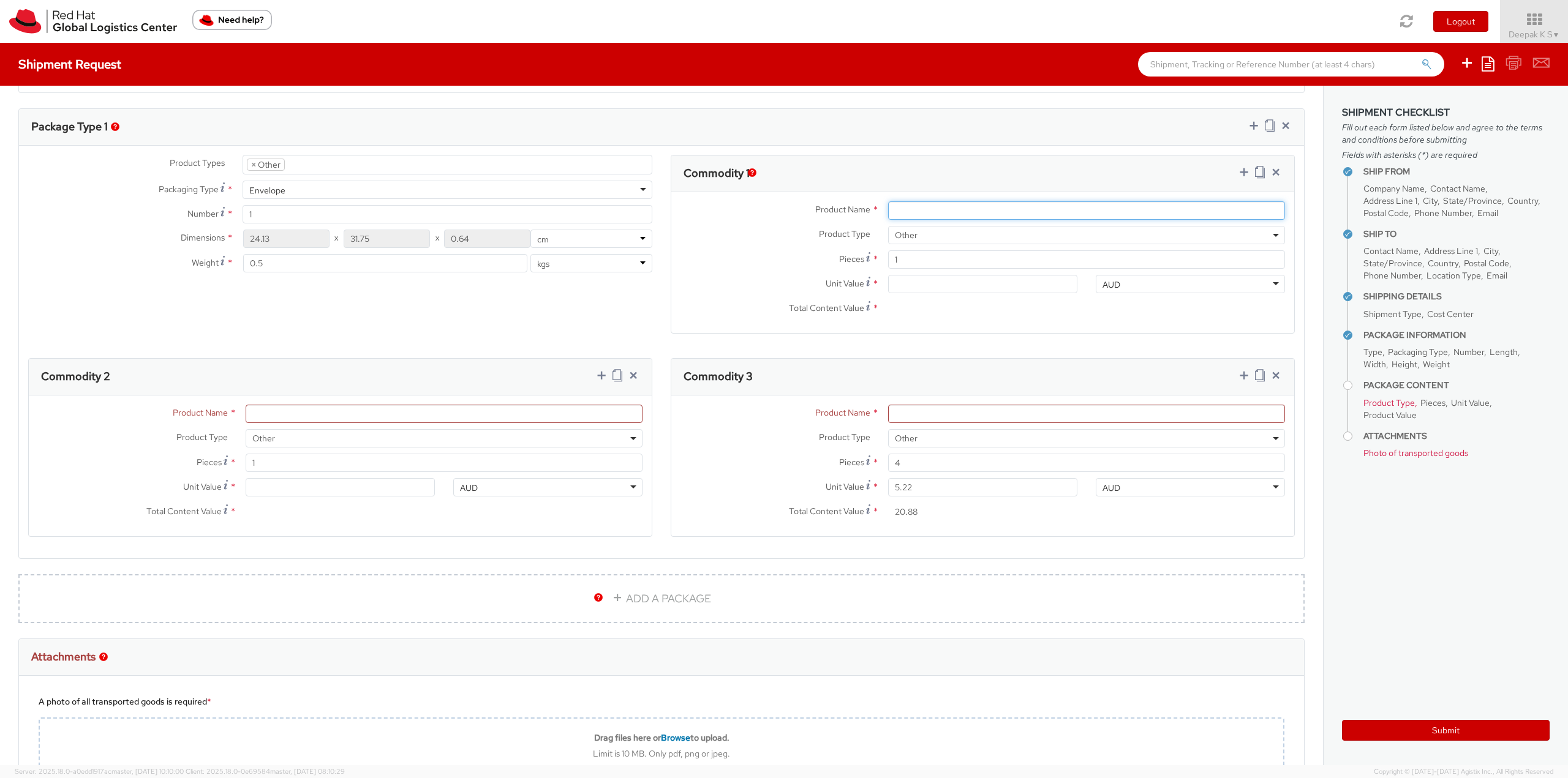
click at [937, 213] on input "Product Name *" at bounding box center [1086, 211] width 397 height 18
paste input "Red Hat Employee Security ID Badge - Produced Internally - personalized (Sample…"
type input "Red Hat Employee Security ID Badge - Produced Internally - personalized (Sample…"
click at [934, 263] on input "1" at bounding box center [1086, 259] width 397 height 18
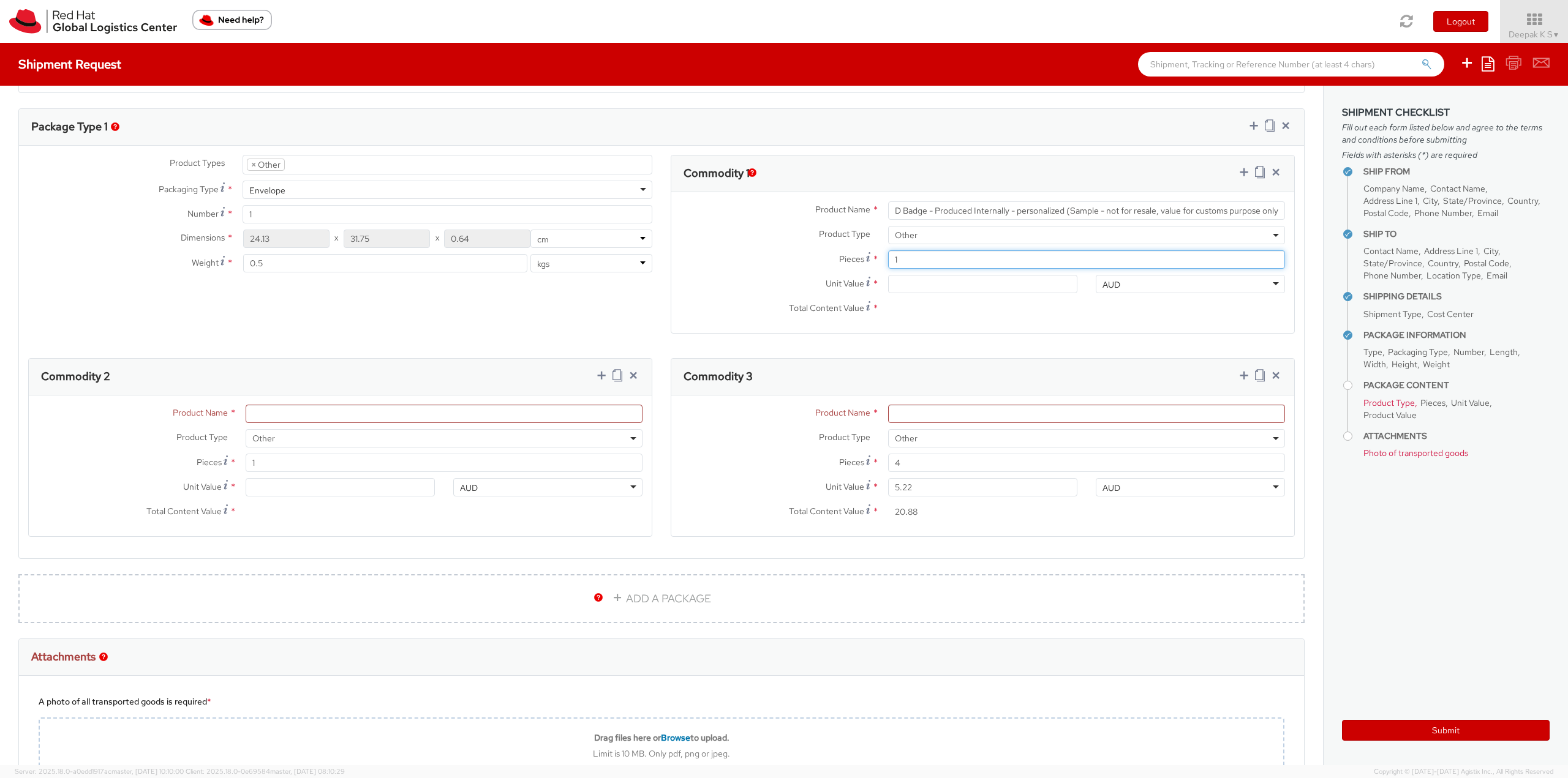
scroll to position [0, 0]
type input "0.00"
type input "4"
click at [930, 281] on input "0.00" at bounding box center [982, 284] width 189 height 18
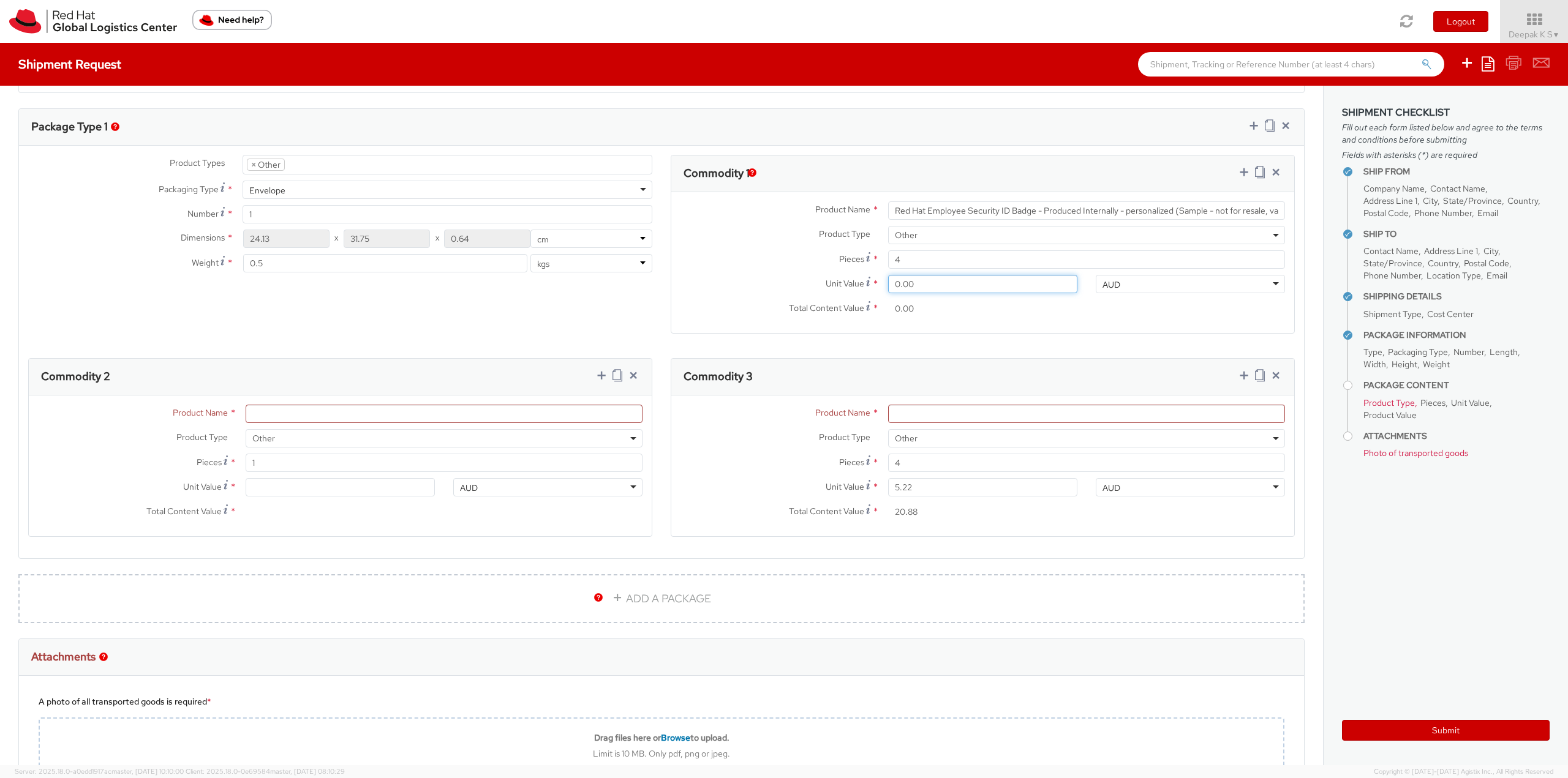
type input "5.00"
type input "20.00"
type input "5.20"
type input "20.80"
type input "5.22"
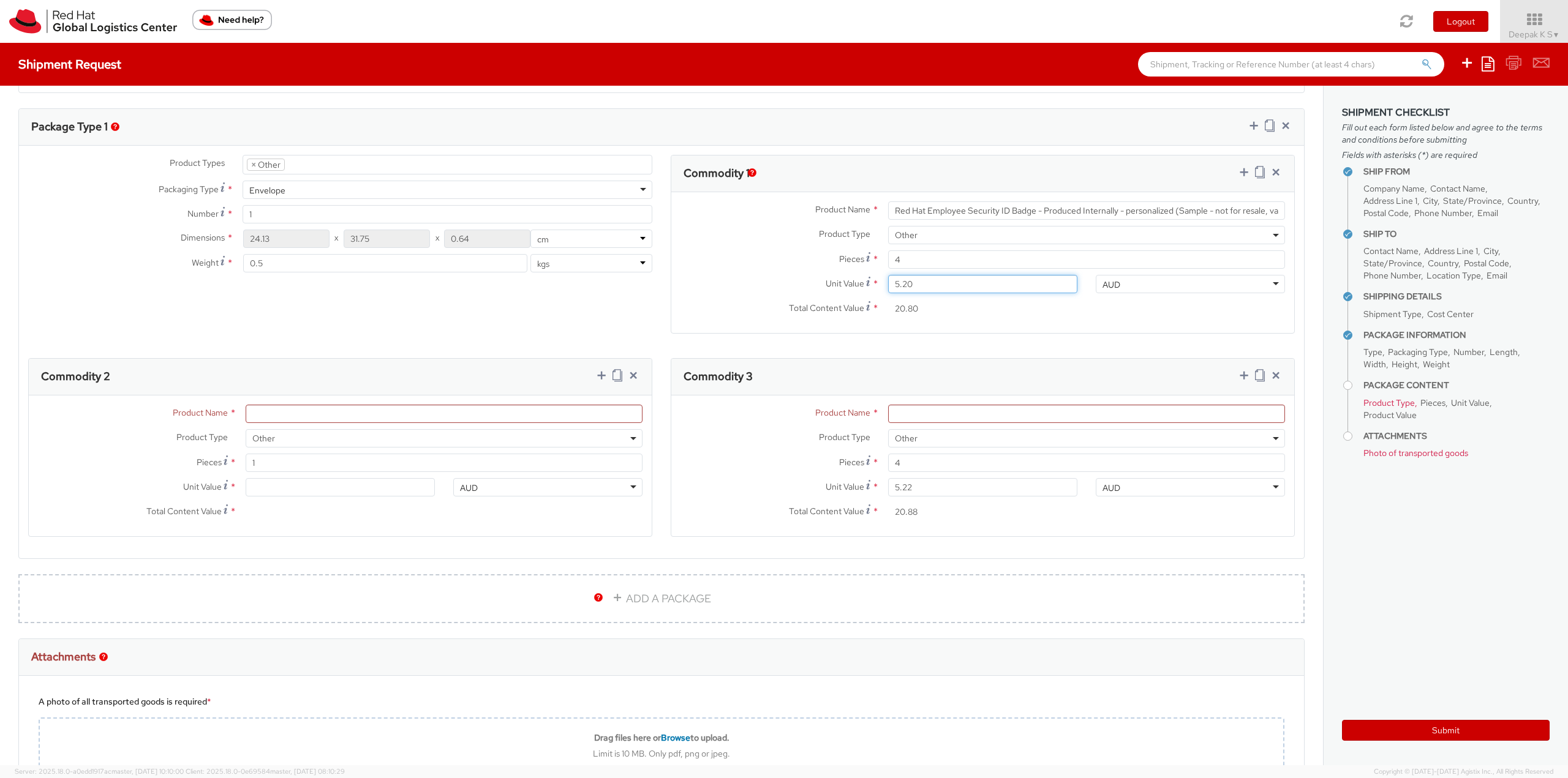
type input "20.88"
click at [996, 412] on input "Product Name *" at bounding box center [1086, 414] width 397 height 18
click at [345, 418] on input "Product Name *" at bounding box center [444, 414] width 397 height 18
paste input "Badge Holder - - Plastic wallet/sleeve (Sample - not for resale, value for cust…"
type input "Badge Holder - - Plastic wallet/sleeve (Sample - not for resale, value for cust…"
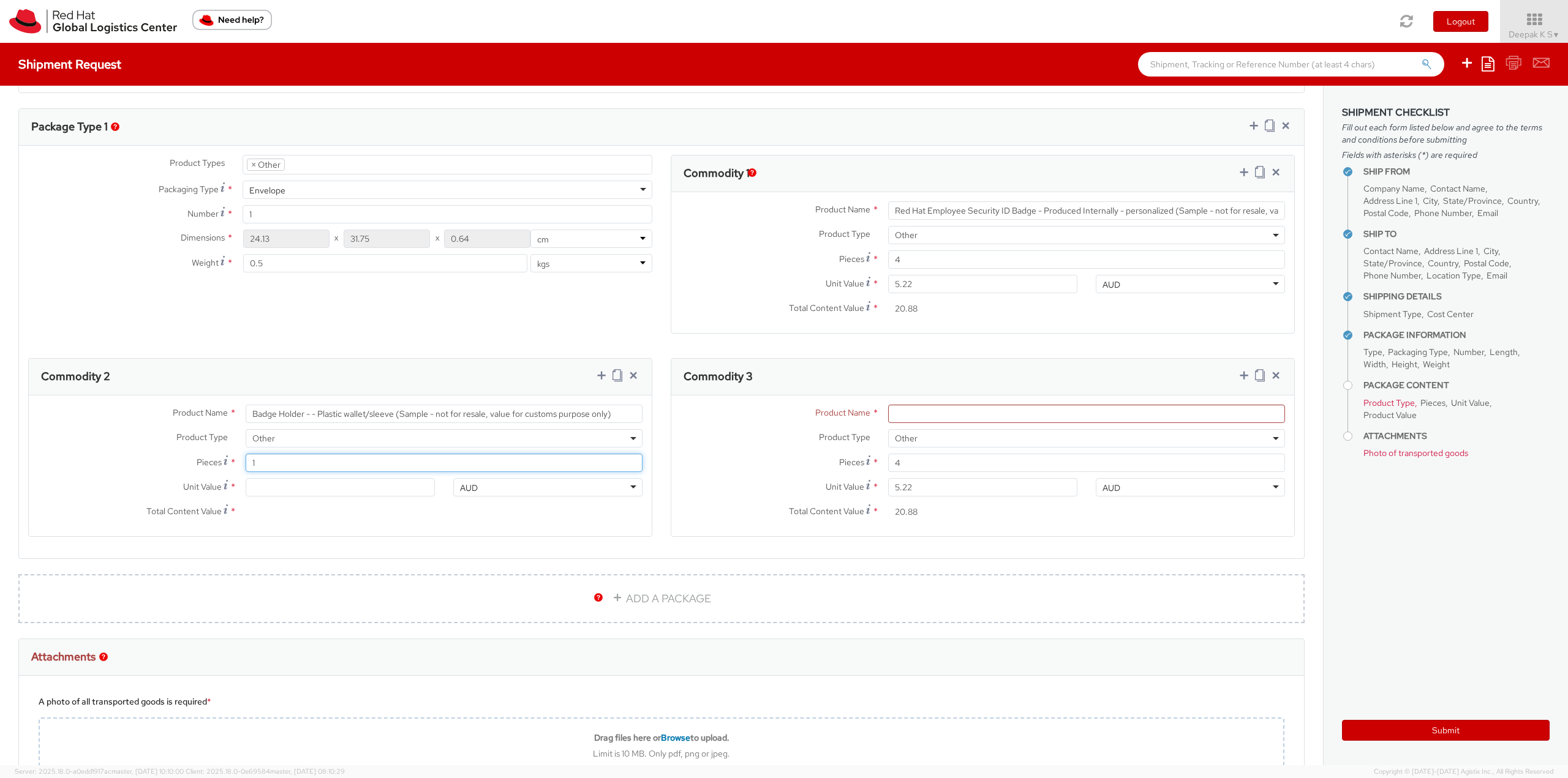
click at [272, 465] on input "1" at bounding box center [444, 462] width 397 height 18
type input "0.00"
type input "4"
click at [298, 483] on input "0.00" at bounding box center [340, 487] width 189 height 18
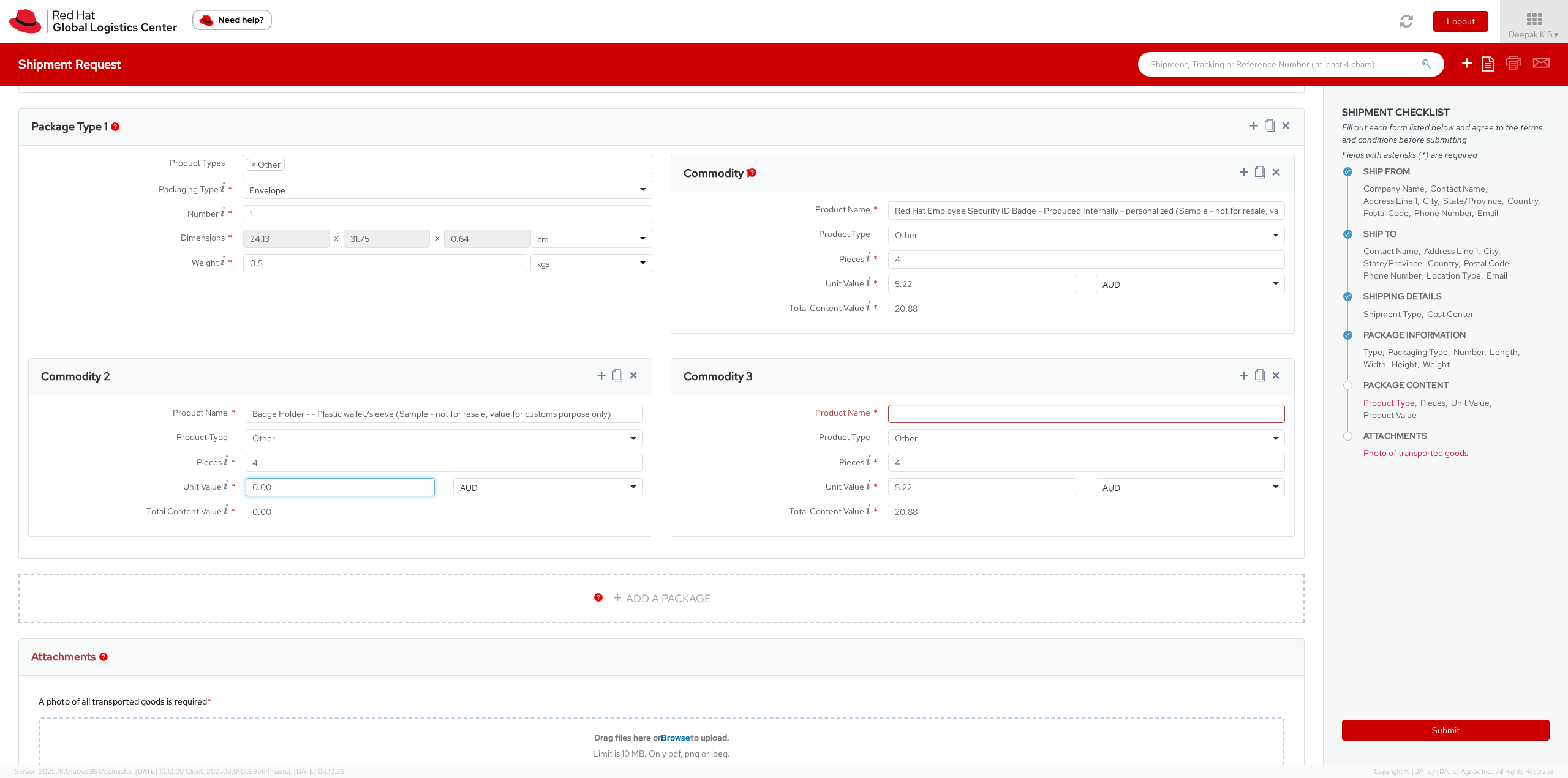
type input "0.30"
type input "1.20"
type input "0.35"
type input "1.40"
click at [958, 418] on input "Product Name *" at bounding box center [1086, 414] width 397 height 18
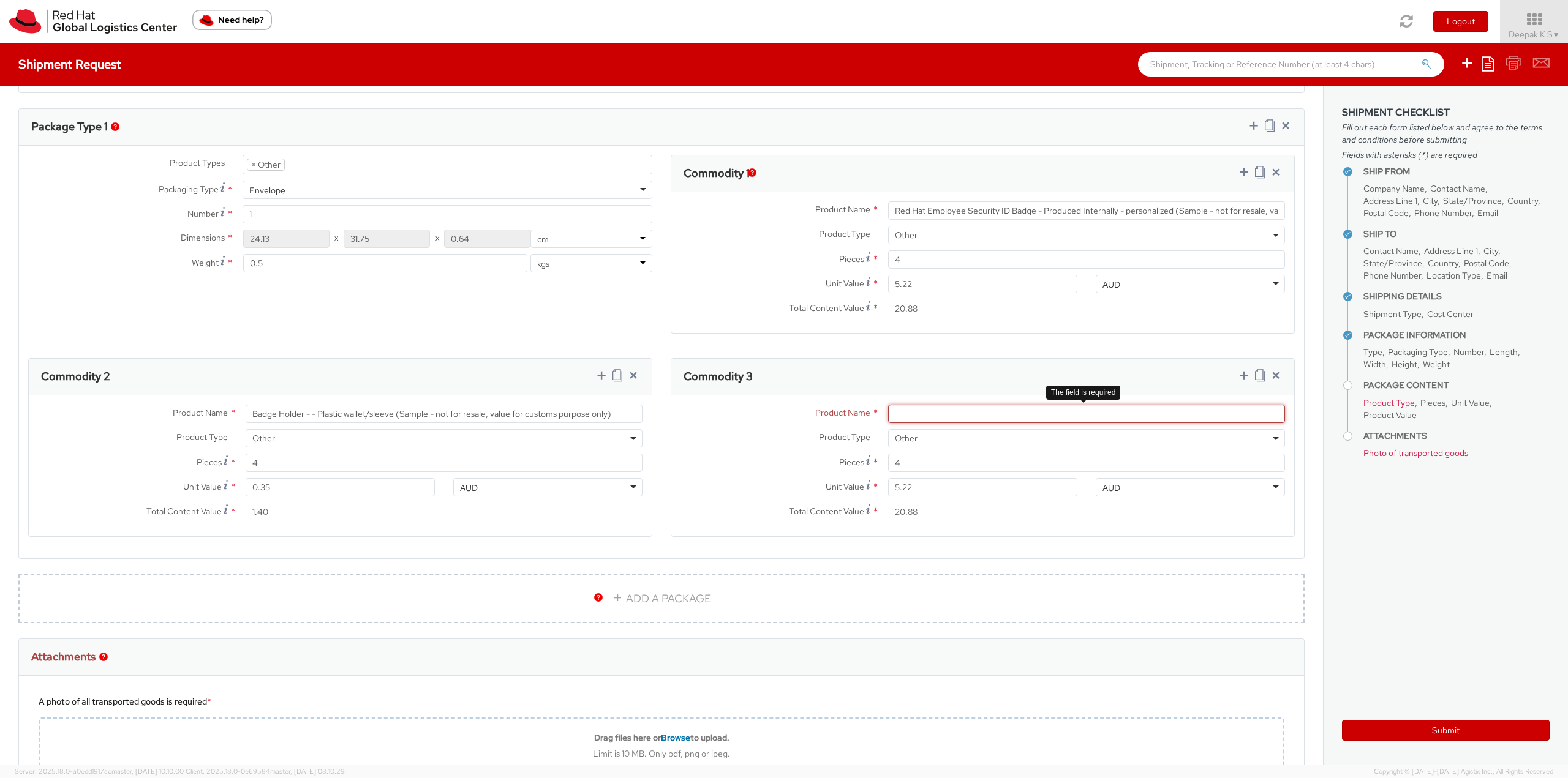
paste input "Badge Reel- Clip w/ reel (Sample - not for resale, value for customs purpose on…"
type input "Badge Reel- Clip w/ reel (Sample - not for resale, value for customs purpose on…"
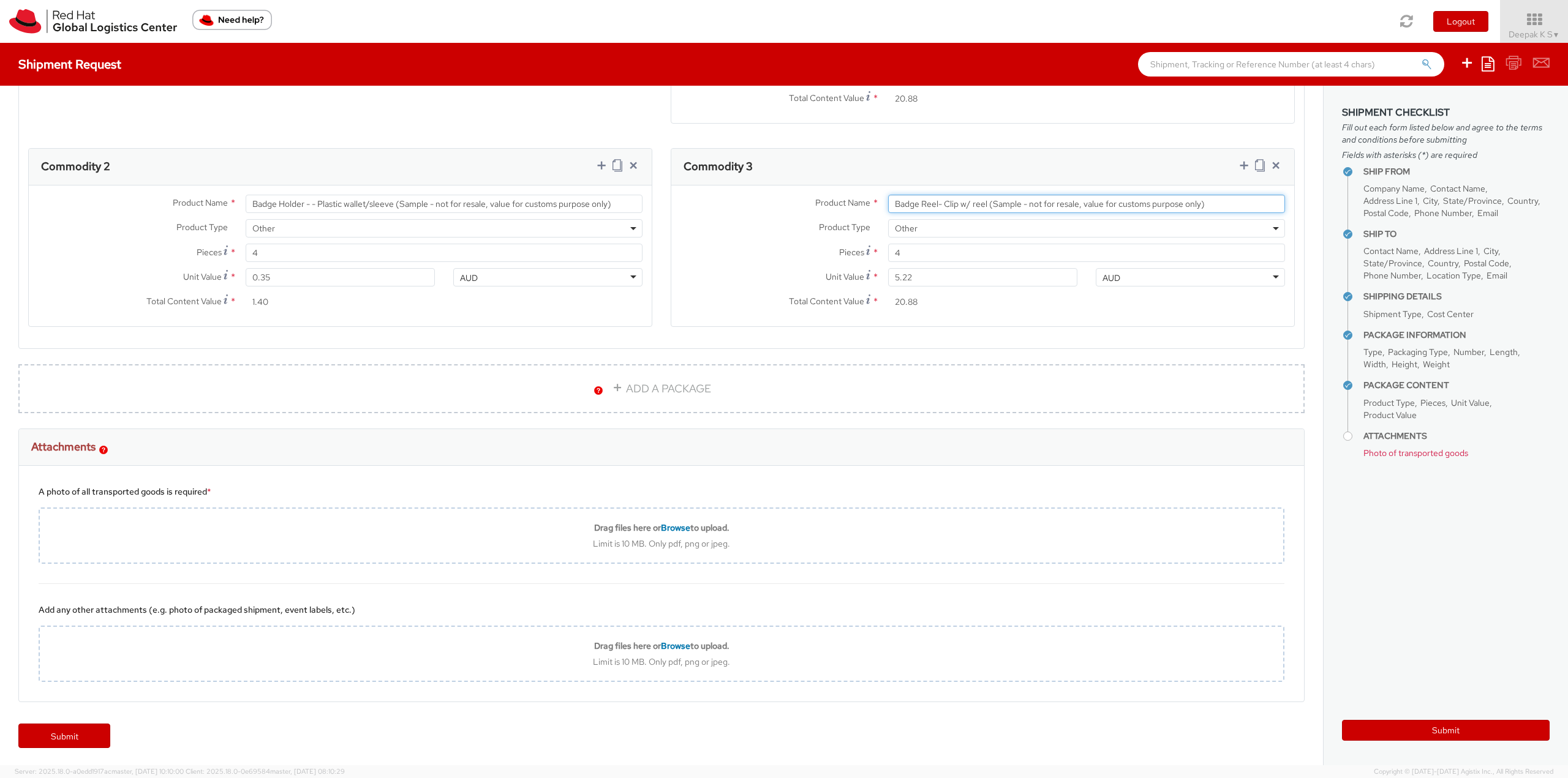
scroll to position [762, 0]
click at [921, 276] on input "5.22" at bounding box center [982, 276] width 189 height 18
type input "0.00"
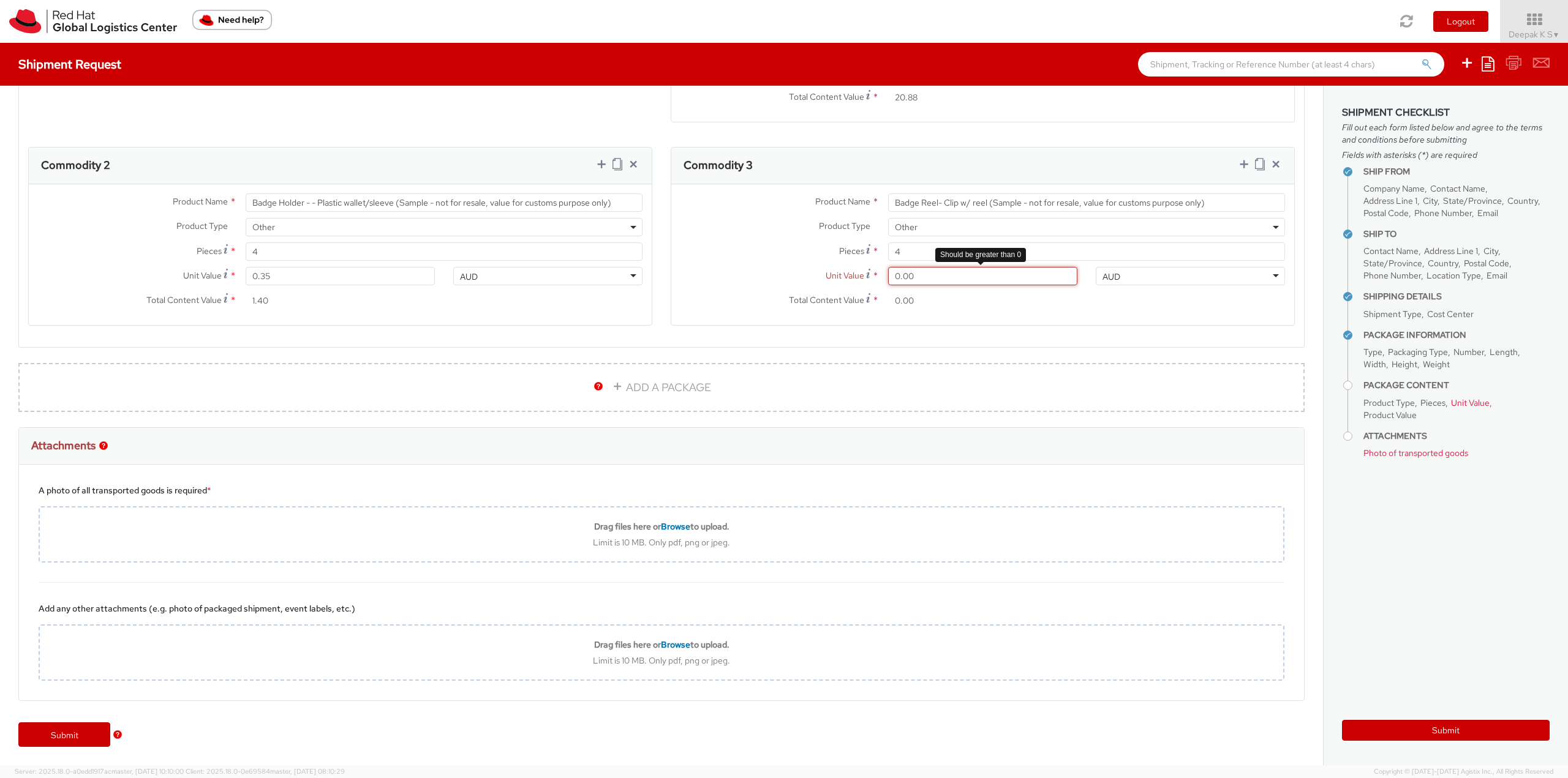
type input "0.90"
type input "3.60"
type input "0.96"
type input "3.84"
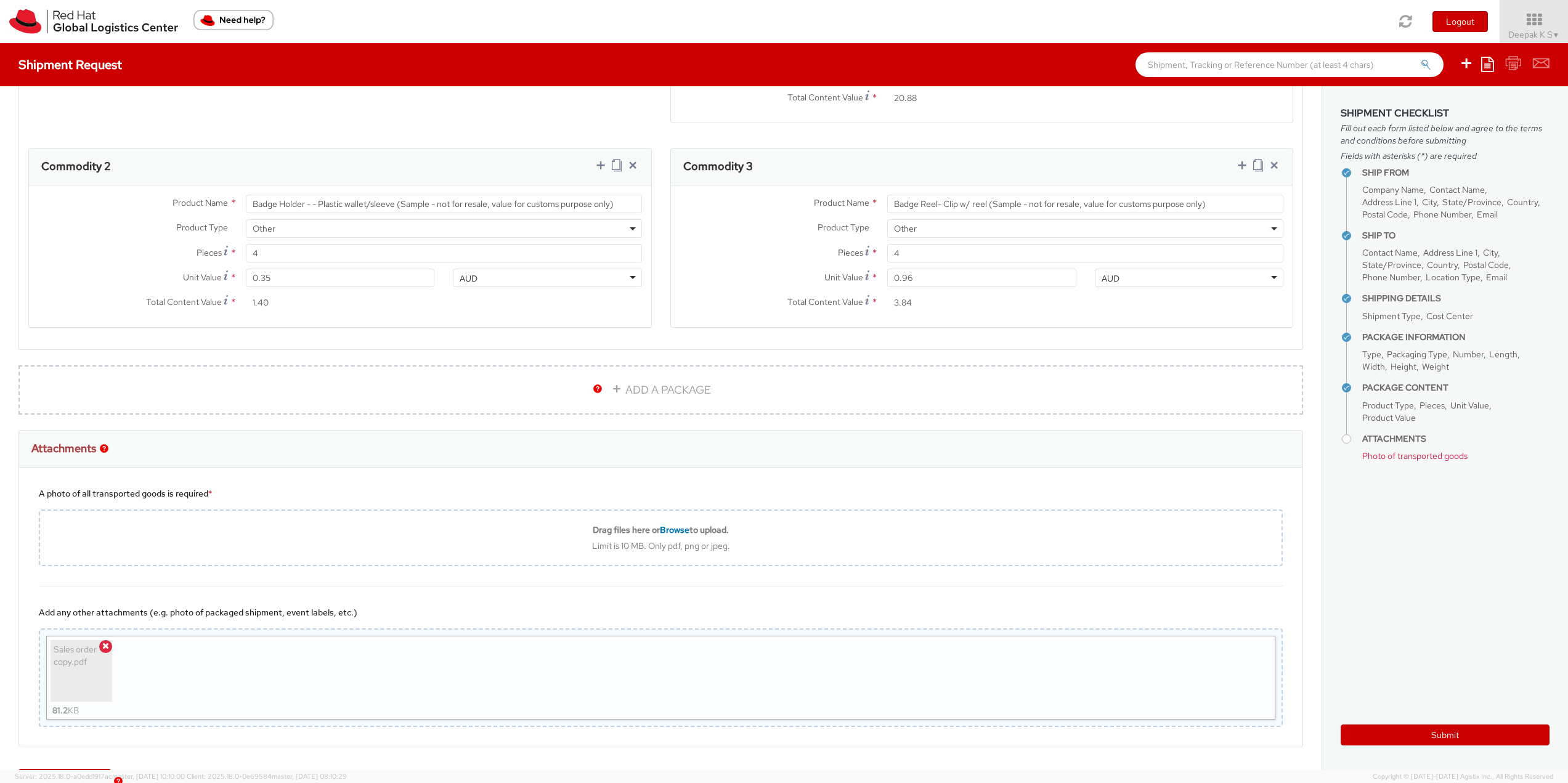
click at [84, 664] on div "Sales order copy.pdf" at bounding box center [81, 671] width 55 height 55
click at [108, 648] on icon at bounding box center [106, 645] width 7 height 9
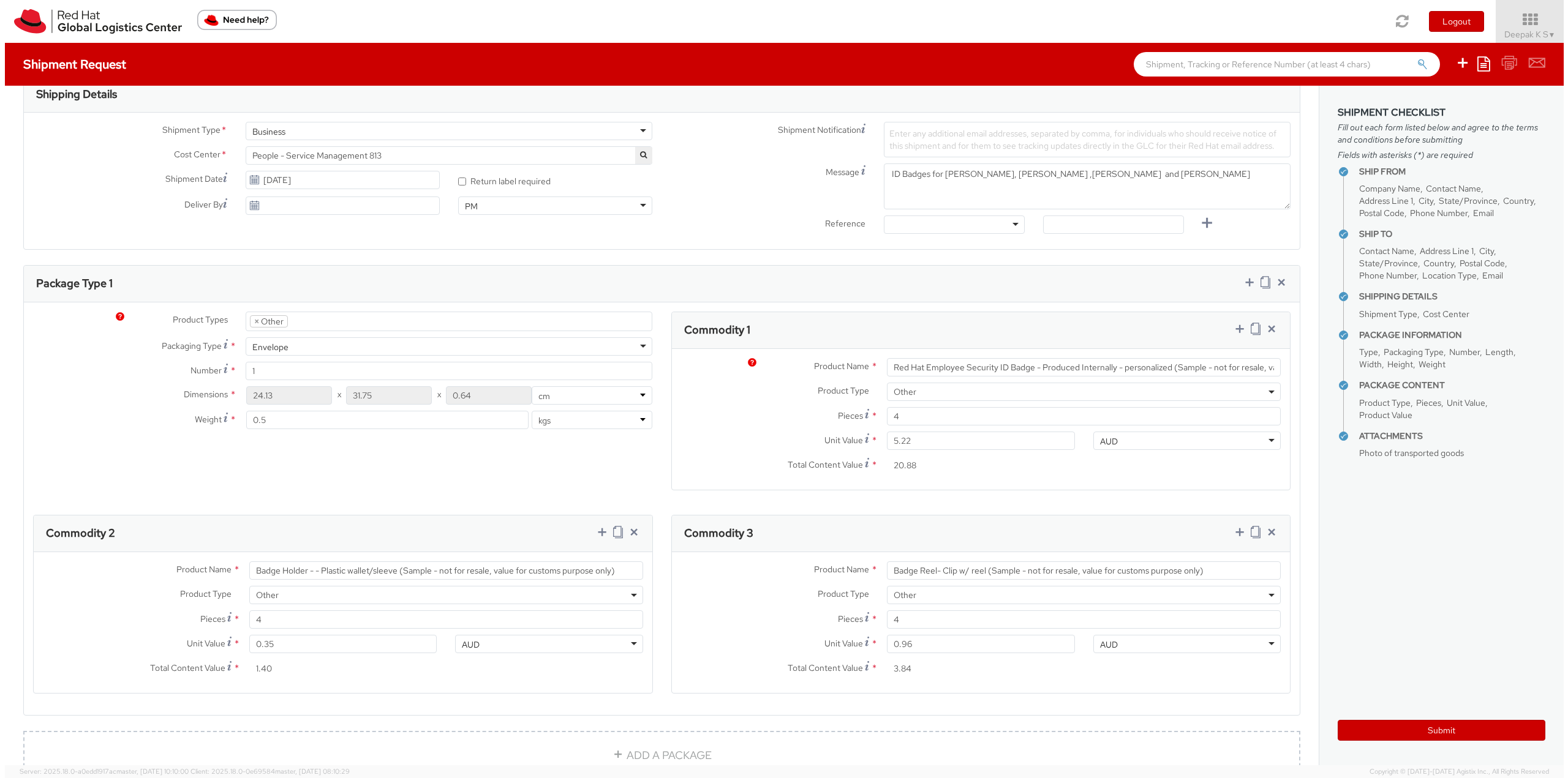
scroll to position [211, 0]
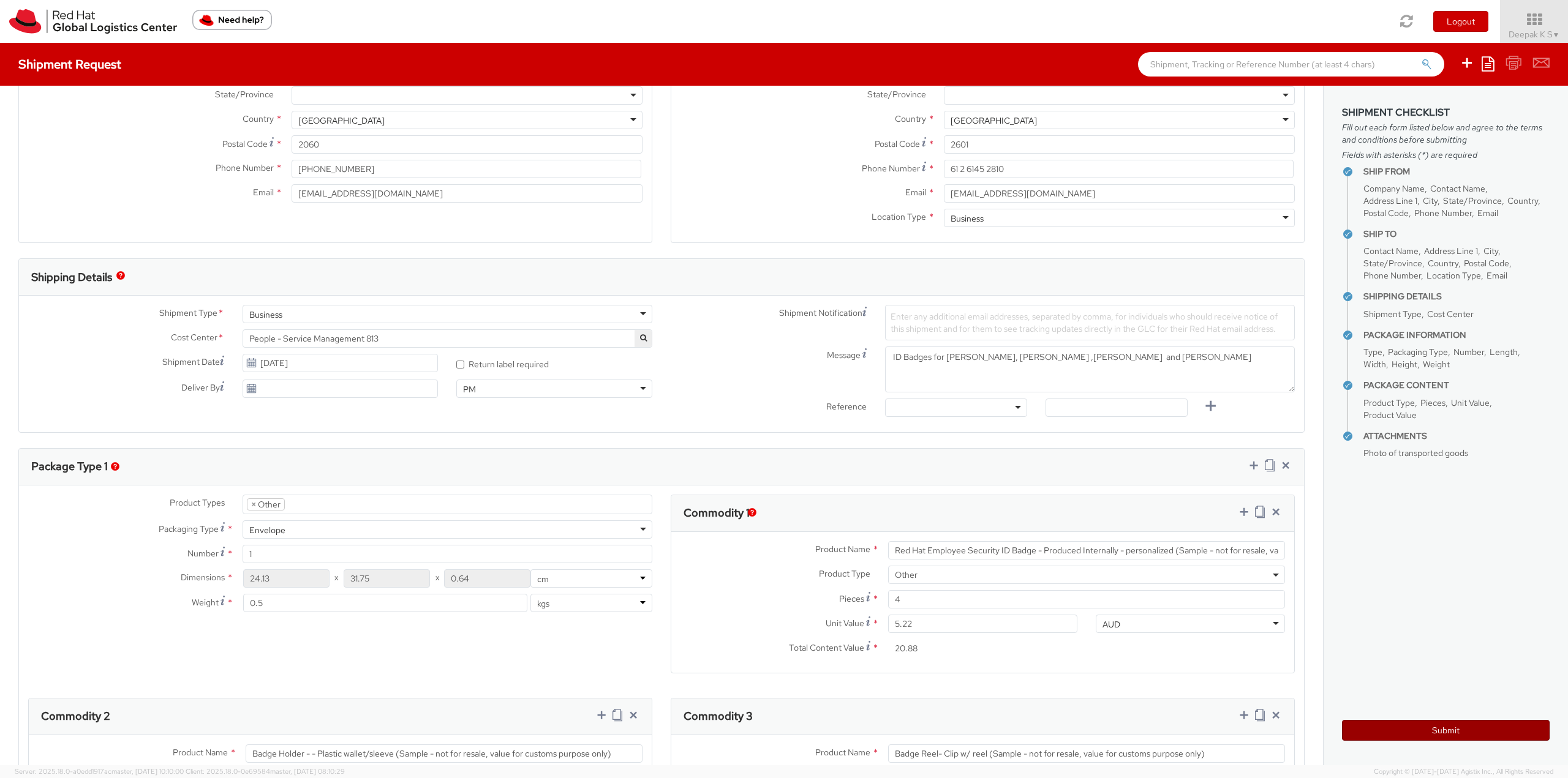
click at [1441, 732] on button "Submit" at bounding box center [1445, 731] width 208 height 21
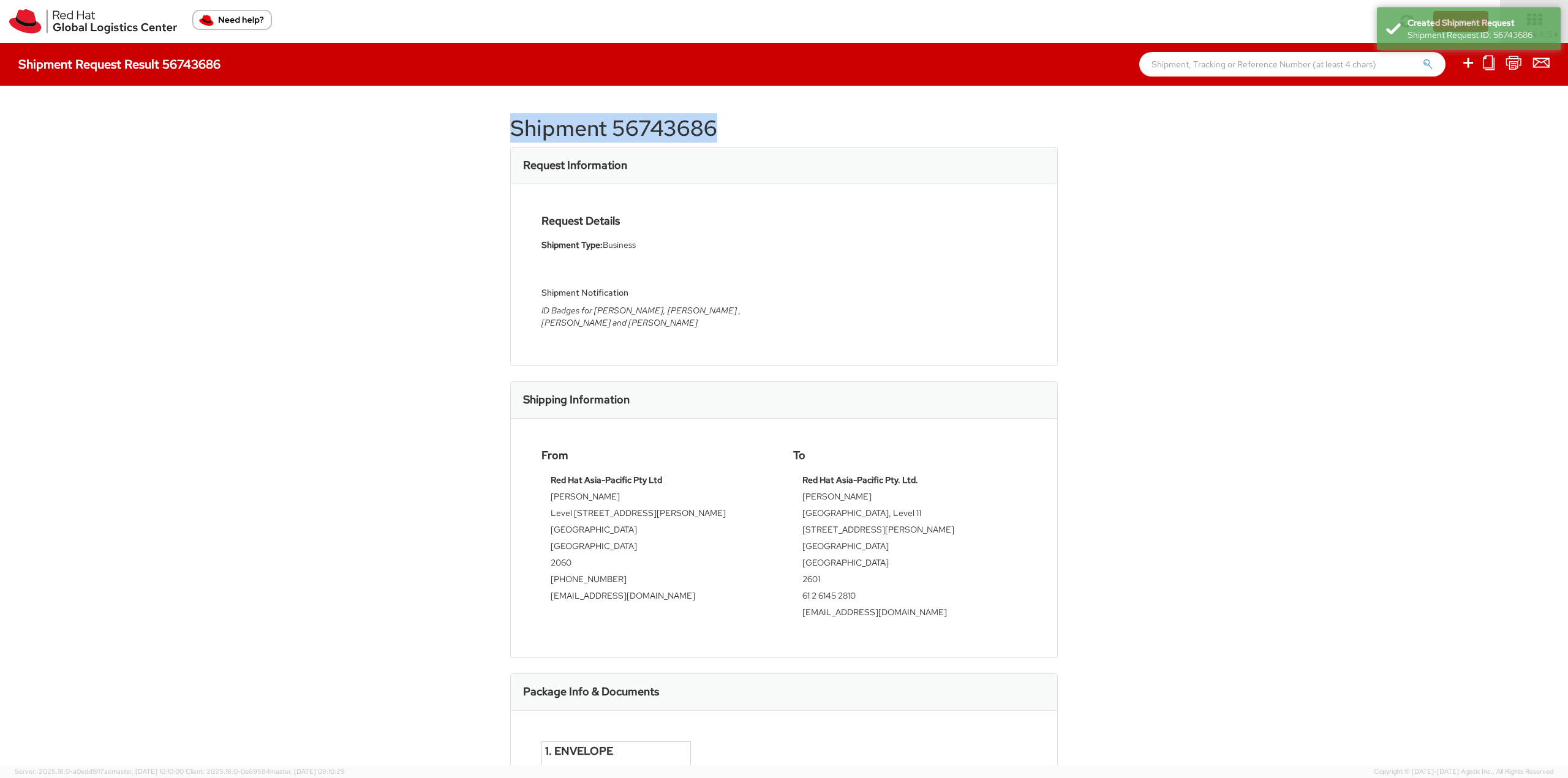
drag, startPoint x: 724, startPoint y: 123, endPoint x: 473, endPoint y: 125, distance: 251.0
click at [473, 125] on div "Shipment 56743686 Request Information Request Details Shipment Type: Business S…" at bounding box center [784, 426] width 1568 height 680
copy h1 "Shipment 56743686"
click at [721, 131] on h1 "Shipment 56743686" at bounding box center [784, 129] width 548 height 24
drag, startPoint x: 721, startPoint y: 131, endPoint x: 460, endPoint y: 128, distance: 261.0
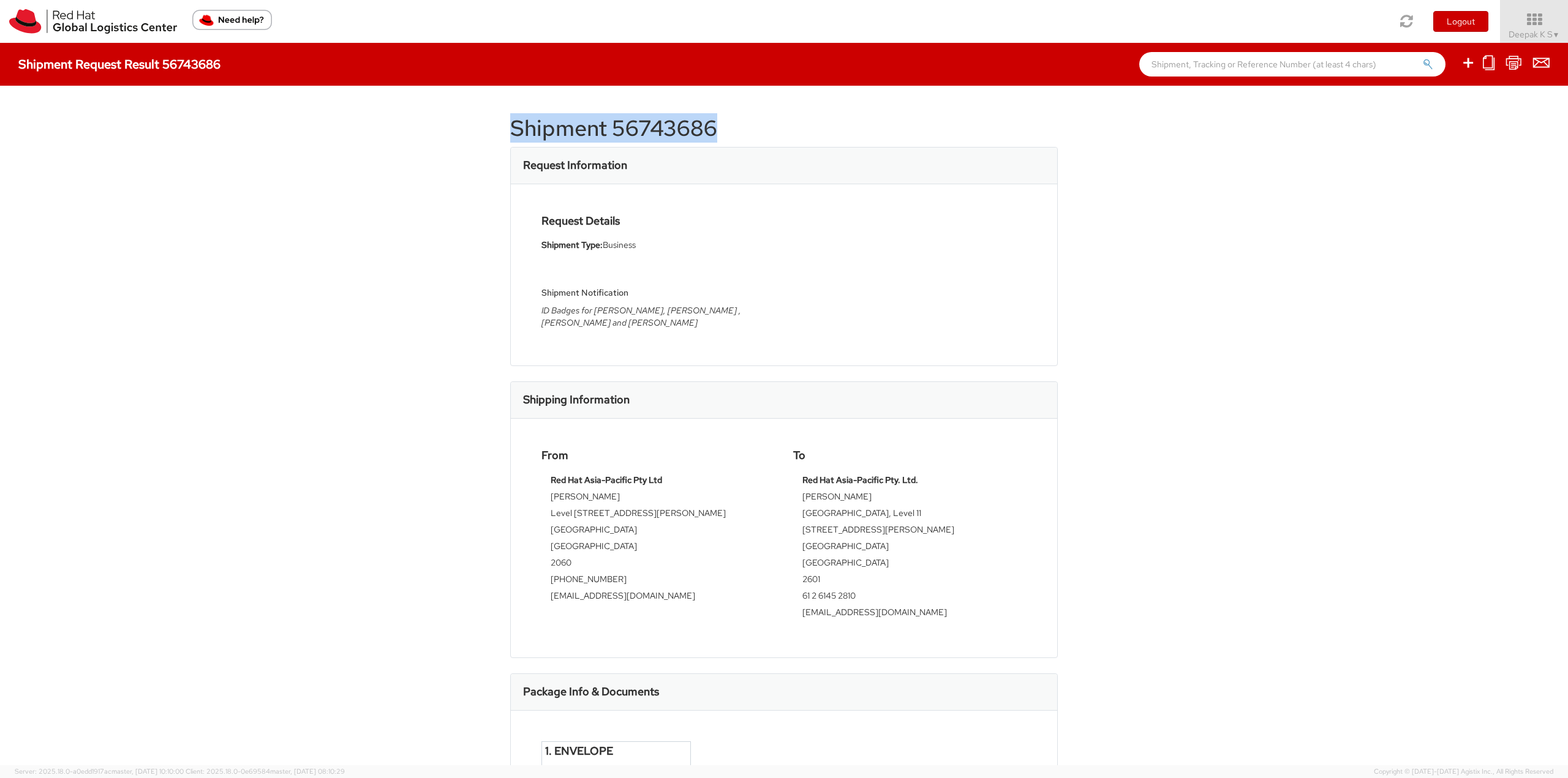
click at [464, 128] on div "Shipment 56743686 Request Information Request Details Shipment Type: Business S…" at bounding box center [784, 426] width 1568 height 680
copy h1 "Shipment 56743686"
click at [1194, 305] on div "Shipment 56743686 Request Information Request Details Shipment Type: Business S…" at bounding box center [784, 426] width 1568 height 680
